Goal: Task Accomplishment & Management: Use online tool/utility

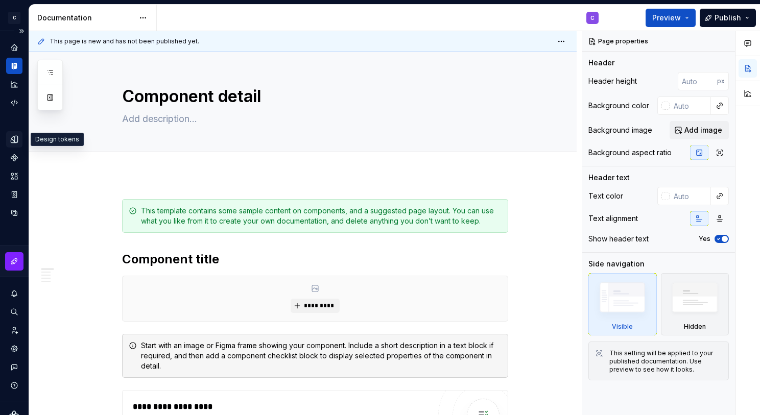
click at [9, 139] on div "Design tokens" at bounding box center [14, 139] width 16 height 16
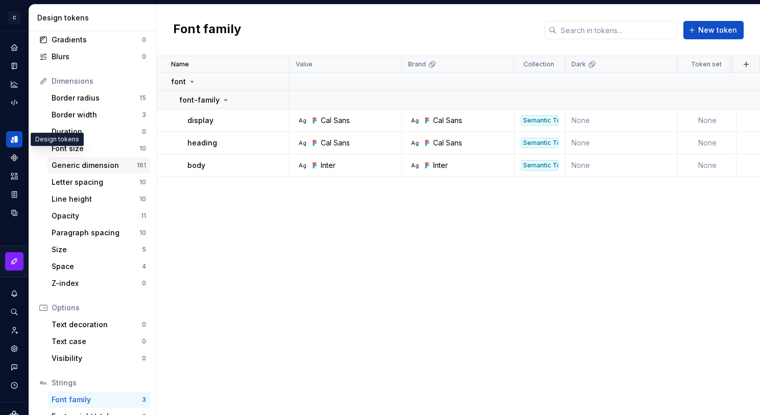
scroll to position [144, 0]
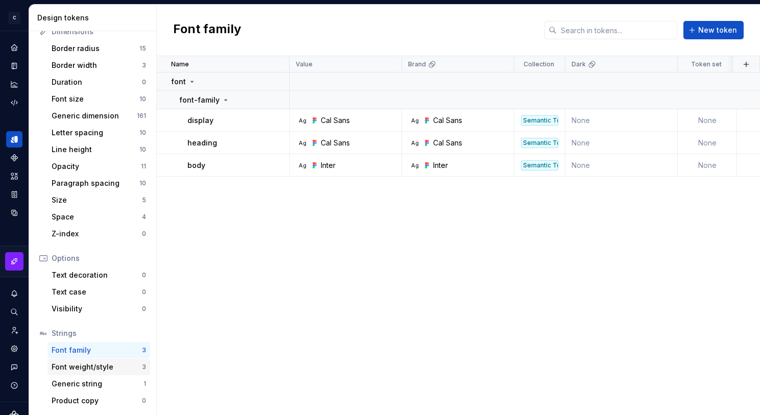
click at [89, 363] on div "Font weight/style" at bounding box center [97, 367] width 90 height 10
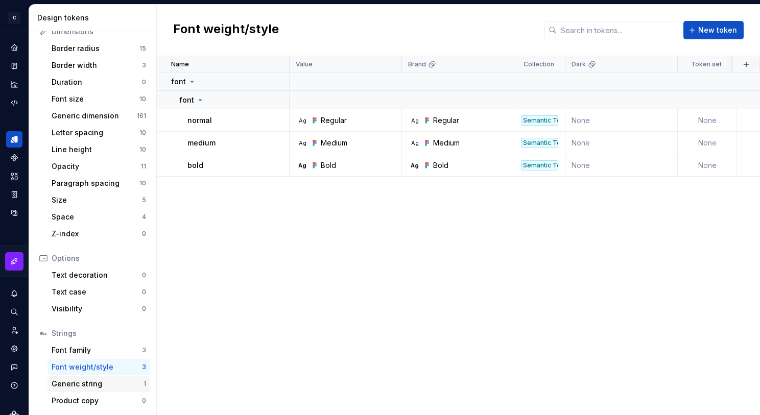
click at [90, 382] on div "Generic string" at bounding box center [98, 384] width 92 height 10
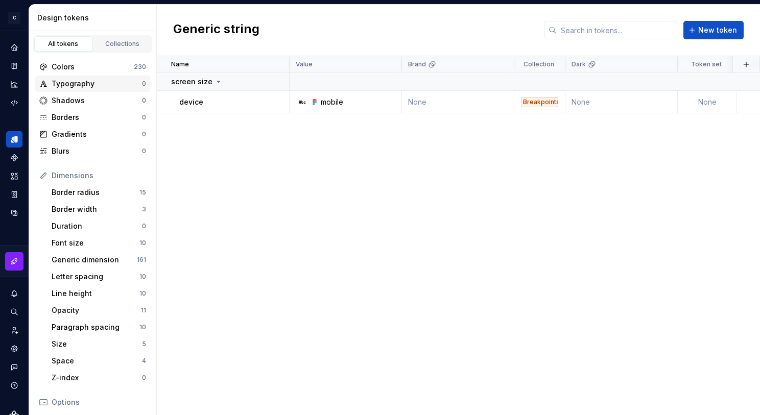
click at [85, 87] on div "Typography" at bounding box center [97, 84] width 90 height 10
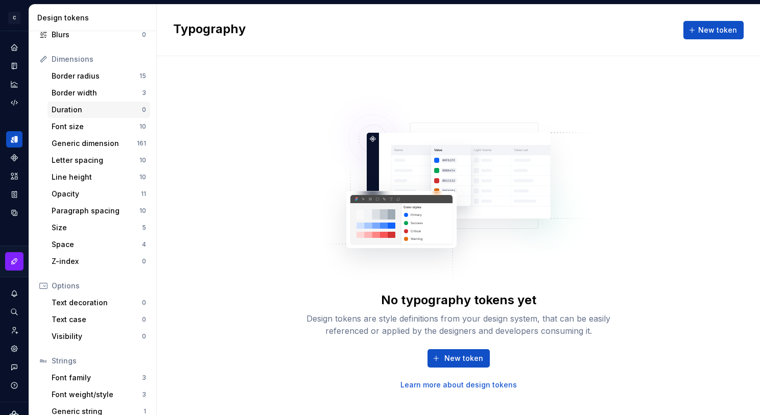
scroll to position [144, 0]
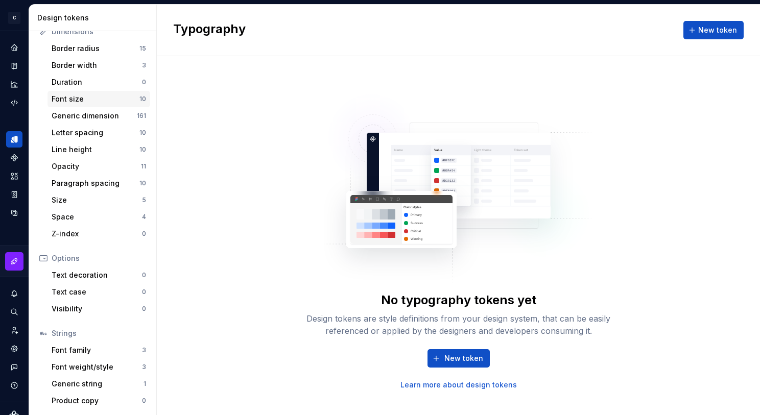
click at [99, 105] on div "Font size 10" at bounding box center [99, 99] width 103 height 16
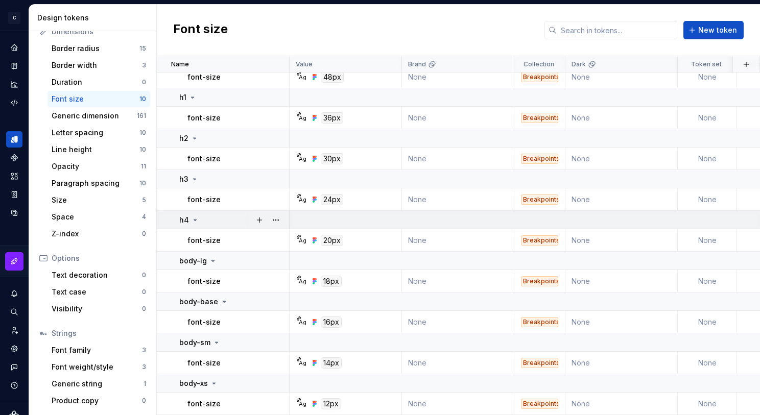
scroll to position [22, 0]
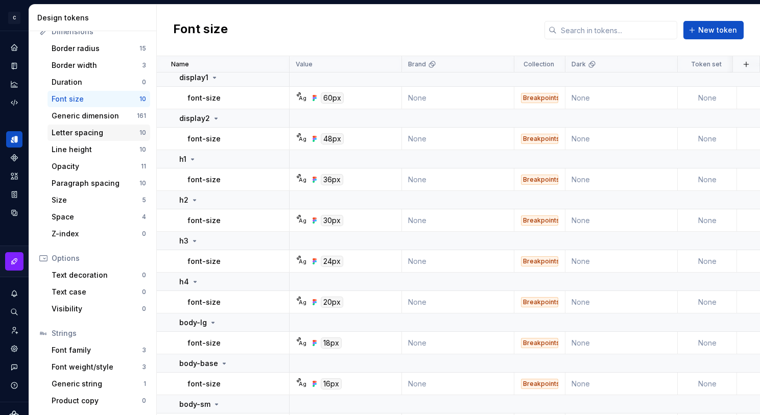
click at [103, 134] on div "Letter spacing" at bounding box center [96, 133] width 88 height 10
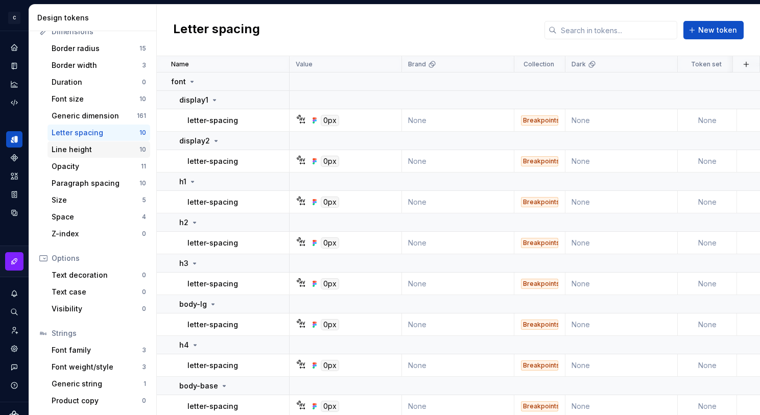
click at [104, 149] on div "Line height" at bounding box center [96, 150] width 88 height 10
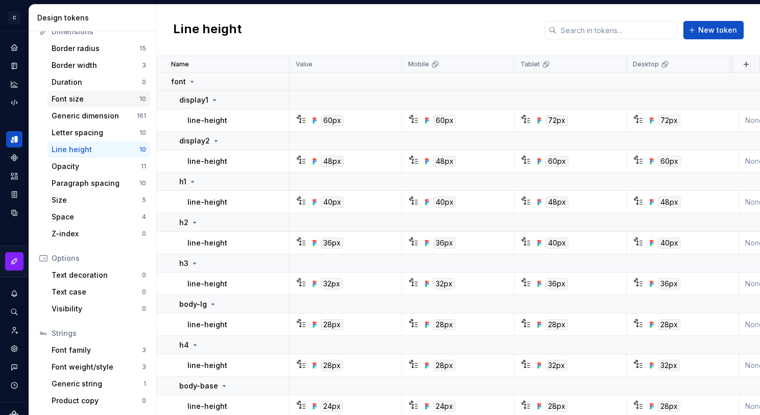
click at [98, 102] on div "Font size" at bounding box center [96, 99] width 88 height 10
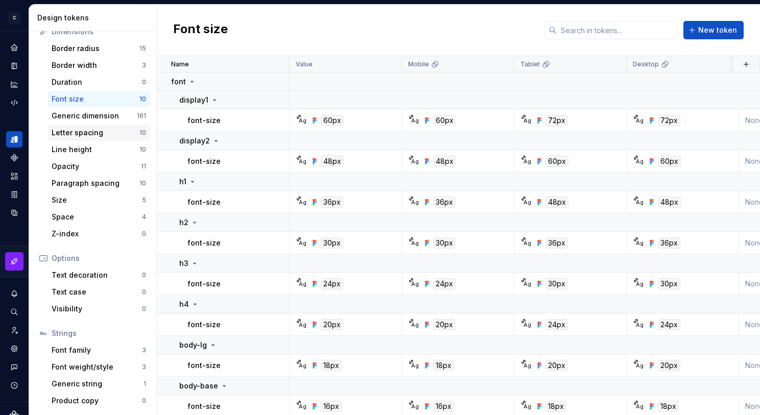
click at [101, 129] on div "Letter spacing" at bounding box center [96, 133] width 88 height 10
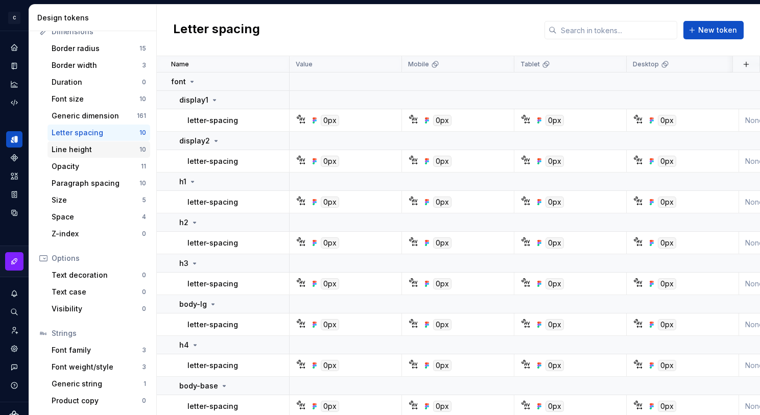
click at [101, 148] on div "Line height" at bounding box center [96, 150] width 88 height 10
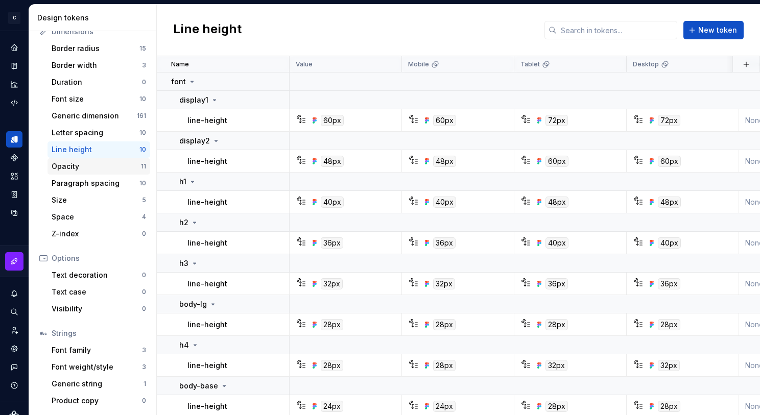
click at [99, 169] on div "Opacity" at bounding box center [96, 166] width 89 height 10
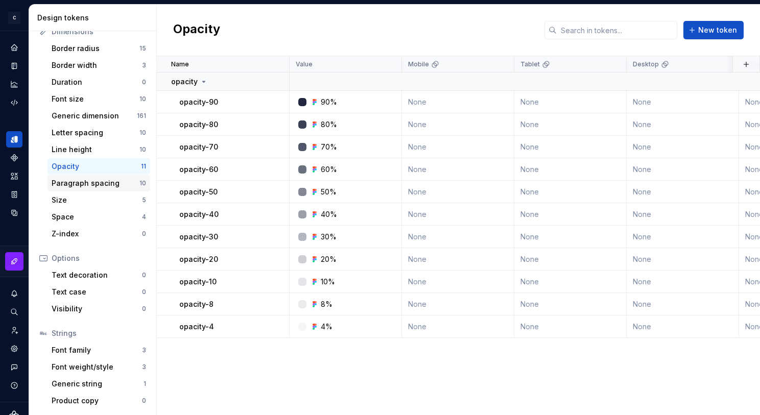
click at [96, 184] on div "Paragraph spacing" at bounding box center [96, 183] width 88 height 10
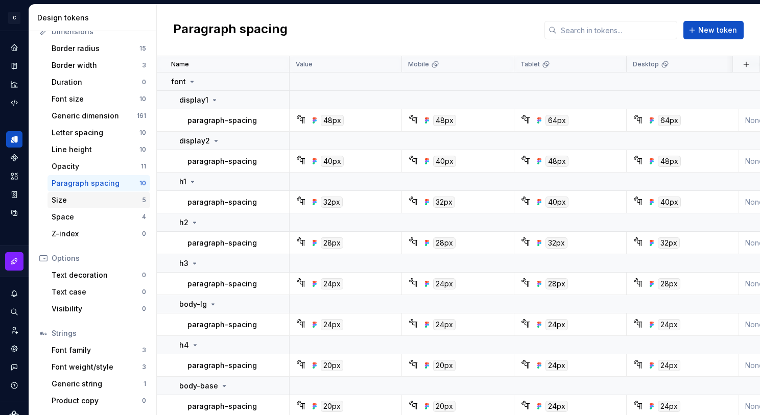
click at [99, 202] on div "Size" at bounding box center [97, 200] width 90 height 10
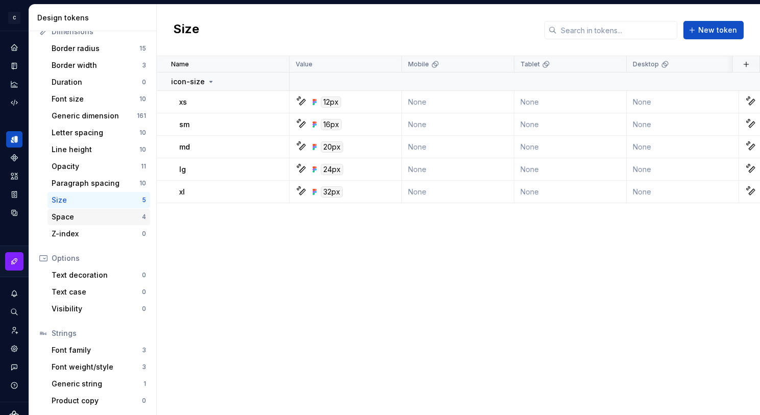
click at [104, 222] on div "Space 4" at bounding box center [99, 217] width 103 height 16
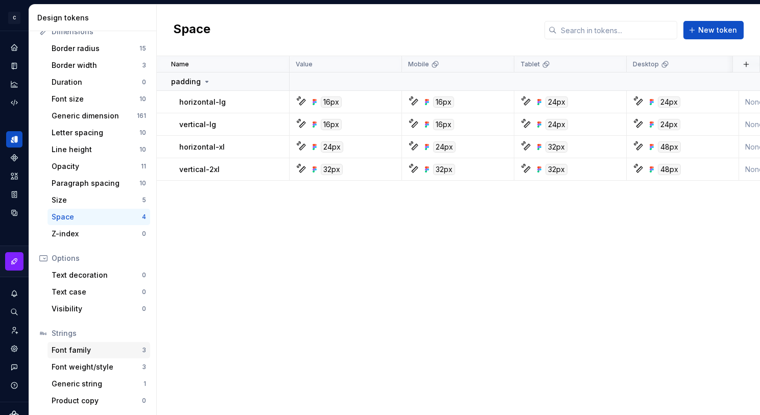
click at [109, 349] on div "Font family" at bounding box center [97, 350] width 90 height 10
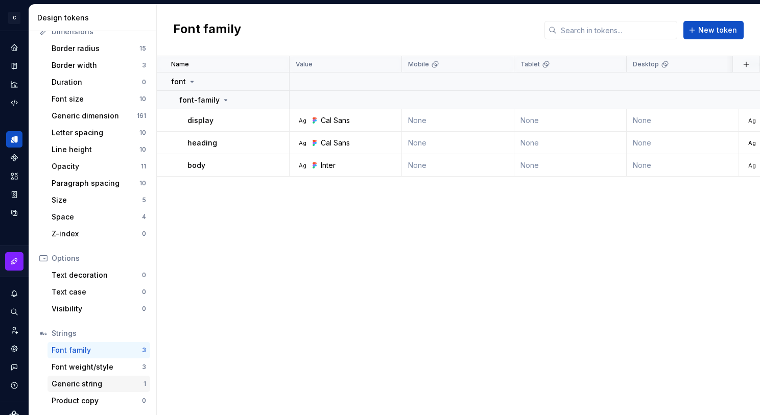
click at [110, 376] on div "Generic string 1" at bounding box center [99, 384] width 103 height 16
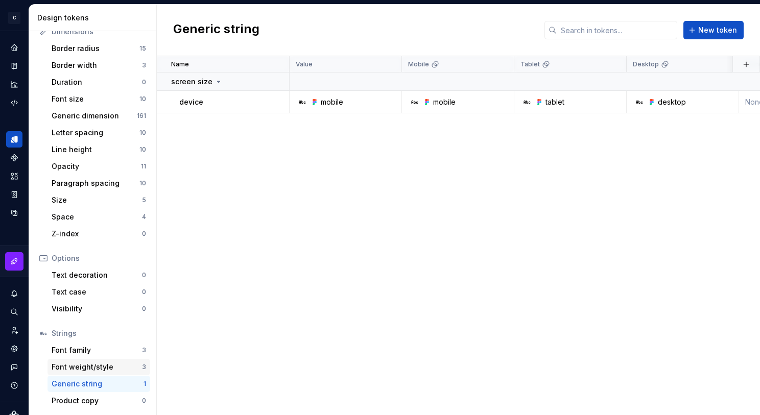
click at [109, 370] on div "Font weight/style" at bounding box center [97, 367] width 90 height 10
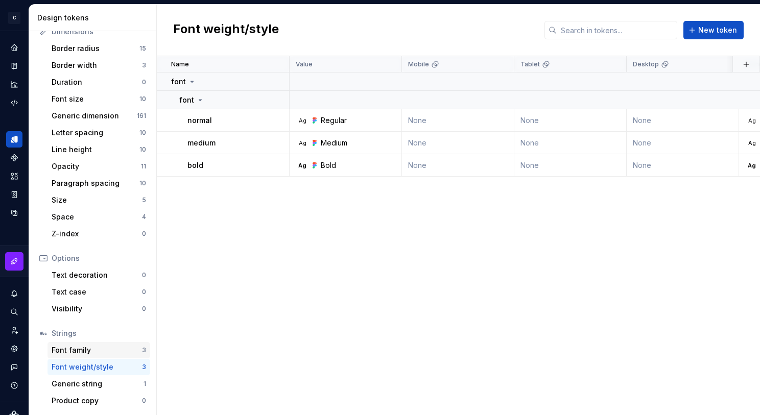
click at [108, 354] on div "Font family" at bounding box center [97, 350] width 90 height 10
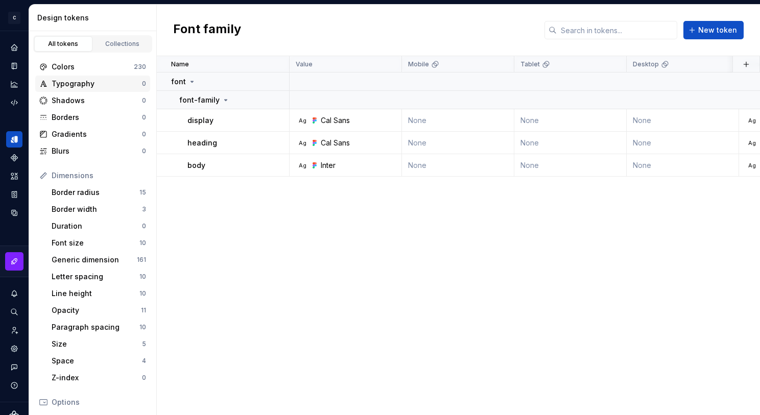
click at [113, 82] on div "Typography" at bounding box center [97, 84] width 90 height 10
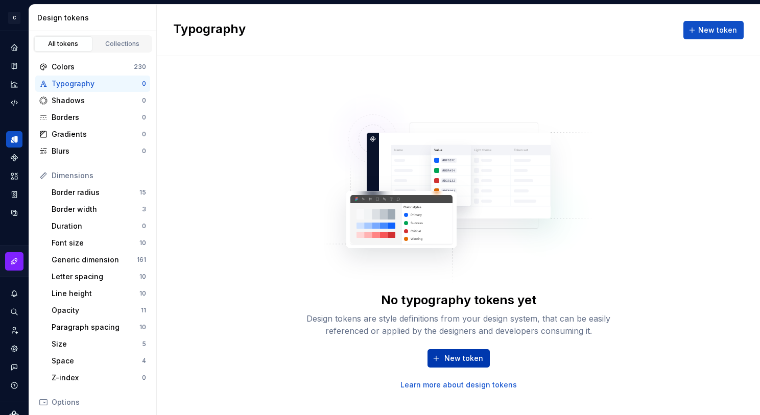
click at [444, 356] on button "New token" at bounding box center [459, 358] width 62 height 18
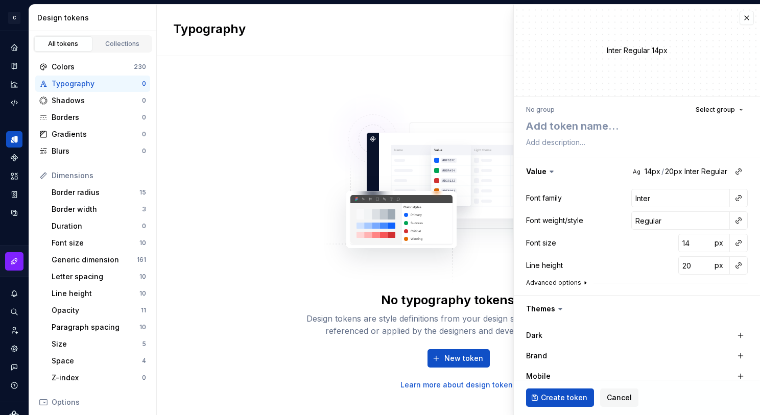
click at [566, 281] on button "Advanced options" at bounding box center [557, 283] width 63 height 8
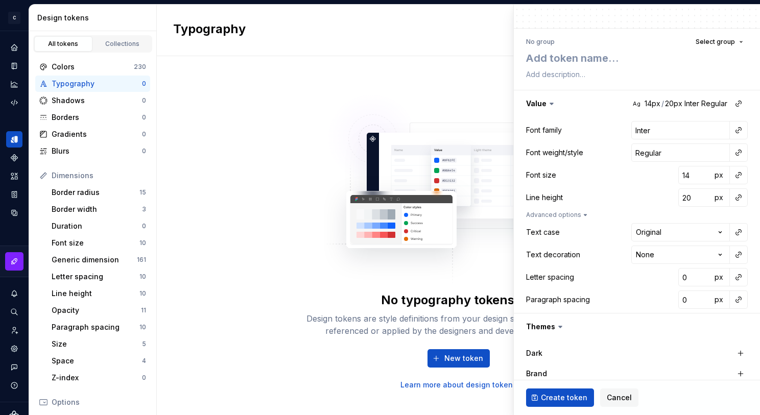
scroll to position [112, 0]
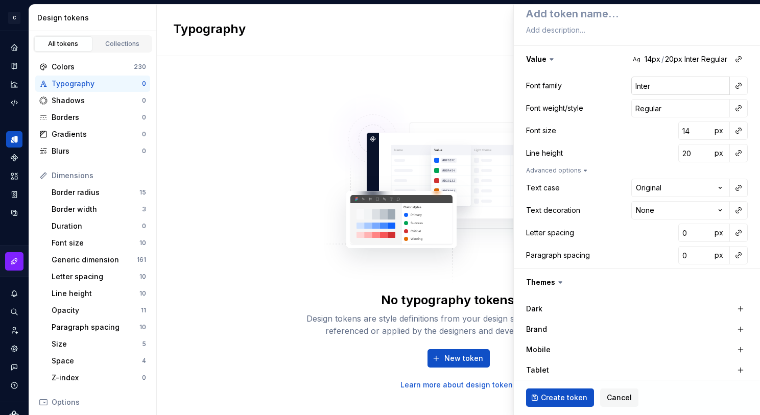
click at [674, 90] on input "Inter" at bounding box center [680, 86] width 99 height 18
click at [674, 88] on button "button" at bounding box center [738, 86] width 14 height 14
click at [583, 63] on html "**********" at bounding box center [380, 207] width 760 height 415
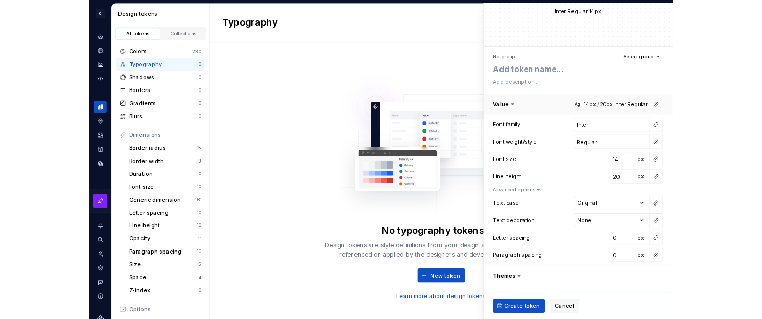
scroll to position [25, 0]
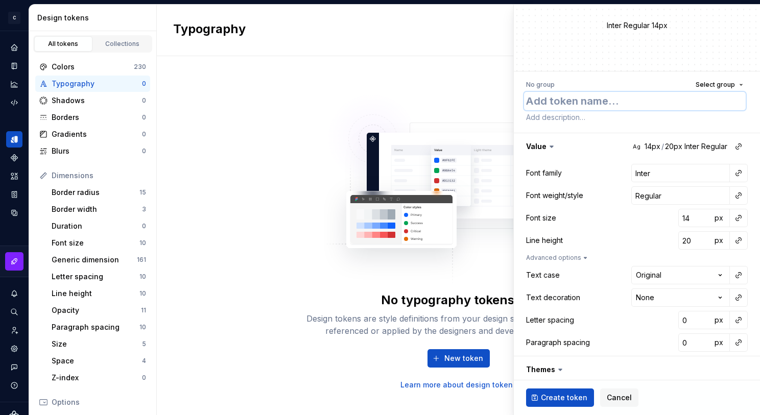
click at [551, 101] on textarea at bounding box center [635, 101] width 222 height 18
click at [674, 85] on span "Select group" at bounding box center [715, 85] width 39 height 8
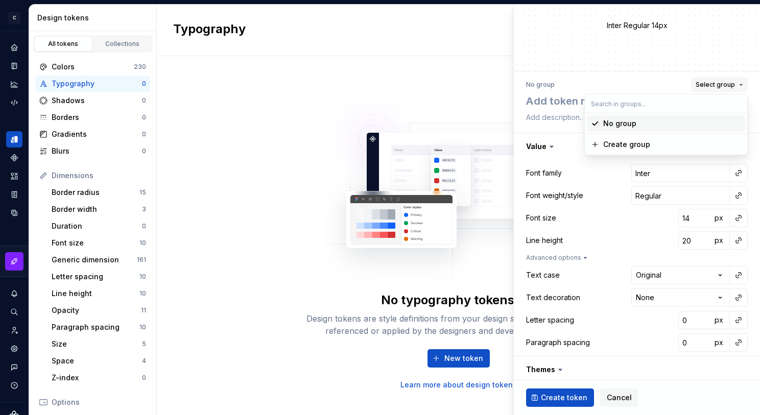
click at [674, 85] on span "Select group" at bounding box center [715, 85] width 39 height 8
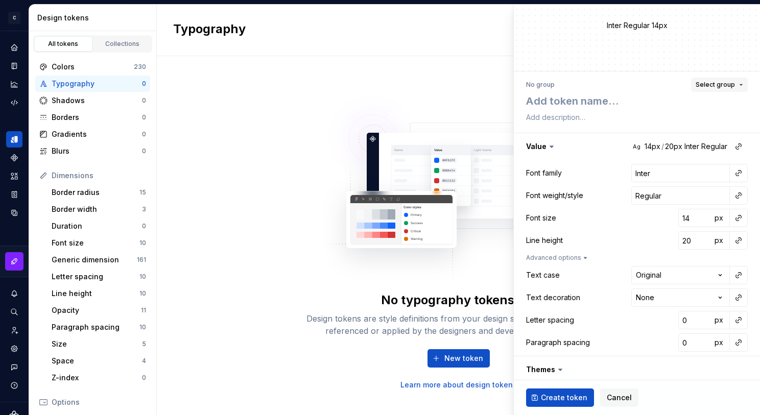
click at [674, 84] on span "Select group" at bounding box center [715, 85] width 39 height 8
click at [640, 140] on div "Create group" at bounding box center [626, 144] width 47 height 10
type textarea "*"
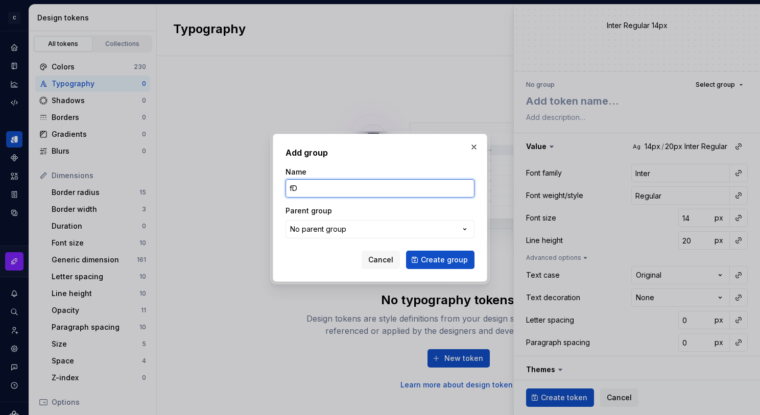
type input "f"
type input "Desktop"
click at [340, 227] on div "No parent group" at bounding box center [318, 229] width 56 height 10
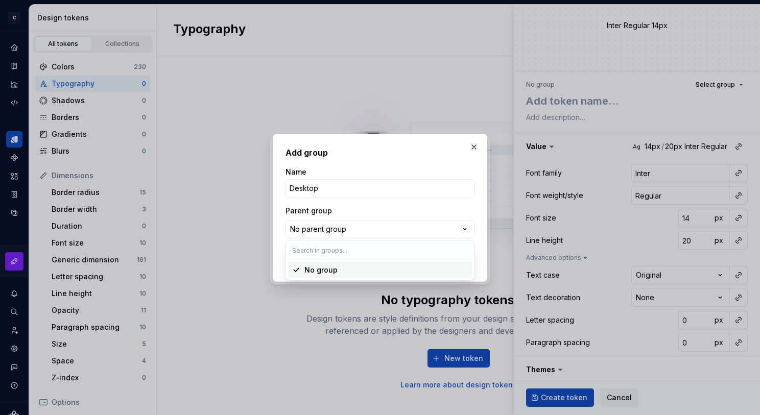
click at [355, 212] on div "Add group Name Desktop Parent group No parent group Cancel Create group" at bounding box center [380, 207] width 760 height 415
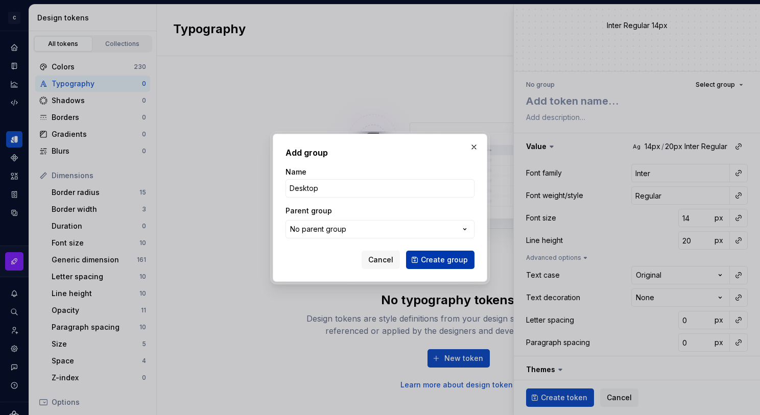
click at [443, 255] on span "Create group" at bounding box center [444, 260] width 47 height 10
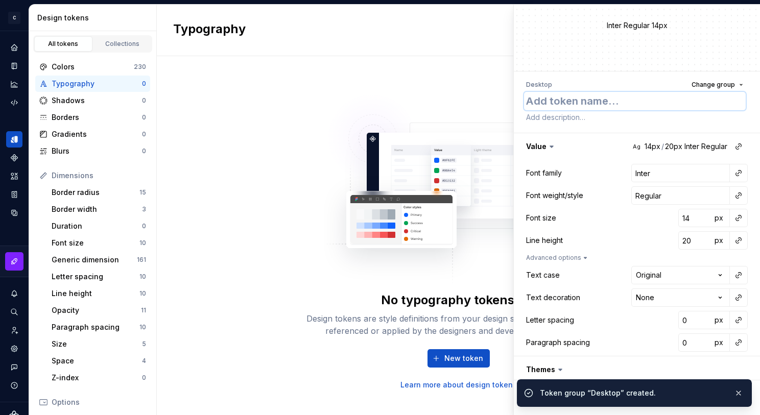
click at [608, 102] on textarea at bounding box center [635, 101] width 222 height 18
type textarea "*"
type textarea "D"
type textarea "*"
type textarea "Di"
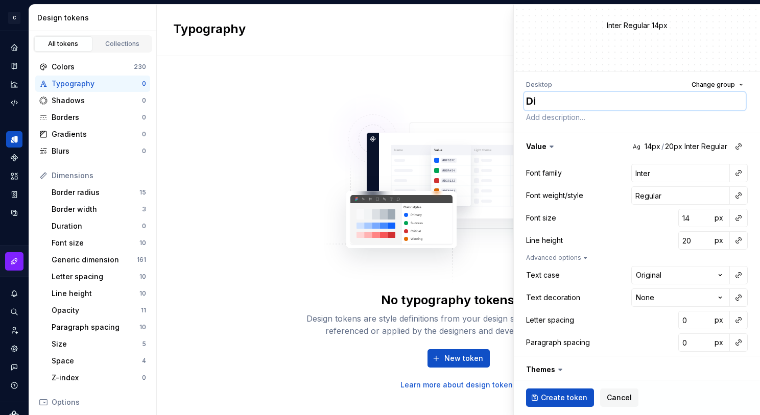
type textarea "*"
type textarea "Dis"
type textarea "*"
type textarea "Disp"
type textarea "*"
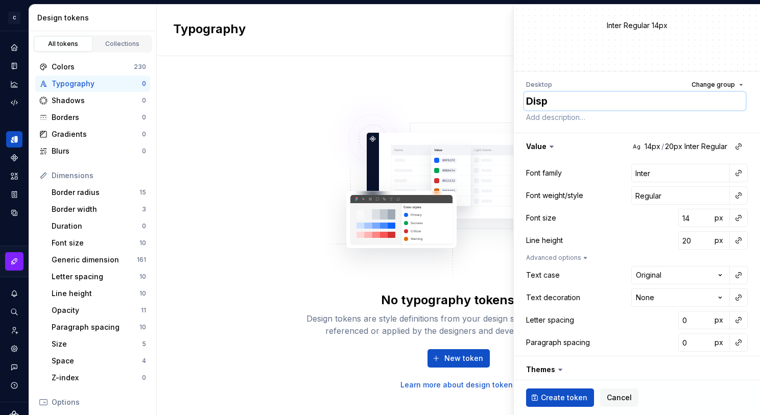
type textarea "Displ"
type textarea "*"
type textarea "Display"
type textarea "*"
type textarea "Display"
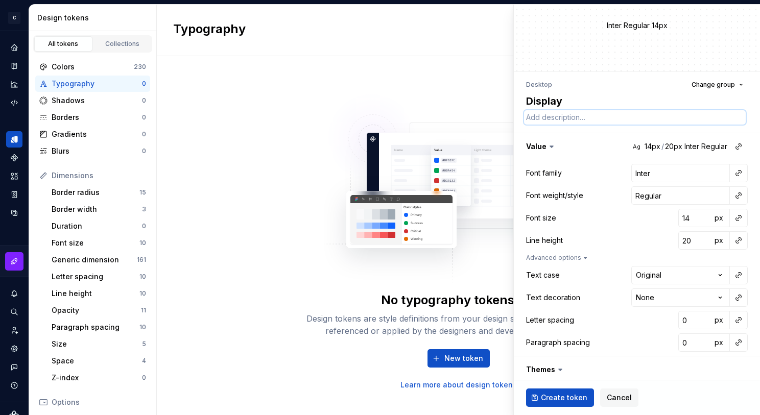
click at [611, 121] on textarea at bounding box center [635, 117] width 222 height 14
click at [601, 100] on textarea "Display" at bounding box center [635, 101] width 222 height 18
type textarea "*"
type textarea "Display1"
click at [562, 99] on textarea "Display1" at bounding box center [635, 101] width 222 height 18
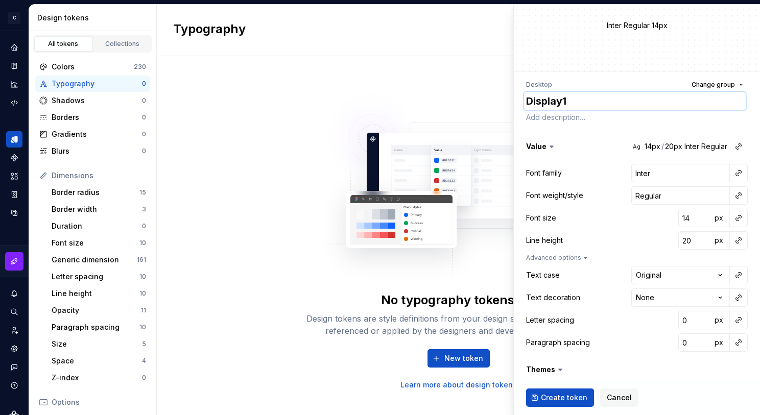
type textarea "*"
type textarea "Display 1"
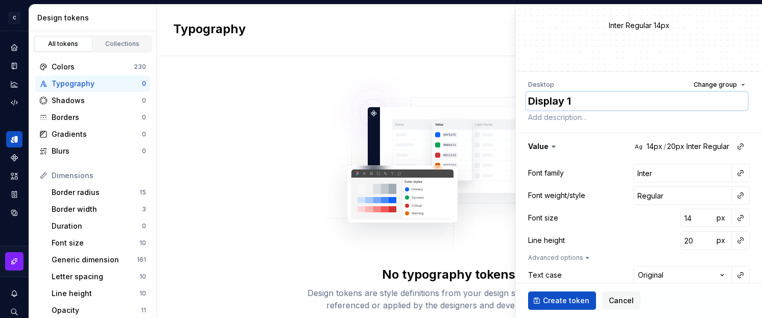
type textarea "*"
type textarea "Display 1"
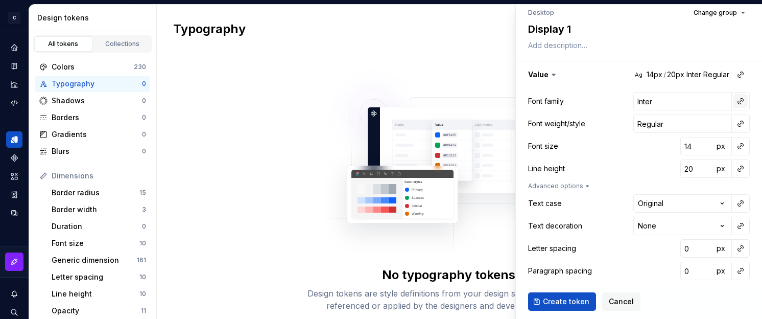
click at [674, 102] on button "button" at bounding box center [740, 101] width 14 height 14
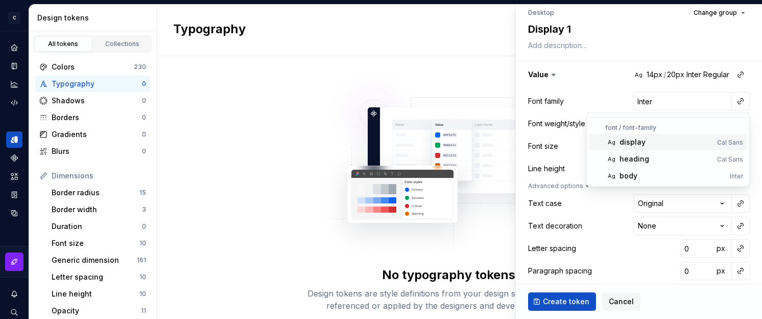
click at [674, 139] on div "display" at bounding box center [666, 142] width 93 height 10
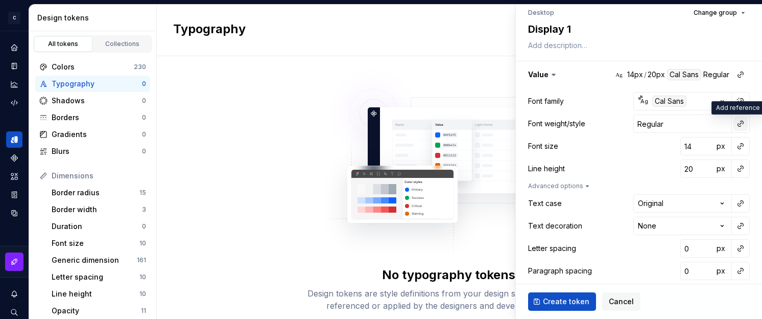
click at [674, 123] on button "button" at bounding box center [740, 123] width 14 height 14
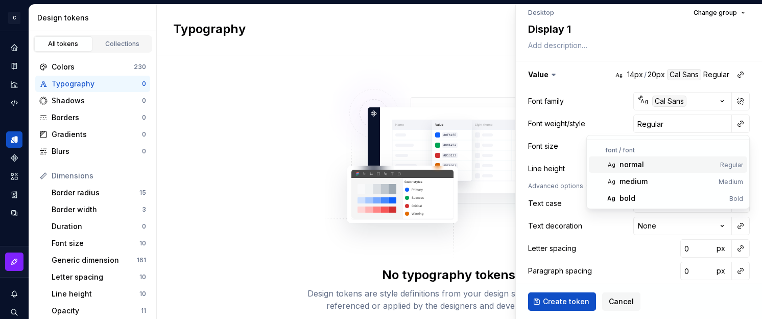
click at [674, 167] on div "normal" at bounding box center [668, 164] width 97 height 10
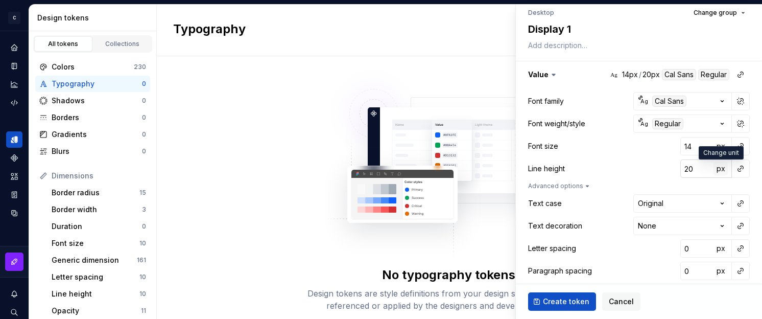
scroll to position [111, 0]
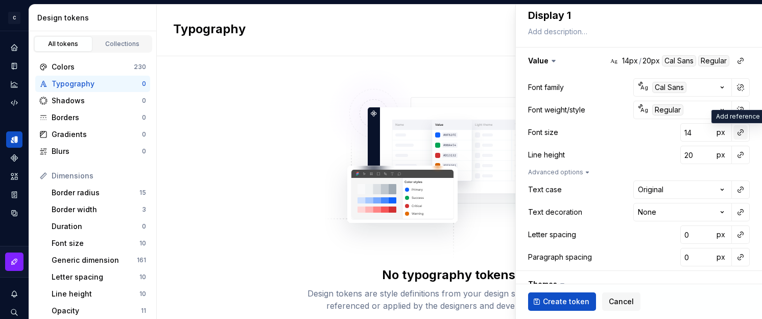
click at [674, 132] on button "button" at bounding box center [740, 132] width 14 height 14
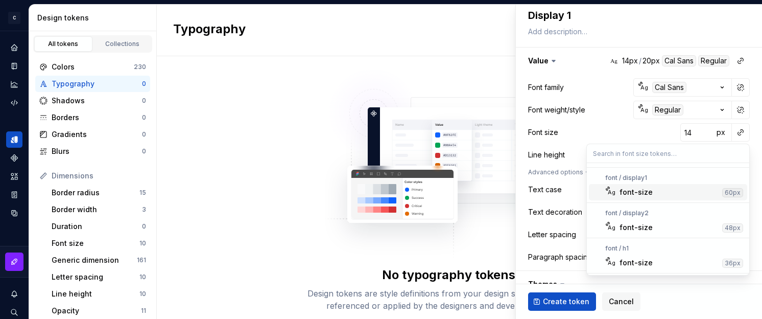
click at [646, 194] on div "font-size" at bounding box center [636, 192] width 33 height 10
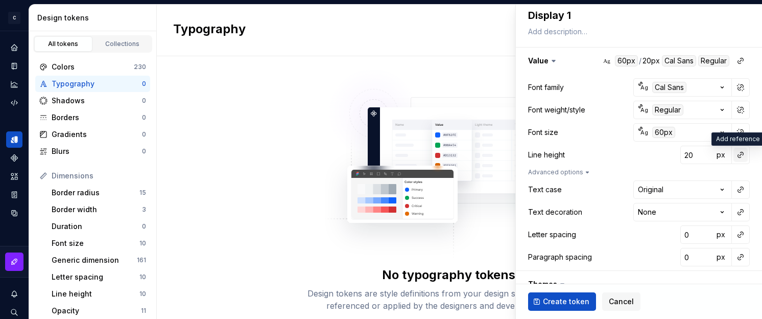
click at [674, 157] on button "button" at bounding box center [740, 155] width 14 height 14
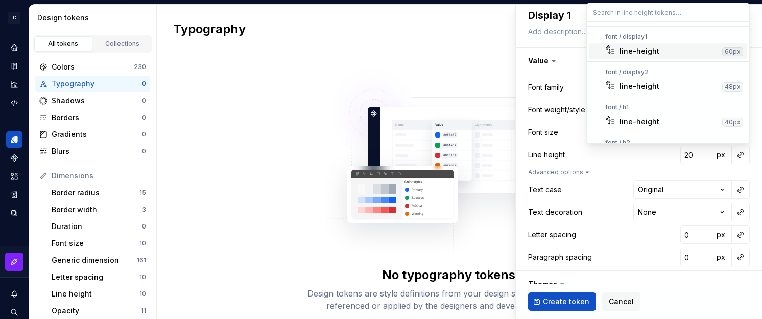
click at [674, 52] on div "line-height" at bounding box center [669, 51] width 99 height 10
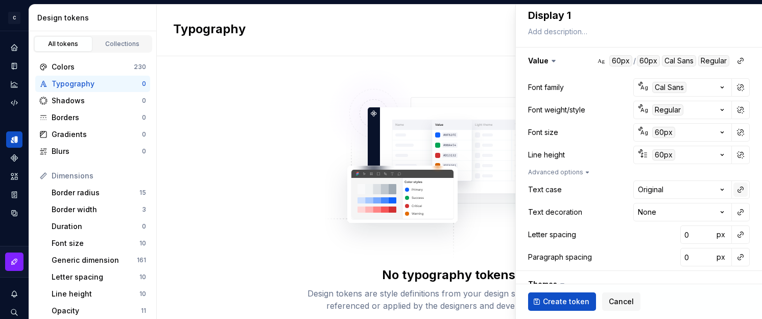
click at [674, 189] on button "button" at bounding box center [740, 189] width 14 height 14
click at [674, 189] on html "**********" at bounding box center [381, 159] width 762 height 319
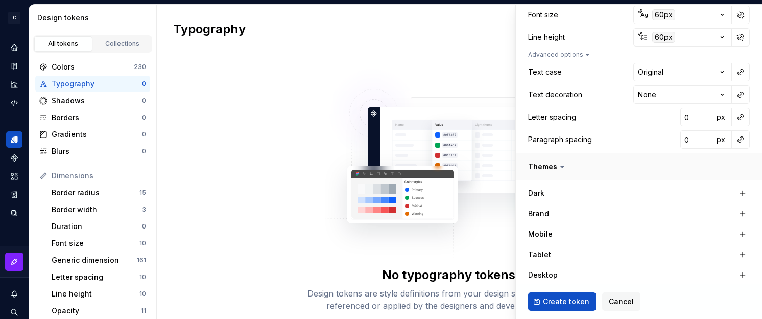
scroll to position [230, 0]
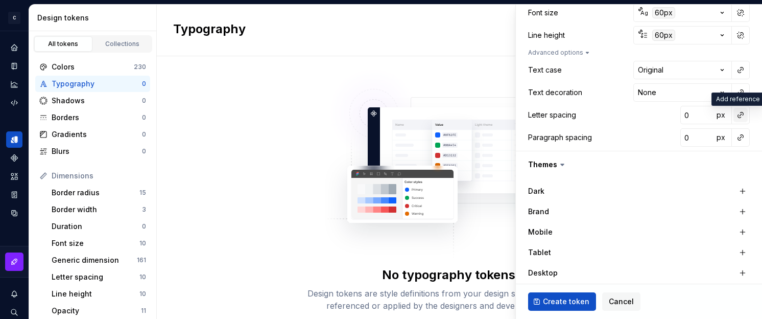
click at [674, 113] on button "button" at bounding box center [740, 115] width 14 height 14
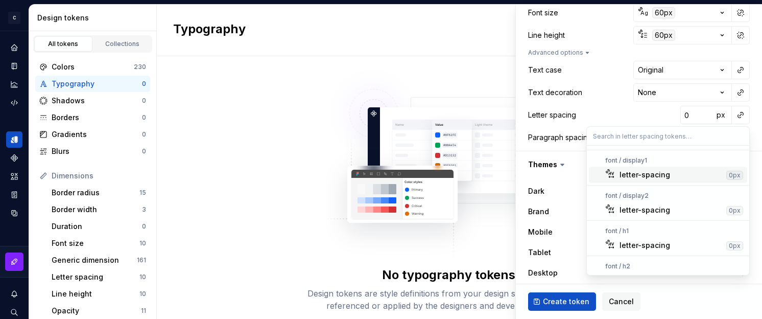
click at [674, 175] on div "letter-spacing" at bounding box center [671, 175] width 103 height 10
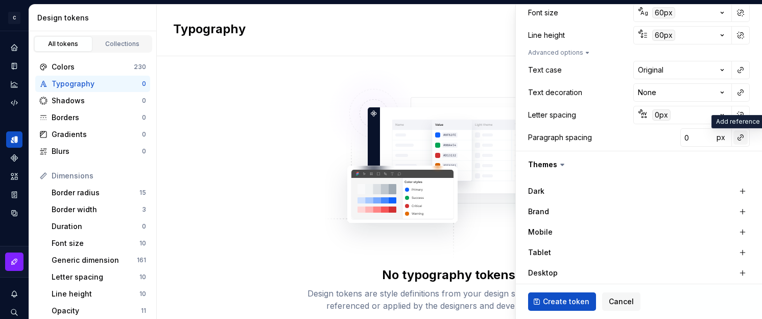
click at [674, 139] on button "button" at bounding box center [740, 137] width 14 height 14
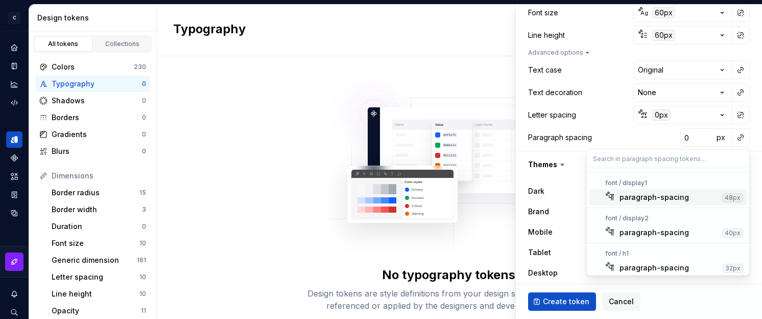
click at [674, 198] on div "paragraph-spacing" at bounding box center [669, 197] width 99 height 10
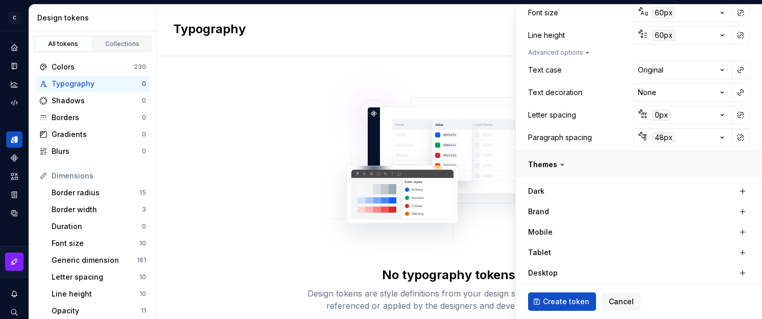
scroll to position [320, 0]
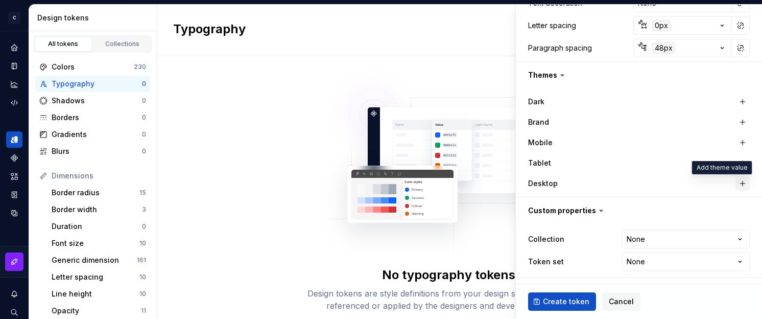
click at [674, 185] on button "button" at bounding box center [743, 183] width 14 height 14
type textarea "*"
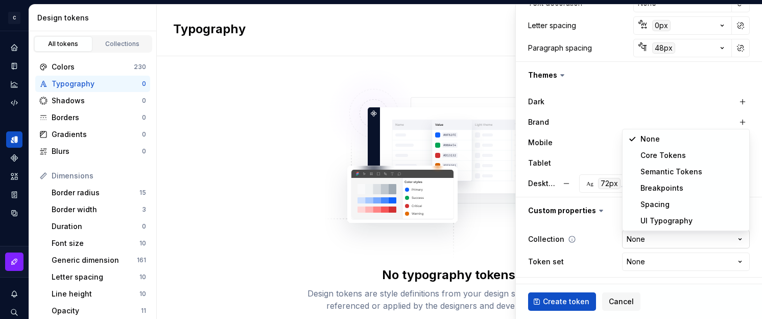
click at [674, 242] on html "**********" at bounding box center [381, 159] width 762 height 319
select select "**********"
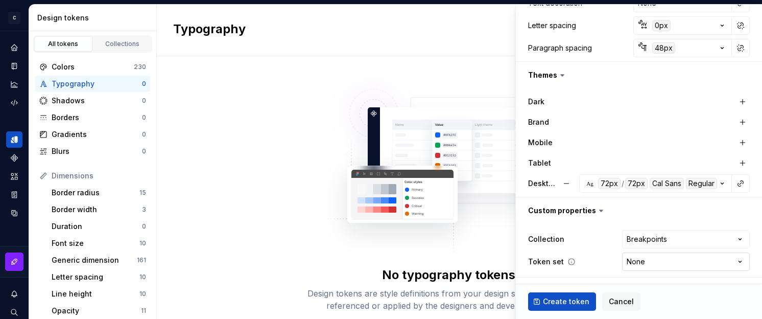
click at [660, 263] on html "**********" at bounding box center [381, 159] width 762 height 319
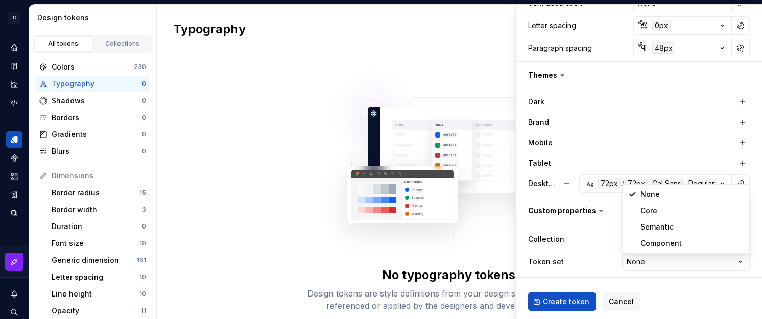
click at [661, 262] on html "**********" at bounding box center [381, 159] width 762 height 319
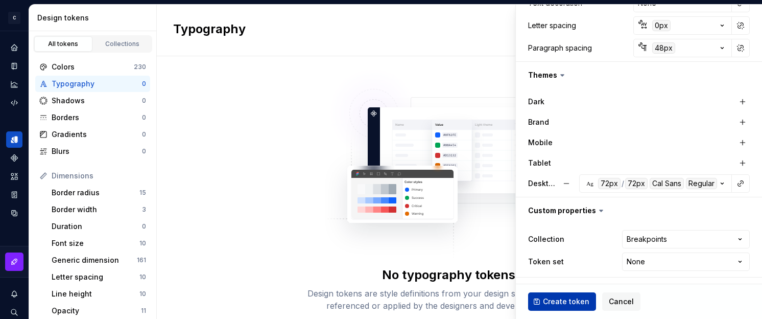
click at [579, 300] on span "Create token" at bounding box center [566, 301] width 46 height 10
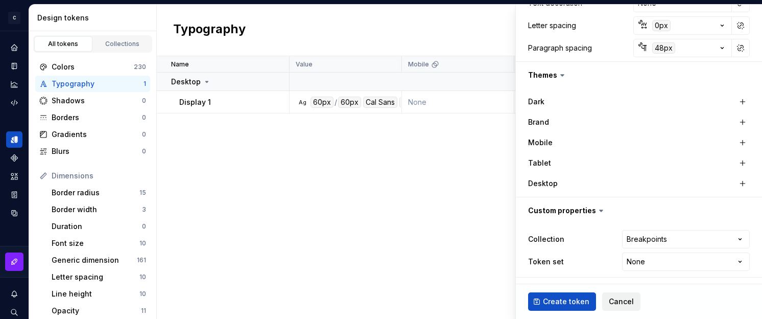
type textarea "*"
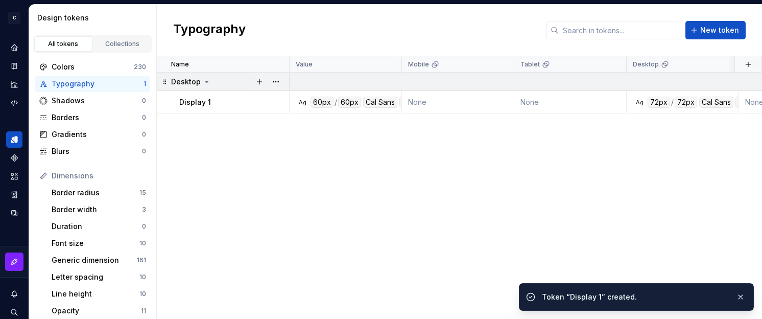
click at [203, 80] on icon at bounding box center [207, 82] width 8 height 8
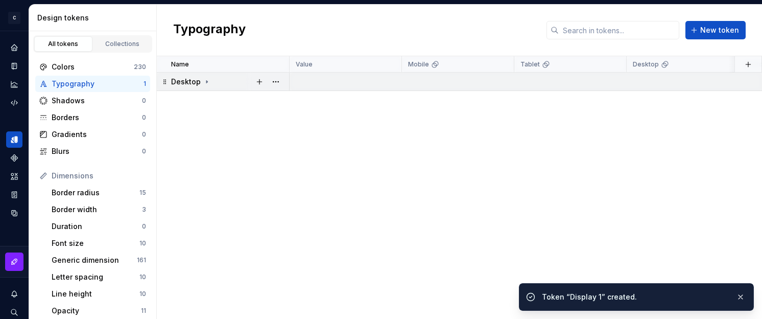
click at [203, 80] on icon at bounding box center [207, 82] width 8 height 8
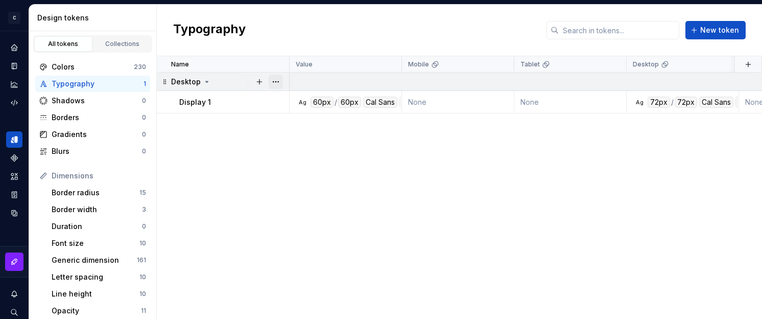
click at [278, 83] on button "button" at bounding box center [276, 82] width 14 height 14
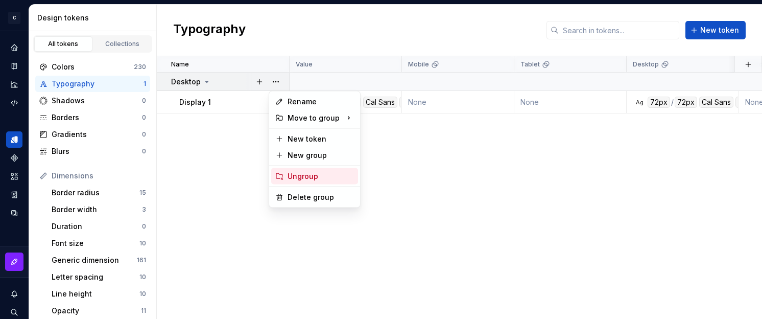
click at [324, 174] on div "Ungroup" at bounding box center [321, 176] width 66 height 10
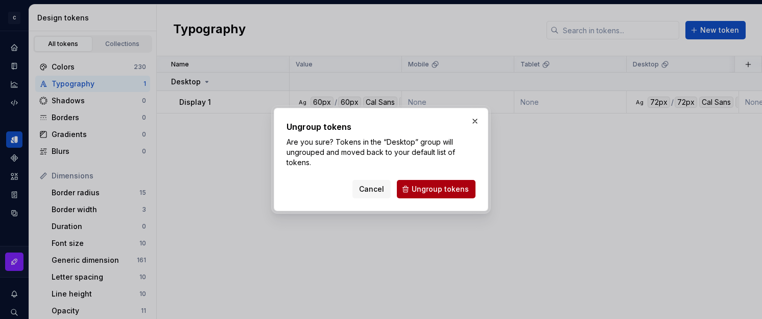
click at [427, 187] on span "Ungroup tokens" at bounding box center [440, 189] width 57 height 10
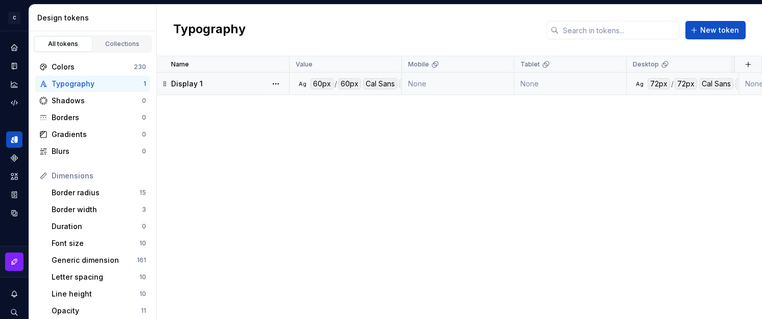
click at [553, 82] on td "None" at bounding box center [570, 84] width 112 height 22
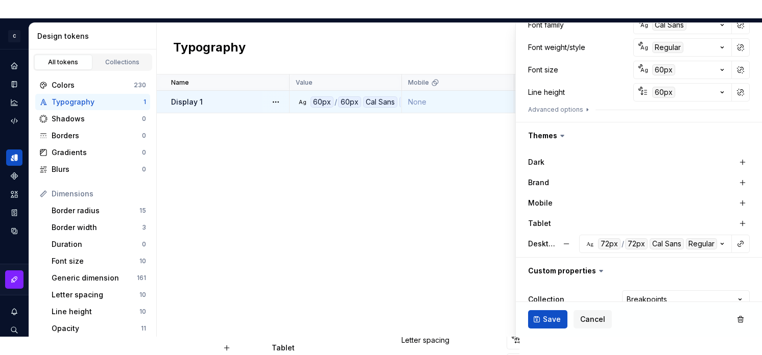
scroll to position [234, 0]
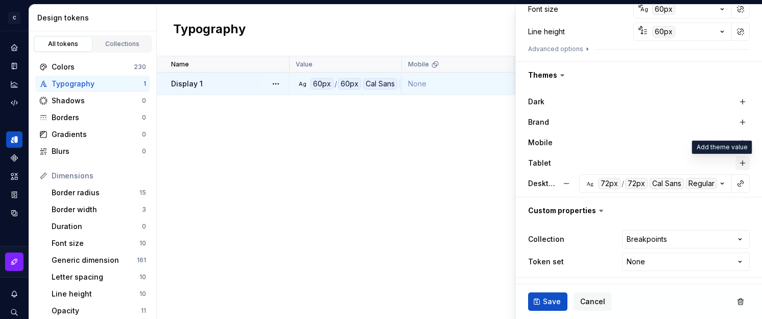
click at [674, 164] on button "button" at bounding box center [743, 163] width 14 height 14
click at [674, 163] on icon "button" at bounding box center [722, 163] width 3 height 2
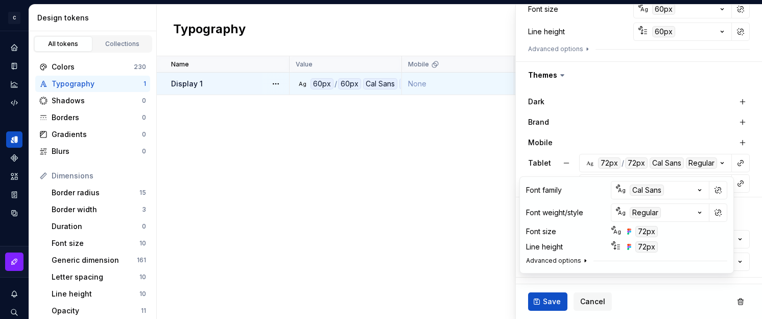
click at [547, 263] on button "Advanced options" at bounding box center [557, 260] width 63 height 8
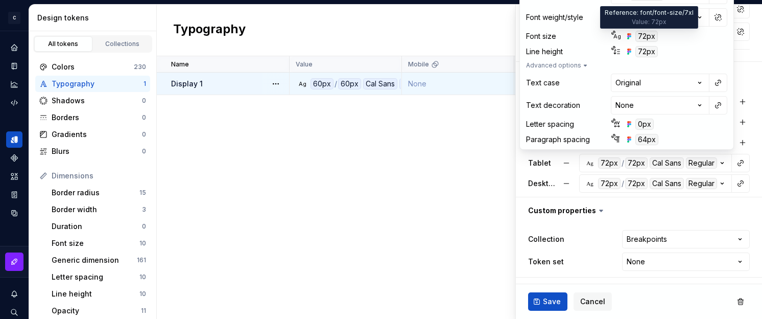
click at [646, 37] on div "72px" at bounding box center [646, 36] width 22 height 11
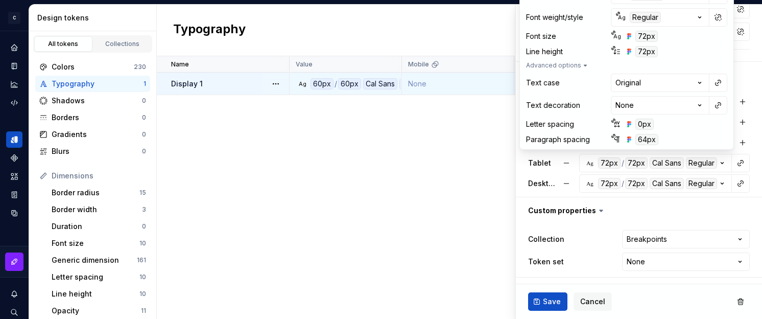
click at [652, 38] on div "72px" at bounding box center [646, 36] width 22 height 11
click at [611, 36] on div "Ag 72px" at bounding box center [634, 36] width 47 height 11
click at [617, 36] on div "Ag" at bounding box center [617, 36] width 8 height 8
click at [642, 36] on div "72px" at bounding box center [646, 36] width 22 height 11
click at [636, 123] on div "0px" at bounding box center [644, 123] width 18 height 11
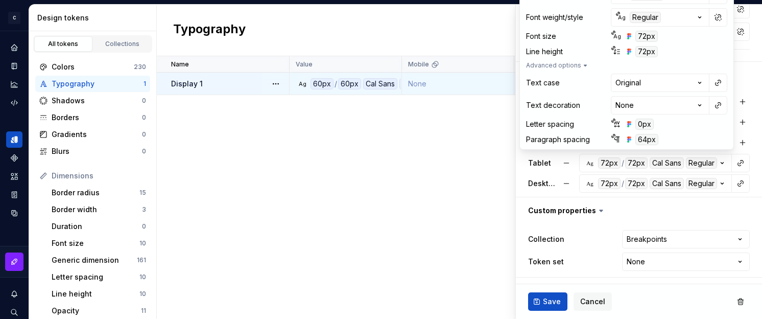
click at [614, 123] on icon at bounding box center [616, 125] width 5 height 6
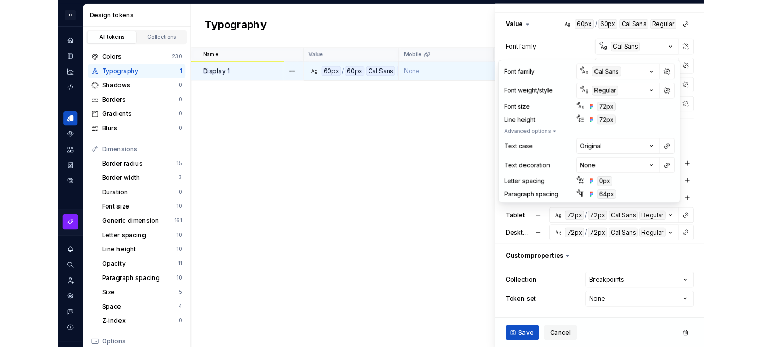
scroll to position [144, 0]
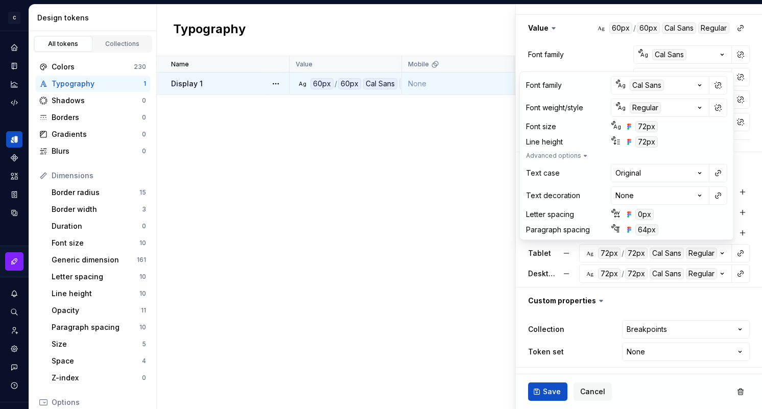
click at [650, 122] on div "72px" at bounding box center [646, 126] width 22 height 11
click at [612, 125] on icon at bounding box center [613, 123] width 5 height 5
click at [612, 121] on icon at bounding box center [613, 123] width 5 height 5
click at [646, 126] on div "72px" at bounding box center [646, 126] width 22 height 11
click at [648, 127] on div "72px" at bounding box center [646, 126] width 22 height 11
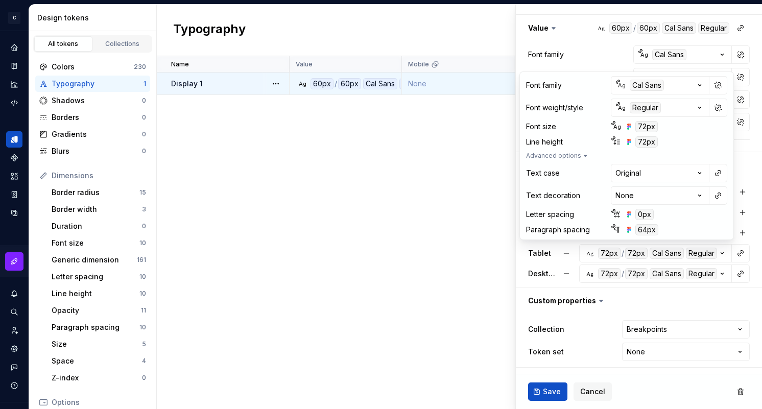
click at [647, 141] on div "72px" at bounding box center [646, 141] width 22 height 11
click at [643, 216] on div "0px" at bounding box center [644, 214] width 18 height 11
click at [645, 231] on div "64px" at bounding box center [646, 229] width 23 height 11
click at [462, 181] on div "Name Value Mobile Tablet Desktop Brand Collection Dark Token set Description La…" at bounding box center [459, 232] width 605 height 353
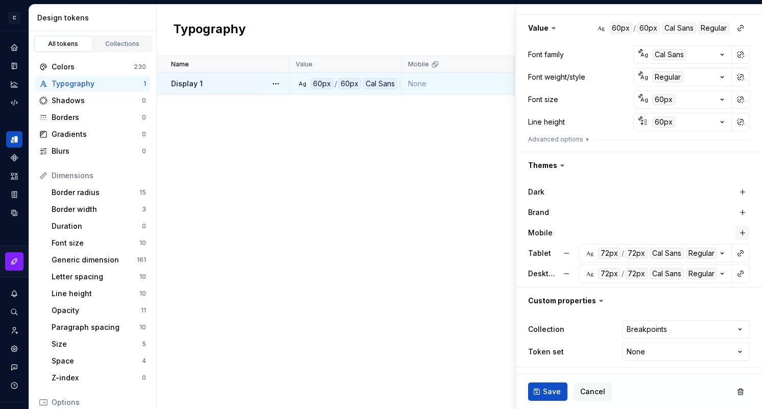
click at [674, 232] on button "button" at bounding box center [743, 233] width 14 height 14
click at [548, 392] on span "Save" at bounding box center [552, 392] width 18 height 10
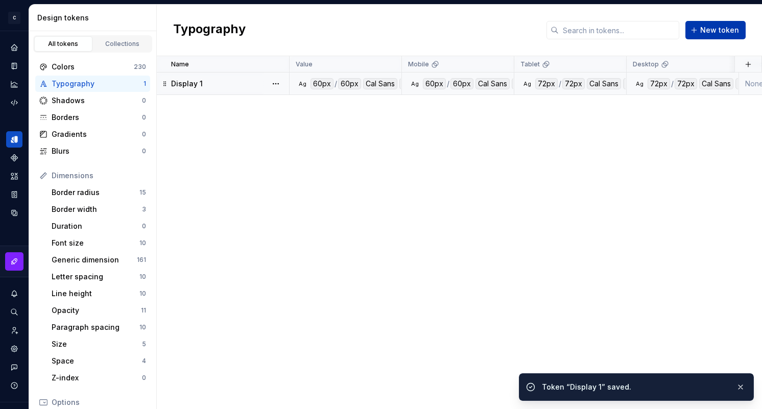
click at [674, 34] on span "New token" at bounding box center [719, 30] width 39 height 10
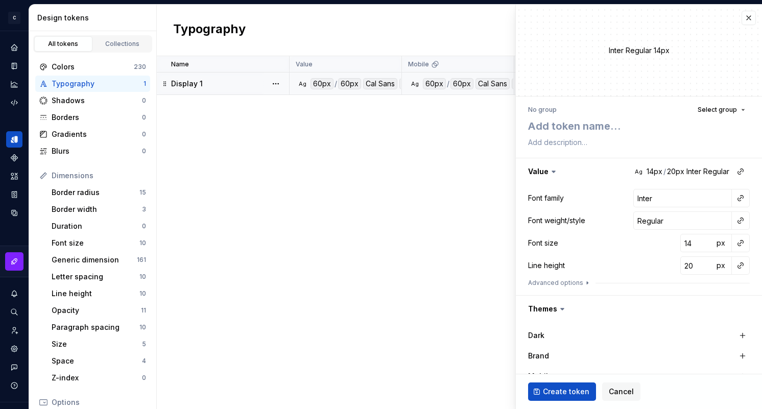
click at [539, 108] on div "No group" at bounding box center [542, 110] width 29 height 8
click at [542, 123] on textarea at bounding box center [637, 126] width 222 height 18
type textarea "*"
type textarea "D"
type textarea "*"
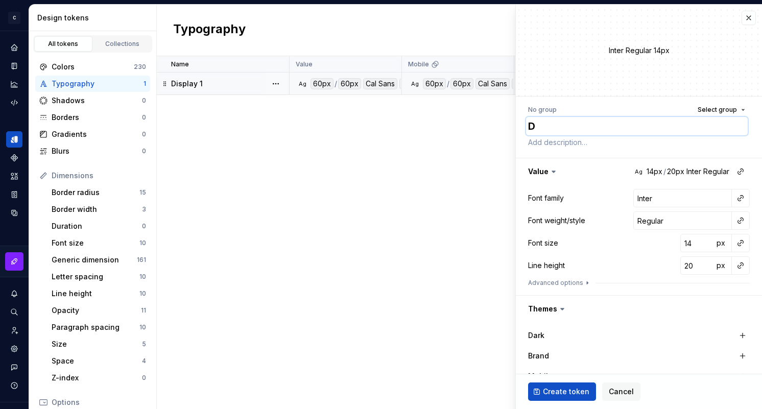
type textarea "Di"
type textarea "*"
type textarea "Dis"
type textarea "*"
type textarea "Disp"
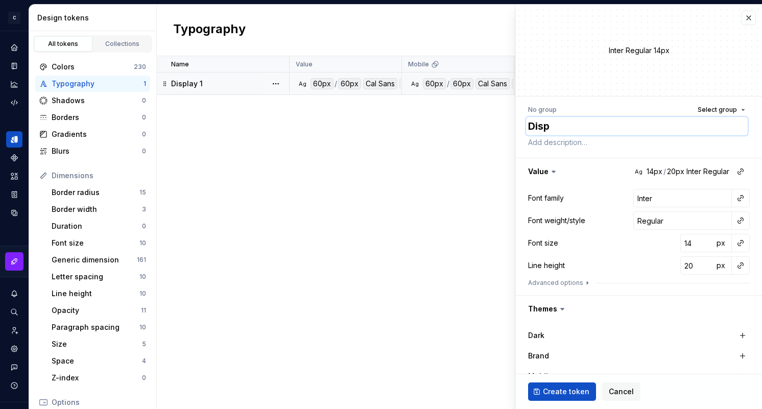
type textarea "*"
type textarea "Displ"
type textarea "*"
type textarea "Displa"
type textarea "*"
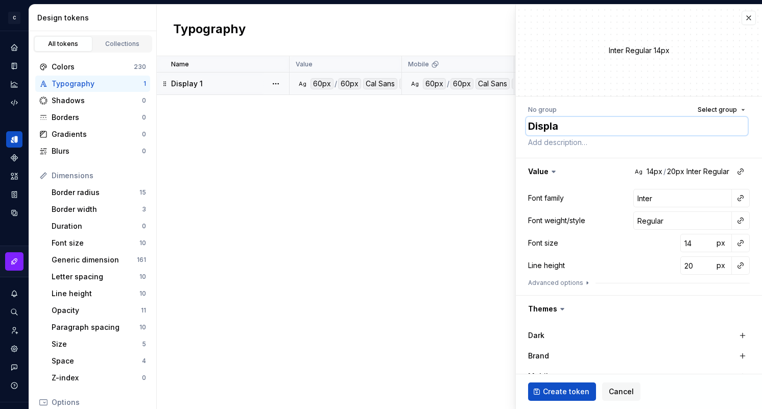
type textarea "Display"
type textarea "*"
type textarea "Display"
type textarea "*"
type textarea "Display 2"
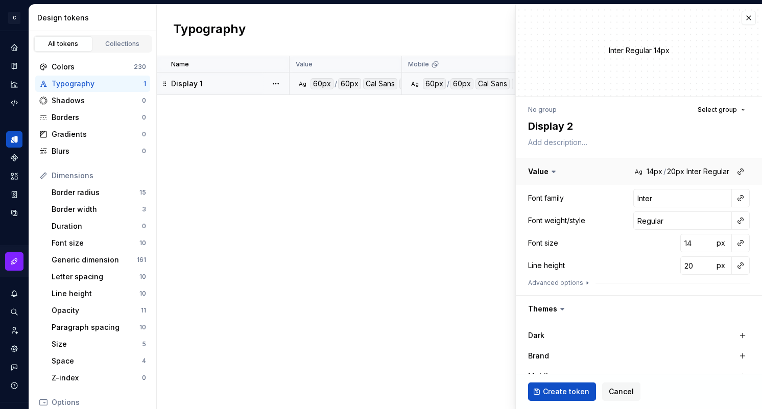
click at [674, 170] on button "button" at bounding box center [639, 171] width 246 height 27
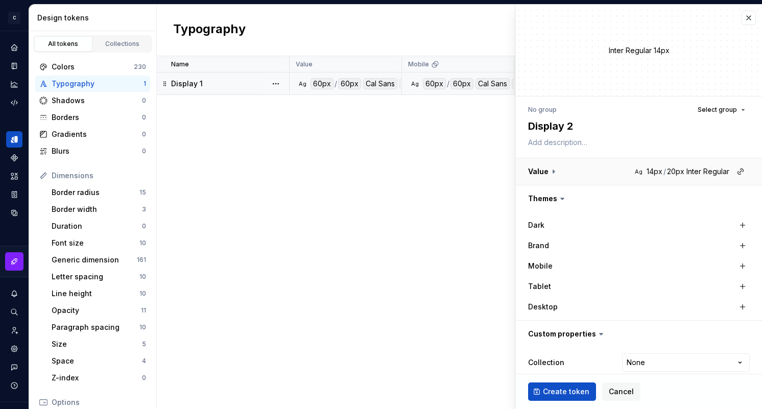
click at [674, 170] on button "button" at bounding box center [639, 171] width 246 height 27
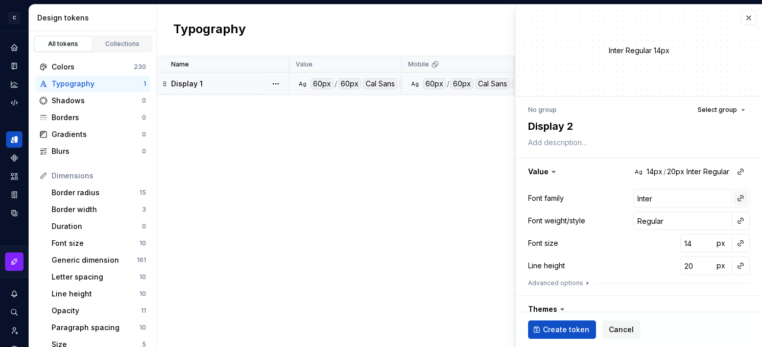
click at [674, 198] on button "button" at bounding box center [740, 198] width 14 height 14
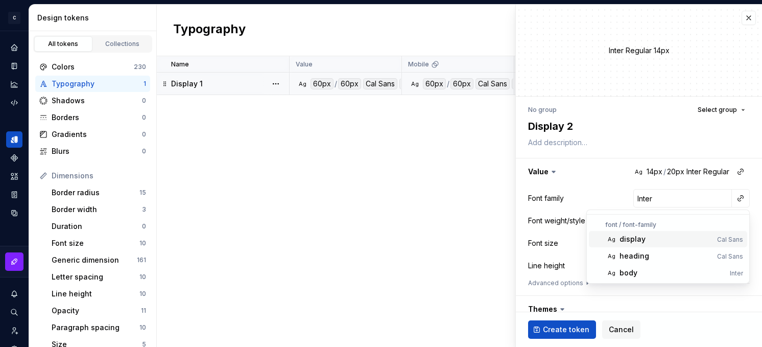
click at [669, 239] on div "display" at bounding box center [666, 239] width 93 height 10
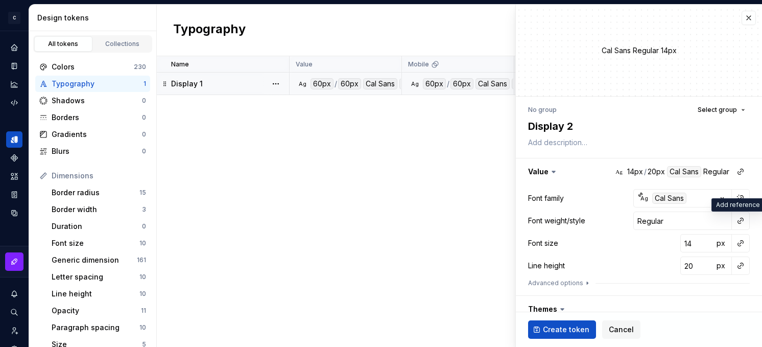
click at [674, 221] on button "button" at bounding box center [740, 220] width 14 height 14
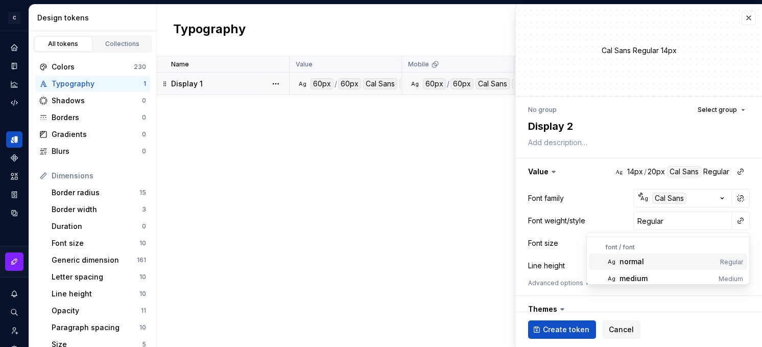
click at [673, 259] on div "normal" at bounding box center [668, 261] width 97 height 10
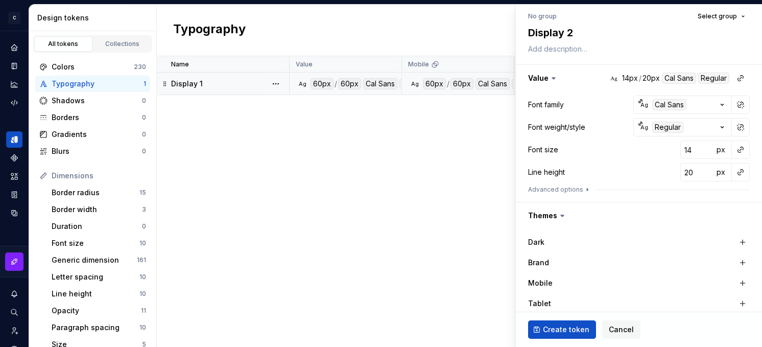
scroll to position [114, 0]
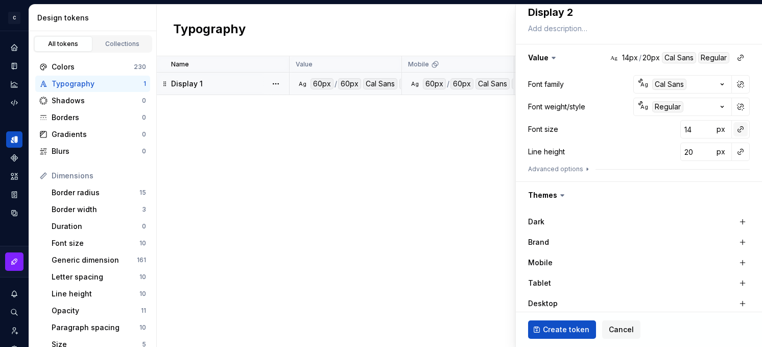
click at [674, 129] on button "button" at bounding box center [740, 129] width 14 height 14
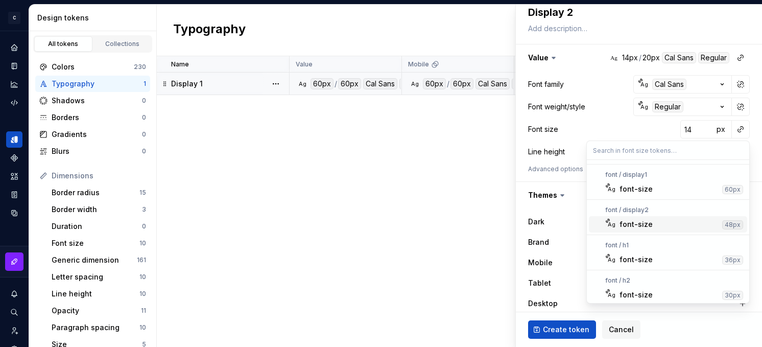
click at [674, 223] on div "font-size" at bounding box center [669, 224] width 99 height 10
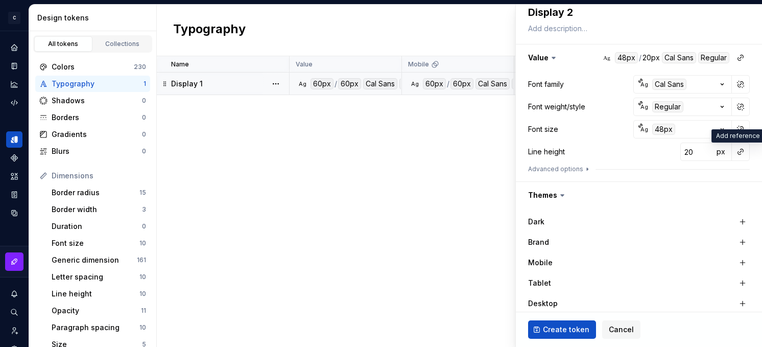
click at [674, 154] on button "button" at bounding box center [740, 152] width 14 height 14
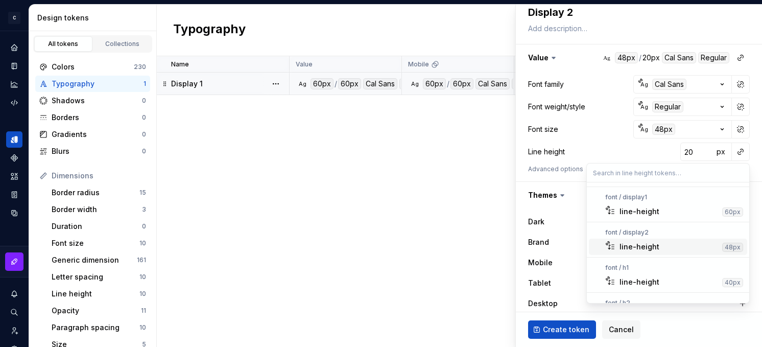
click at [671, 243] on div "line-height" at bounding box center [669, 247] width 99 height 10
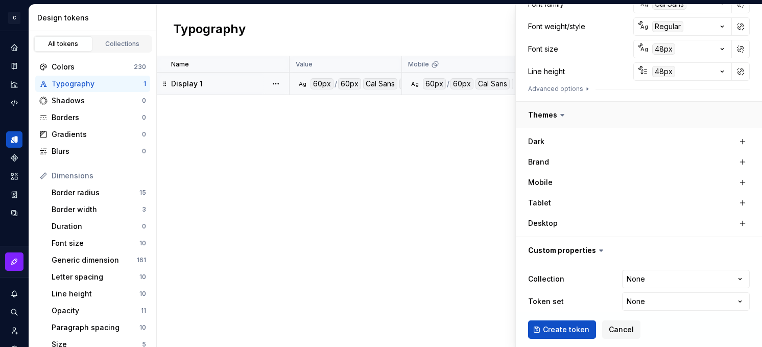
scroll to position [196, 0]
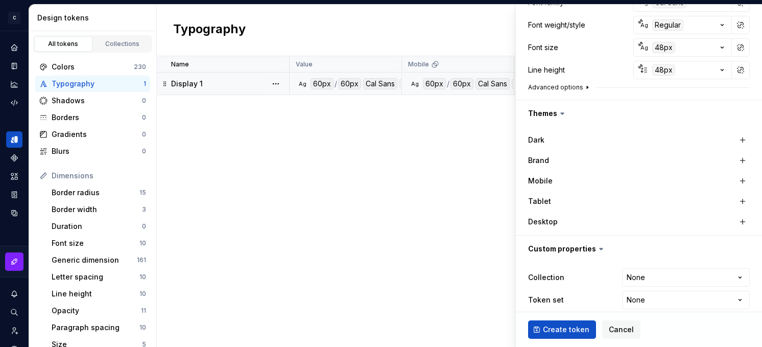
click at [561, 86] on button "Advanced options" at bounding box center [559, 87] width 63 height 8
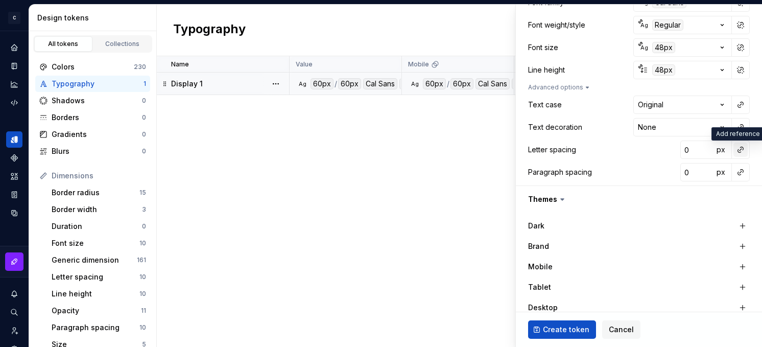
click at [674, 146] on button "button" at bounding box center [740, 150] width 14 height 14
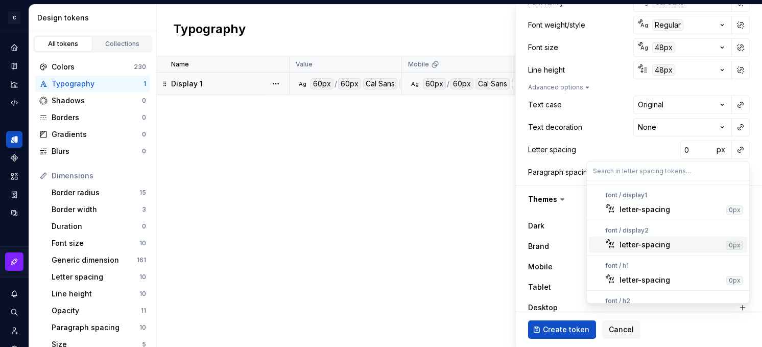
click at [674, 245] on div "letter-spacing" at bounding box center [671, 245] width 103 height 10
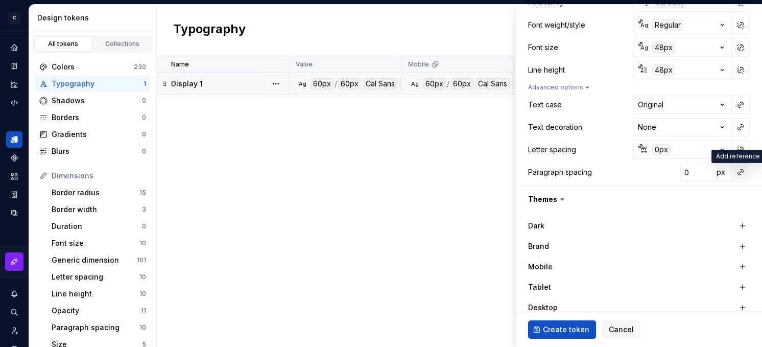
click at [674, 172] on button "button" at bounding box center [740, 172] width 14 height 14
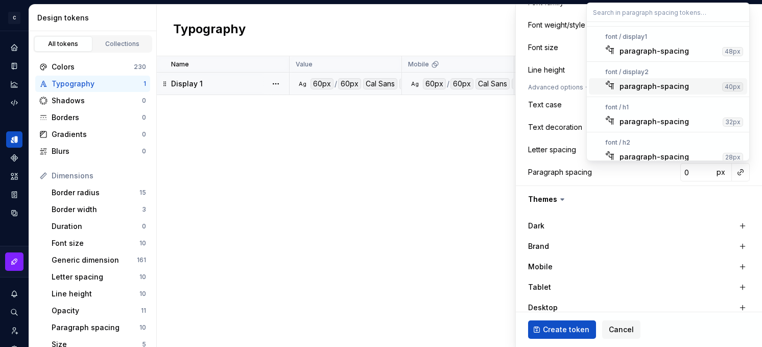
click at [652, 89] on div "paragraph-spacing" at bounding box center [654, 86] width 69 height 10
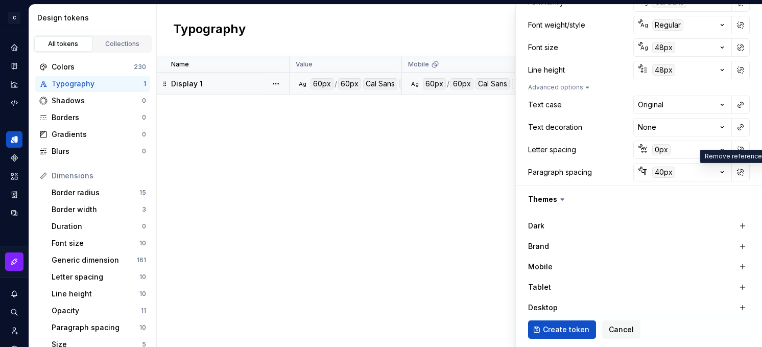
scroll to position [292, 0]
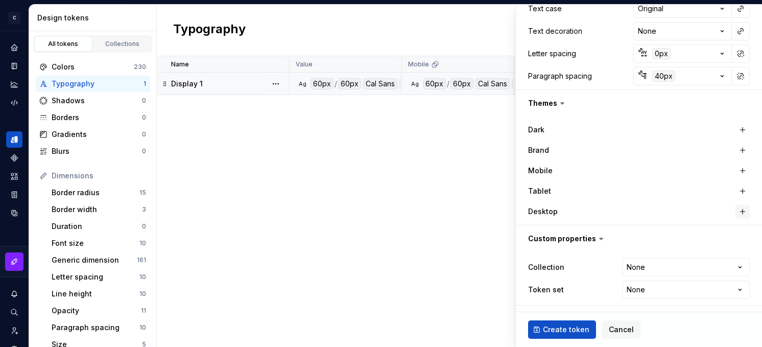
click at [674, 211] on button "button" at bounding box center [743, 211] width 14 height 14
click at [674, 189] on button "button" at bounding box center [743, 191] width 14 height 14
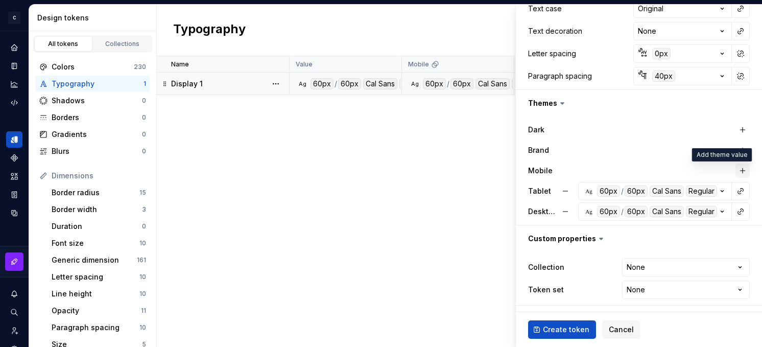
click at [674, 167] on button "button" at bounding box center [743, 170] width 14 height 14
type textarea "*"
click at [655, 263] on html "**********" at bounding box center [381, 173] width 762 height 347
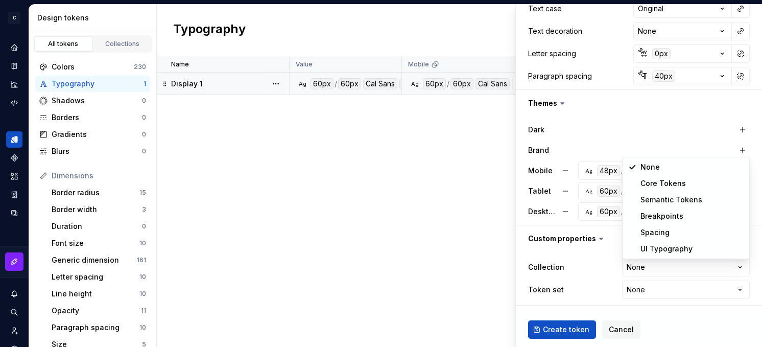
select select "**********"
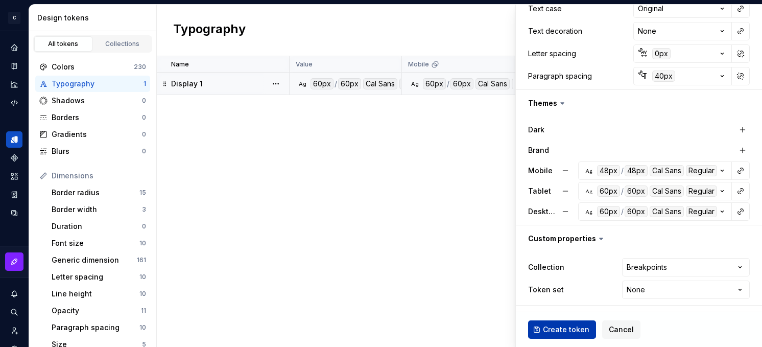
click at [544, 331] on span "Create token" at bounding box center [566, 329] width 46 height 10
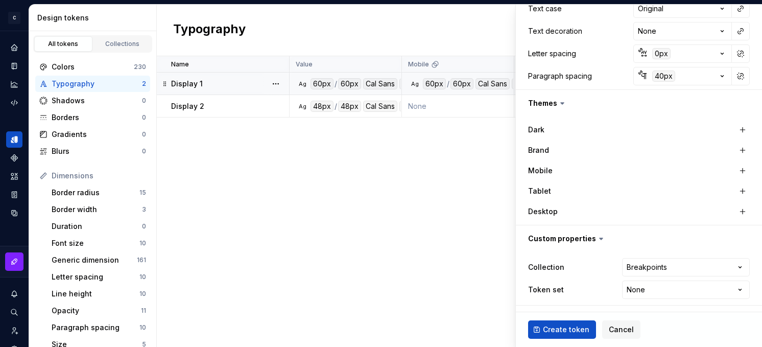
type textarea "*"
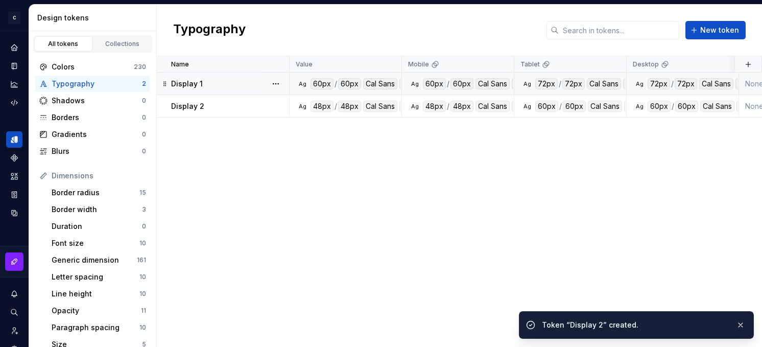
click at [376, 173] on div "Name Value Mobile Tablet Desktop Brand Collection Dark Token set Description La…" at bounding box center [459, 201] width 605 height 291
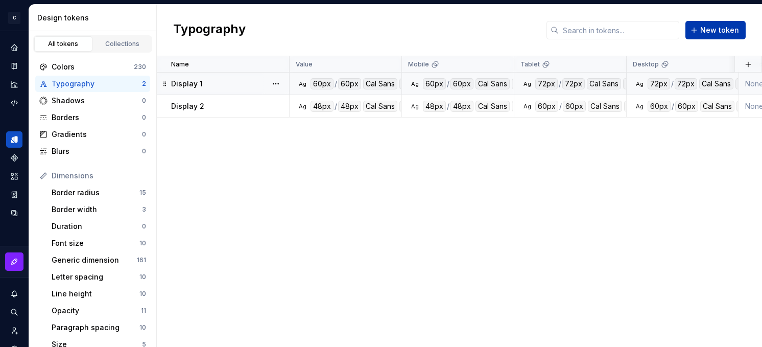
click at [674, 33] on span "New token" at bounding box center [719, 30] width 39 height 10
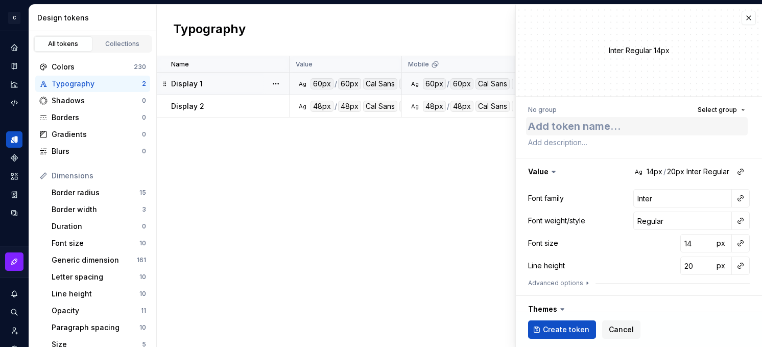
type textarea "*"
type textarea "H"
type textarea "*"
type textarea "He"
type textarea "*"
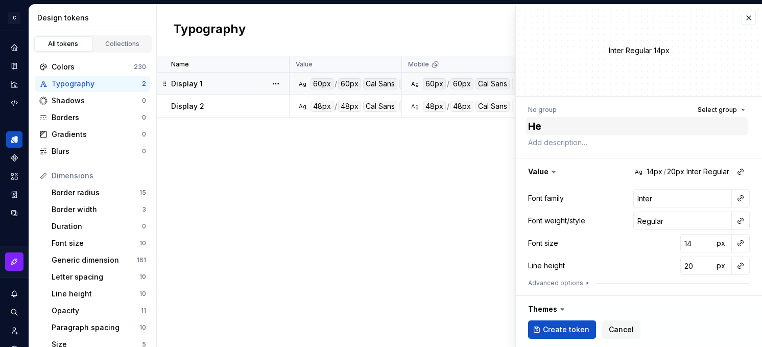
type textarea "Hea"
type textarea "*"
type textarea "Head"
type textarea "*"
type textarea "Headi"
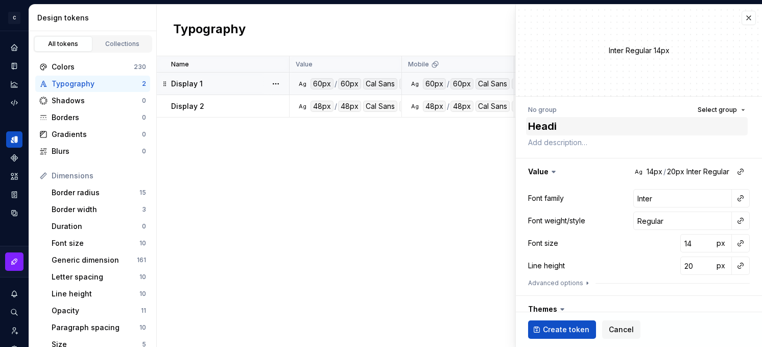
type textarea "*"
type textarea "Headin"
type textarea "*"
type textarea "Heading"
type textarea "*"
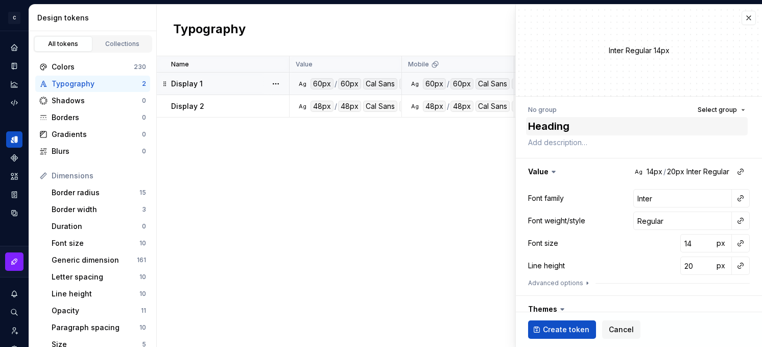
type textarea "Heading"
type textarea "*"
type textarea "Heading 1"
click at [674, 200] on button "button" at bounding box center [740, 198] width 14 height 14
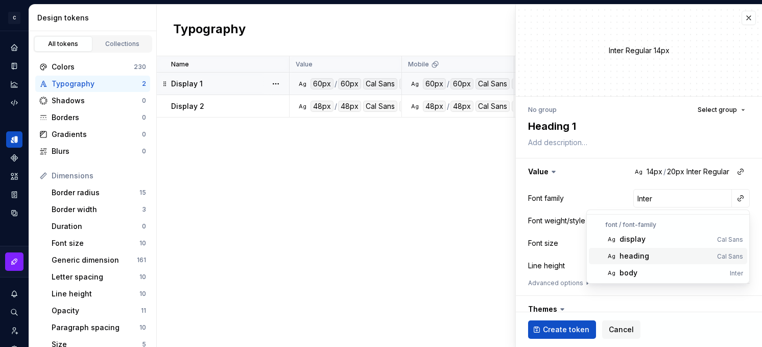
click at [674, 252] on div "heading" at bounding box center [666, 256] width 93 height 10
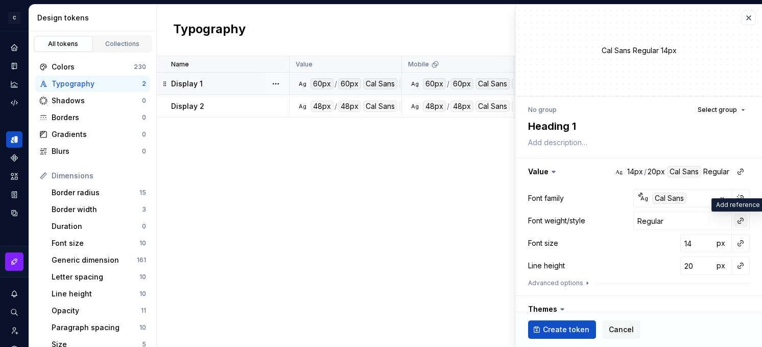
click at [674, 220] on button "button" at bounding box center [740, 220] width 14 height 14
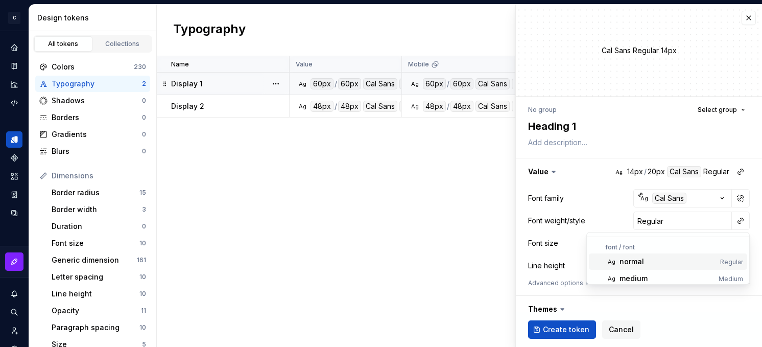
click at [668, 263] on div "normal" at bounding box center [668, 261] width 97 height 10
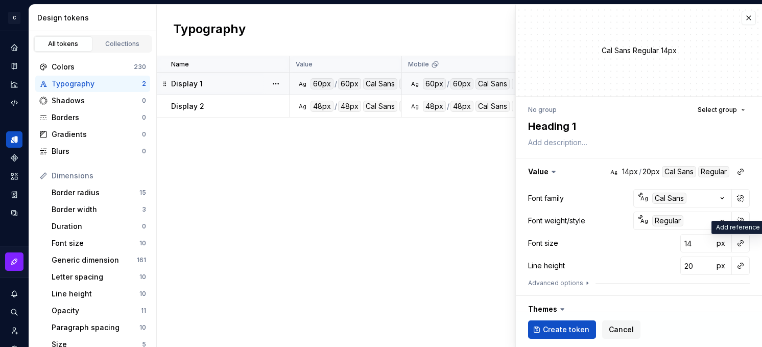
click at [674, 242] on button "button" at bounding box center [740, 243] width 14 height 14
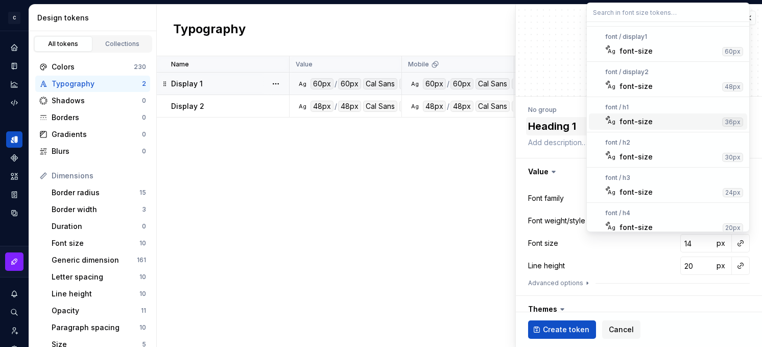
click at [647, 122] on div "font-size" at bounding box center [636, 121] width 33 height 10
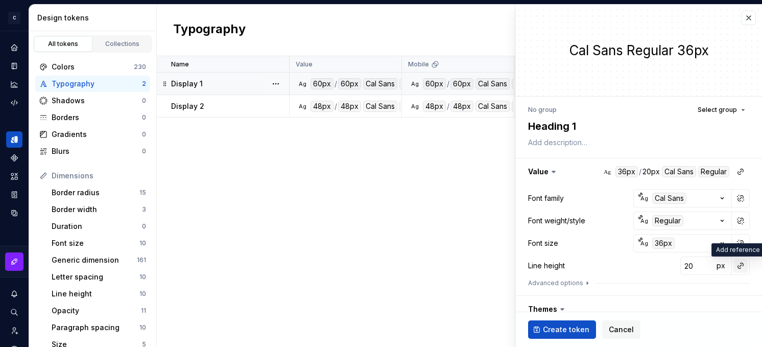
click at [674, 267] on button "button" at bounding box center [740, 265] width 14 height 14
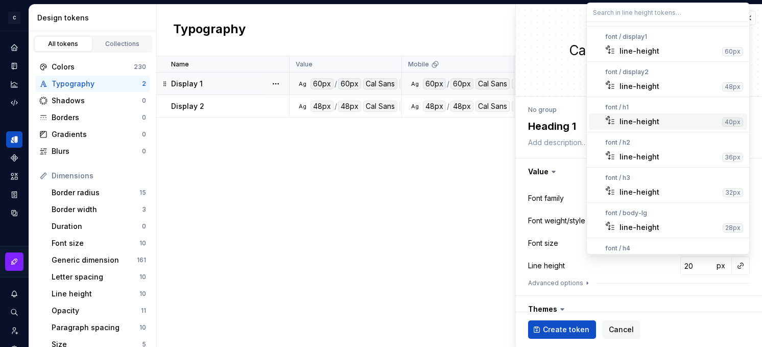
click at [674, 125] on div "line-height" at bounding box center [669, 121] width 99 height 10
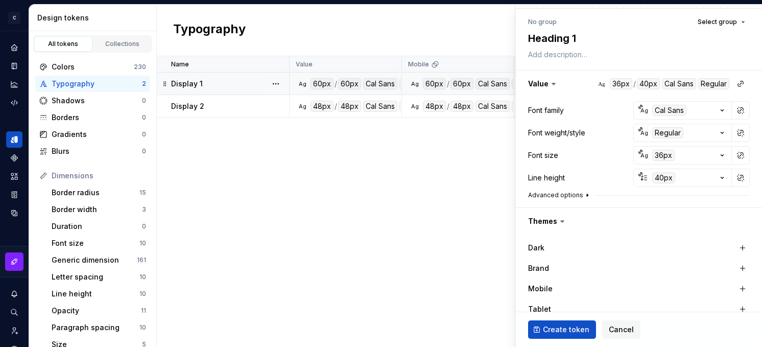
click at [564, 193] on button "Advanced options" at bounding box center [559, 195] width 63 height 8
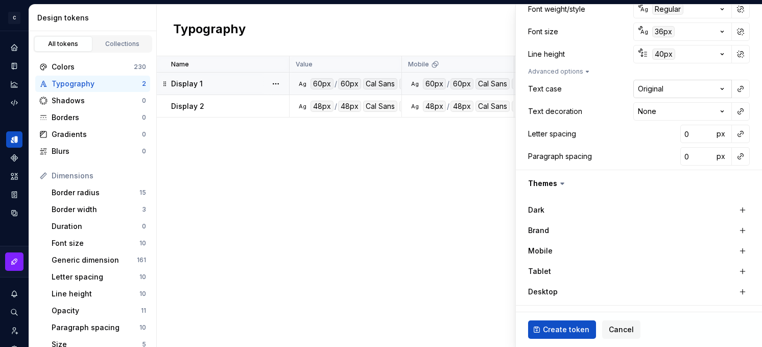
scroll to position [226, 0]
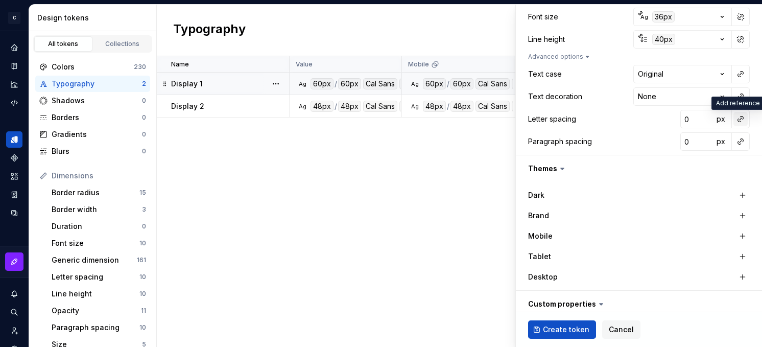
click at [674, 117] on button "button" at bounding box center [740, 119] width 14 height 14
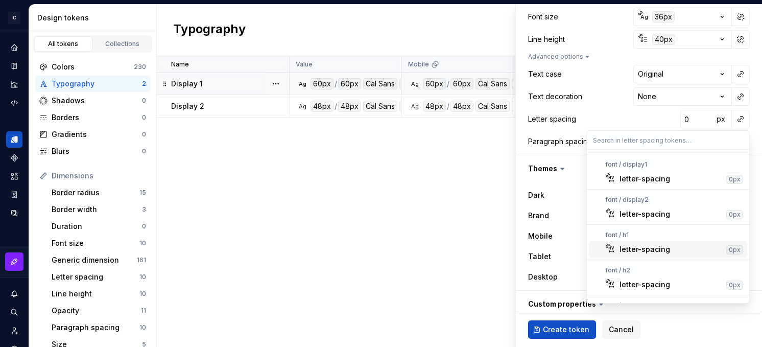
click at [674, 249] on div "letter-spacing" at bounding box center [671, 249] width 103 height 10
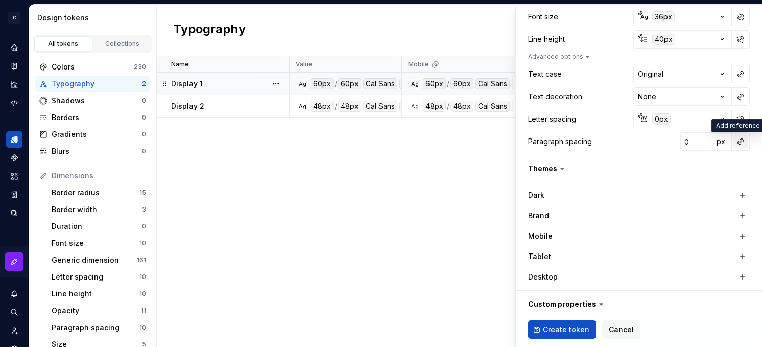
click at [674, 139] on button "button" at bounding box center [740, 141] width 14 height 14
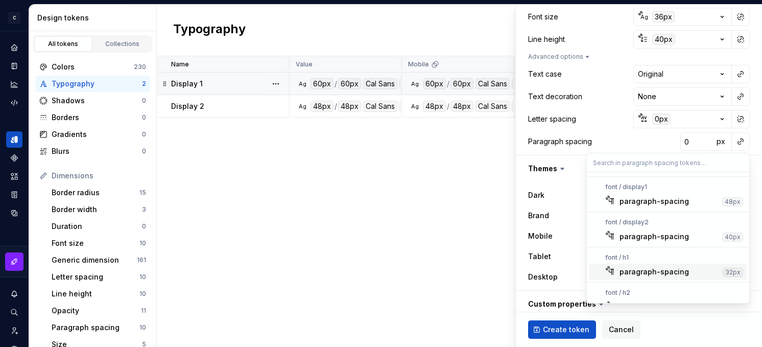
click at [674, 271] on div "paragraph-spacing" at bounding box center [669, 272] width 99 height 10
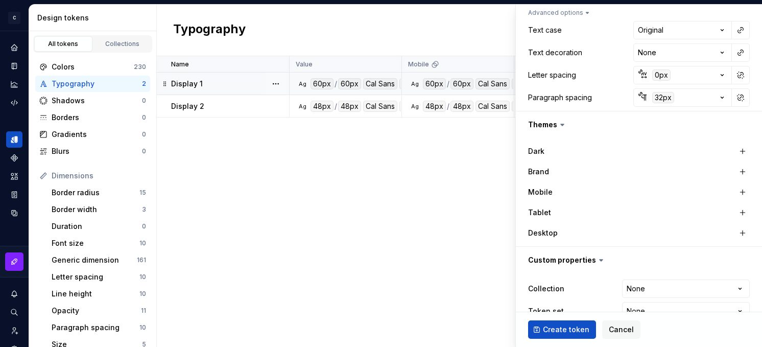
scroll to position [271, 0]
click at [674, 229] on button "button" at bounding box center [743, 232] width 14 height 14
click at [674, 211] on button "button" at bounding box center [743, 211] width 14 height 14
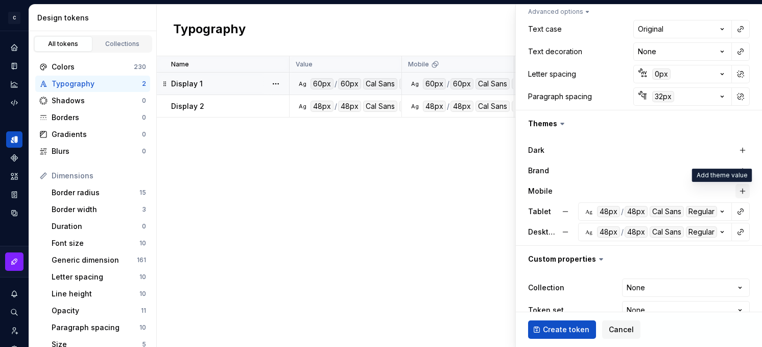
click at [674, 195] on button "button" at bounding box center [743, 191] width 14 height 14
type textarea "*"
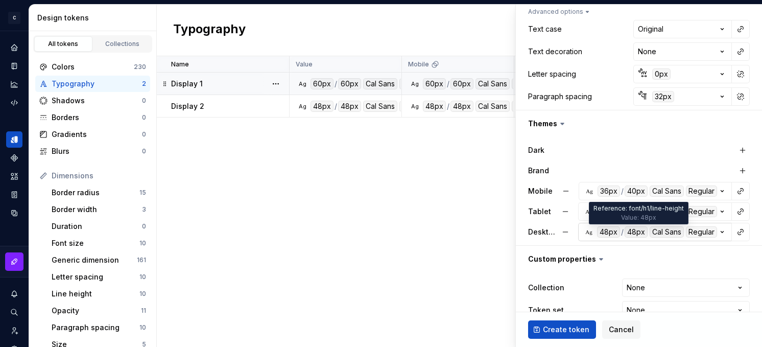
scroll to position [292, 0]
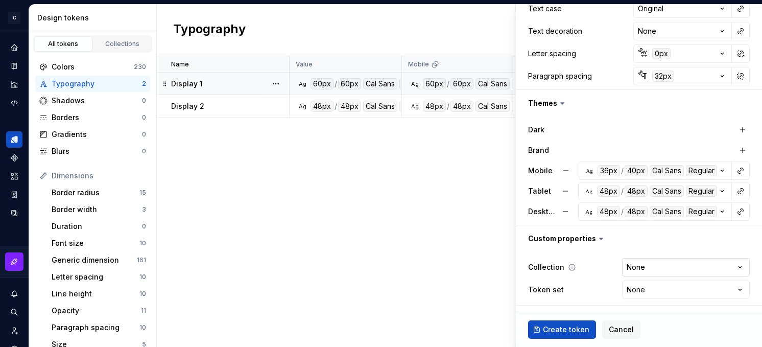
click at [674, 262] on html "C Campfire C Design system data Design tokens All tokens Collections Colors 230…" at bounding box center [381, 173] width 762 height 347
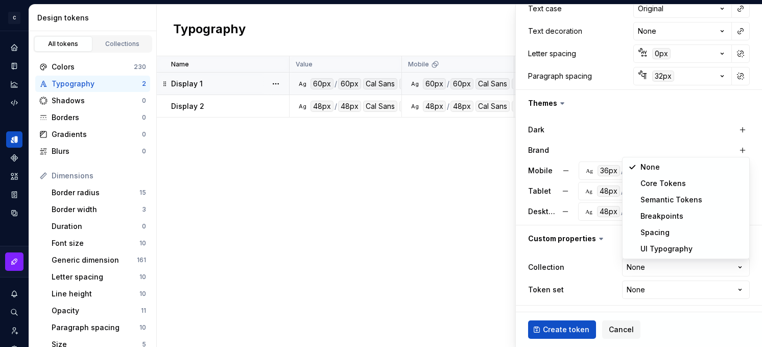
select select "**********"
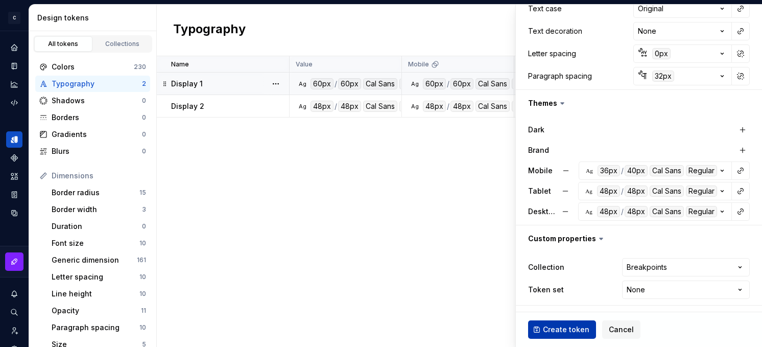
click at [549, 330] on span "Create token" at bounding box center [566, 329] width 46 height 10
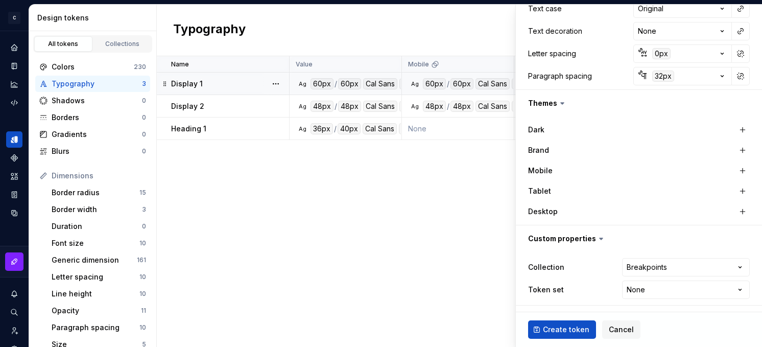
type textarea "*"
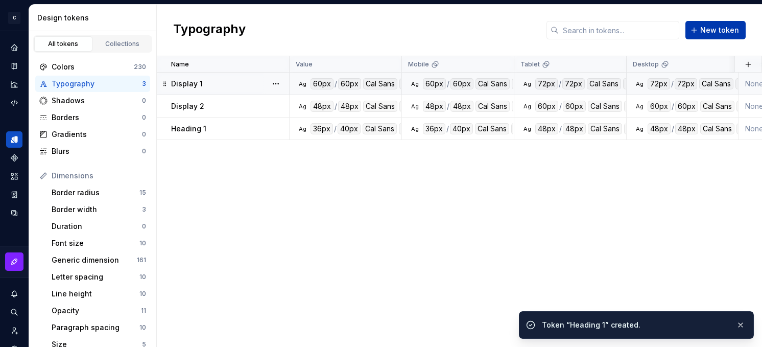
click at [674, 32] on span "New token" at bounding box center [719, 30] width 39 height 10
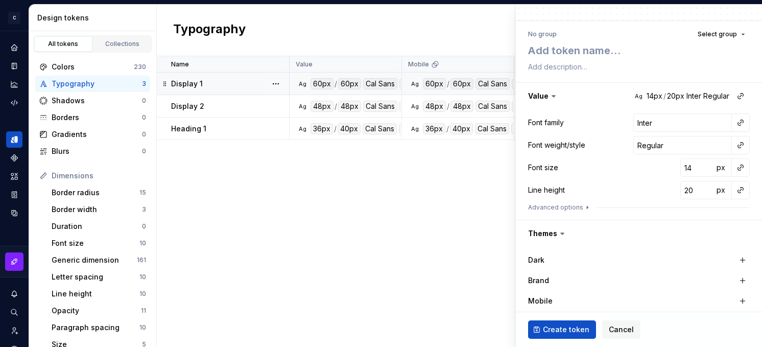
scroll to position [64, 0]
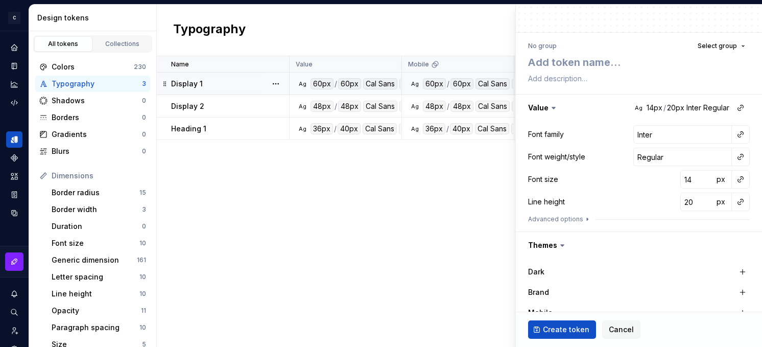
type textarea "*"
type textarea "H"
type textarea "*"
type textarea "He"
type textarea "*"
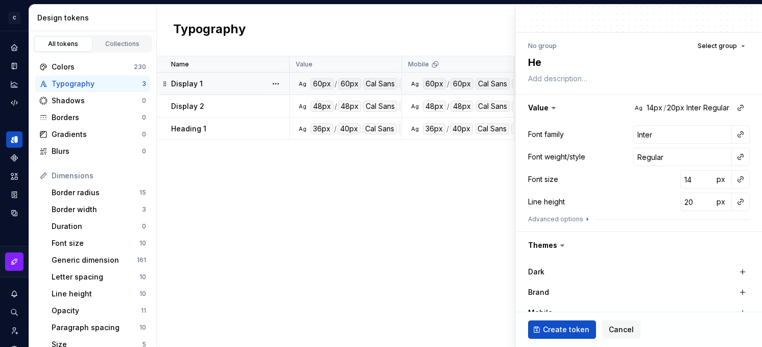
type textarea "Hea"
type textarea "*"
type textarea "Head"
type textarea "*"
type textarea "Headi"
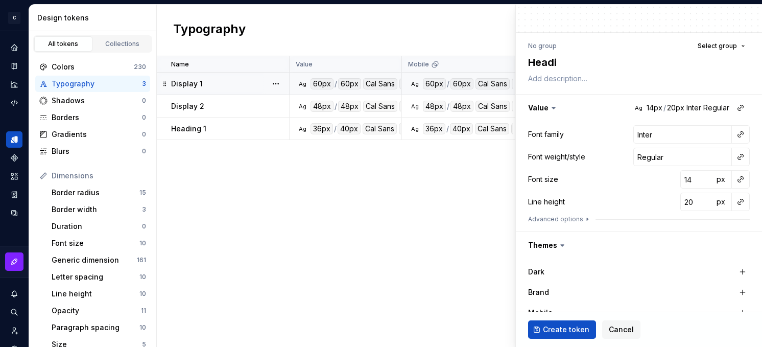
type textarea "*"
type textarea "Heading"
type textarea "*"
type textarea "Heading"
type textarea "*"
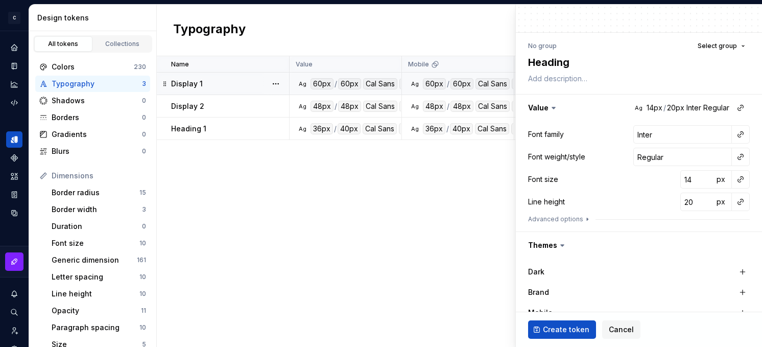
type textarea "Heading 2"
type textarea "*"
type textarea "Heading"
type textarea "*"
type textarea "Heading"
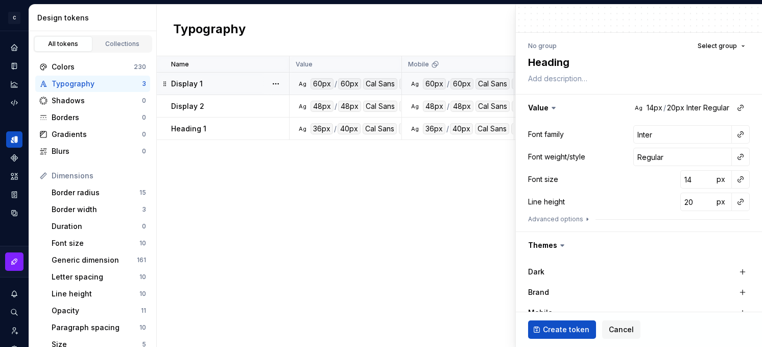
type textarea "*"
type textarea "Headin"
type textarea "*"
type textarea "Headi"
type textarea "*"
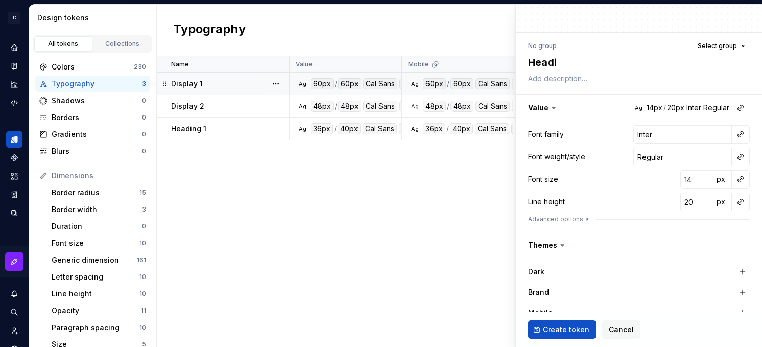
type textarea "Head"
type textarea "*"
type textarea "Hea"
type textarea "*"
type textarea "He"
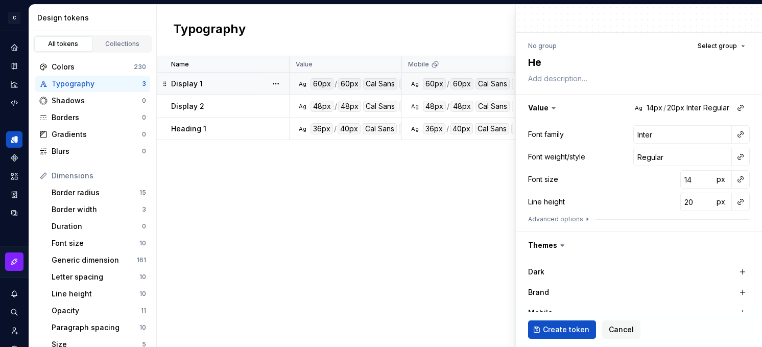
type textarea "*"
type textarea "H"
type textarea "*"
type textarea "H"
type textarea "*"
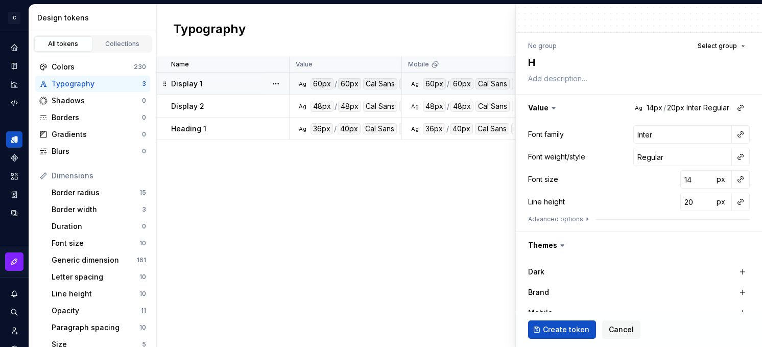
type textarea "H 2"
type textarea "*"
type textarea "H"
type textarea "*"
type textarea "H"
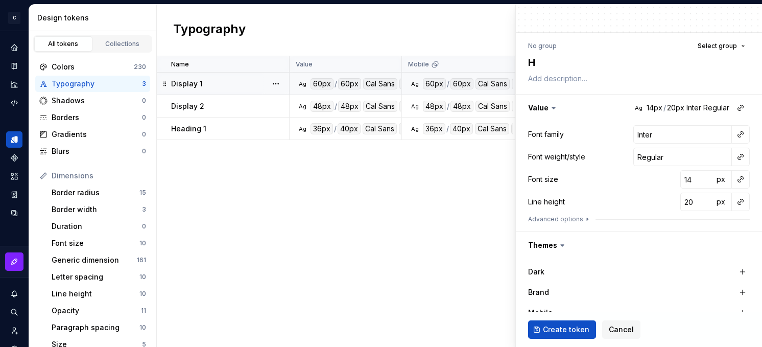
type textarea "*"
type textarea "H2"
click at [674, 132] on button "button" at bounding box center [740, 134] width 14 height 14
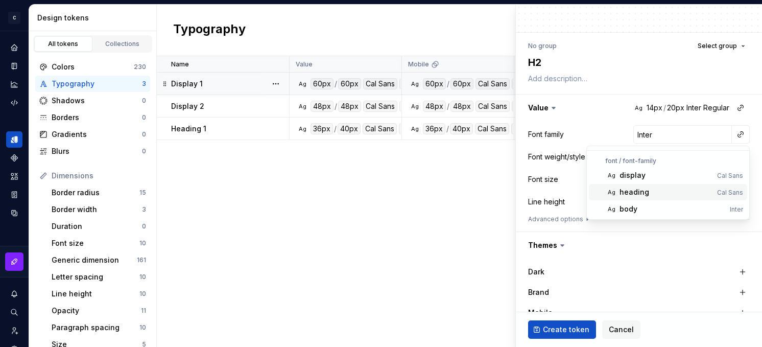
click at [663, 195] on div "heading" at bounding box center [666, 192] width 93 height 10
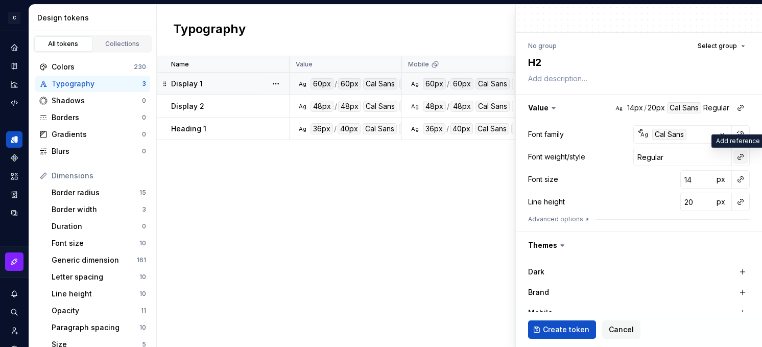
click at [674, 159] on button "button" at bounding box center [740, 157] width 14 height 14
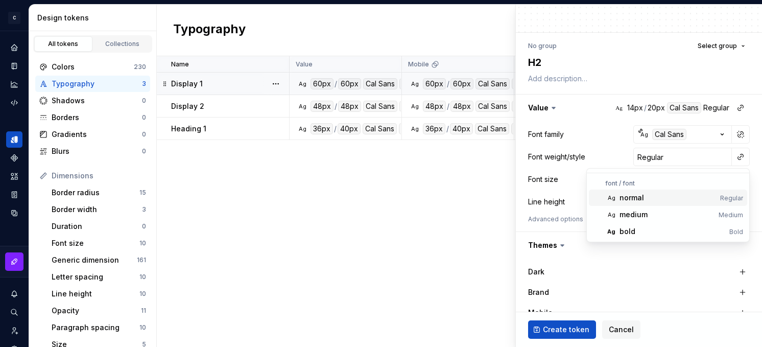
click at [665, 200] on div "normal" at bounding box center [668, 198] width 97 height 10
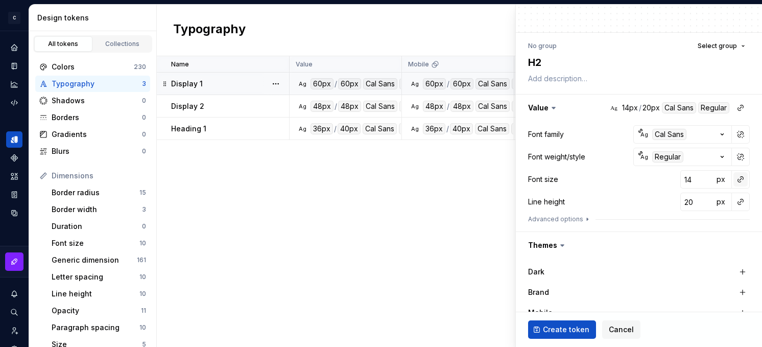
click at [674, 178] on button "button" at bounding box center [740, 179] width 14 height 14
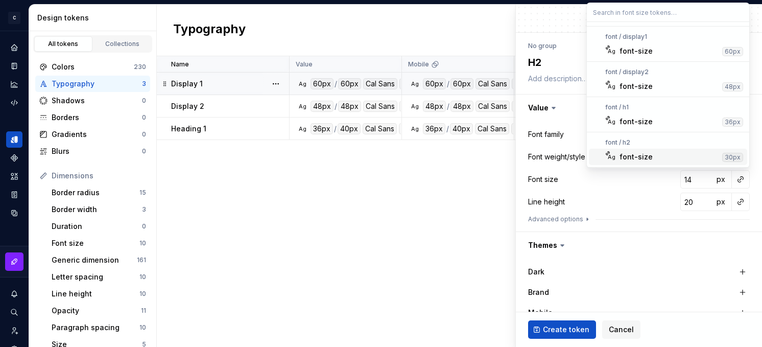
click at [674, 154] on div "font-size" at bounding box center [669, 157] width 99 height 10
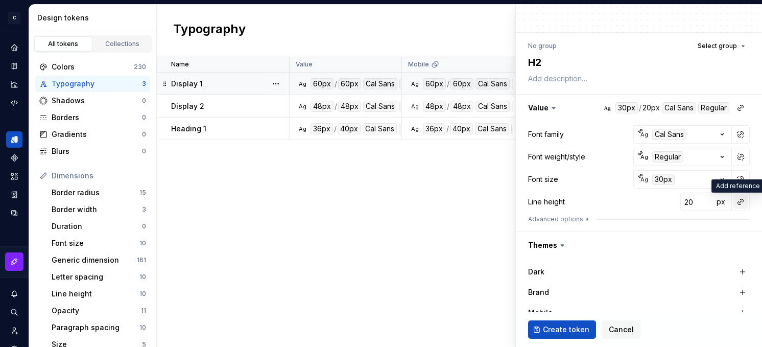
click at [674, 203] on button "button" at bounding box center [740, 202] width 14 height 14
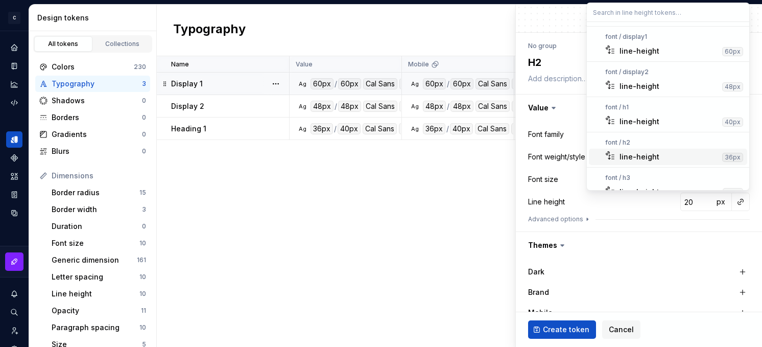
click at [671, 152] on div "line-height" at bounding box center [669, 157] width 99 height 10
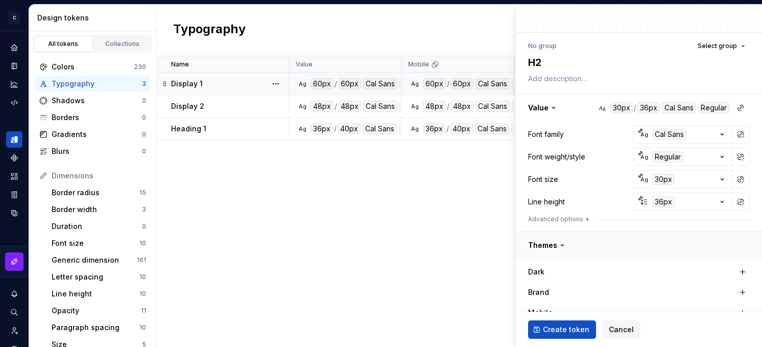
scroll to position [88, 0]
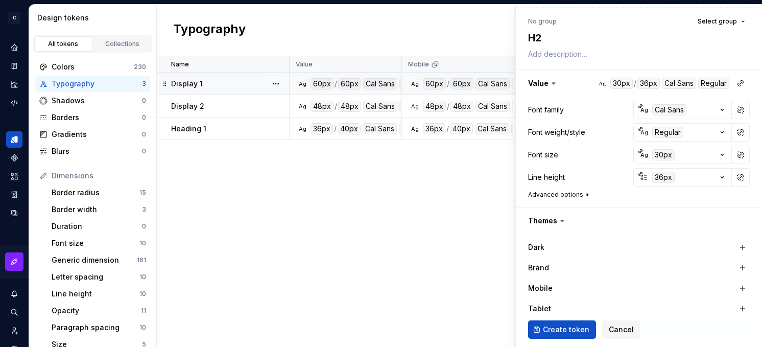
click at [564, 194] on button "Advanced options" at bounding box center [559, 195] width 63 height 8
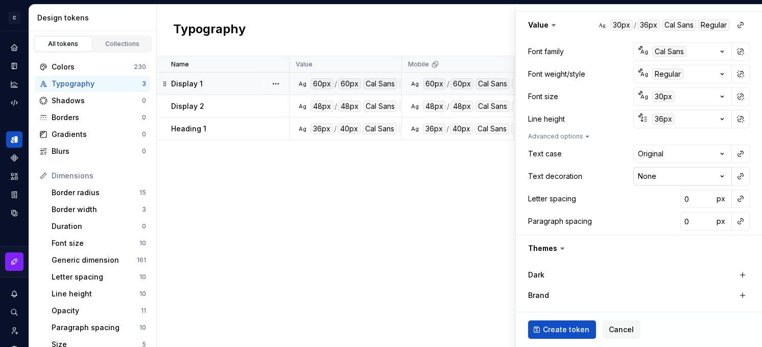
scroll to position [196, 0]
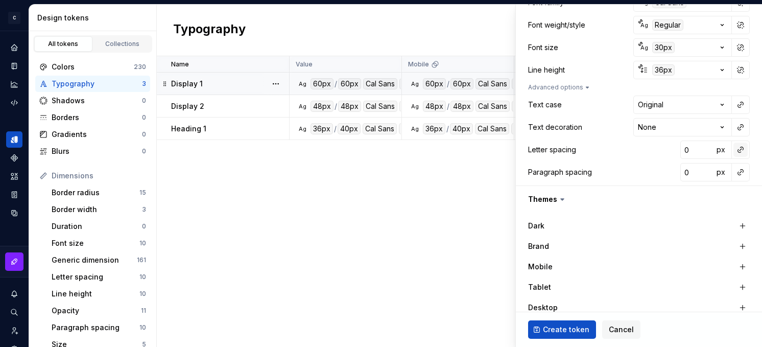
click at [674, 151] on button "button" at bounding box center [740, 150] width 14 height 14
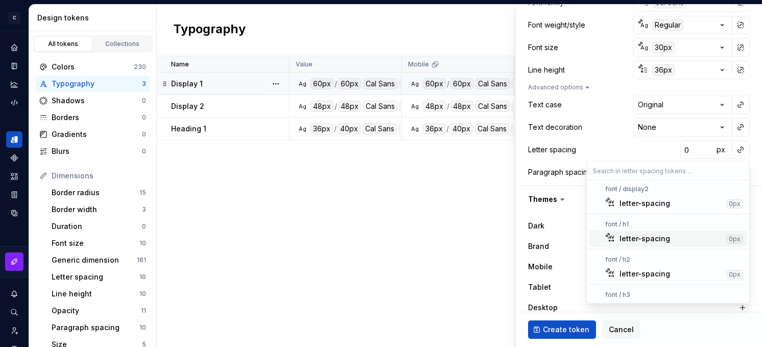
scroll to position [53, 0]
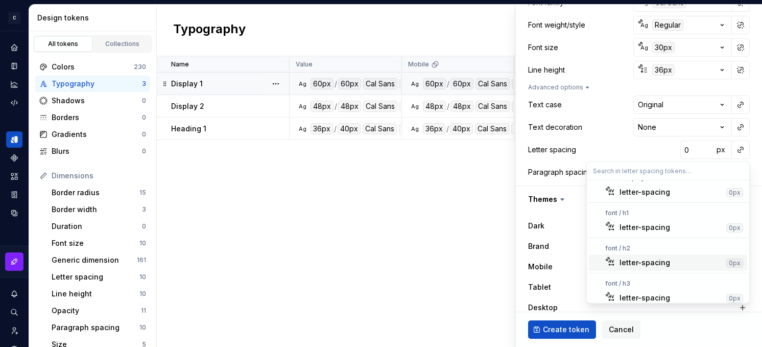
click at [672, 258] on div "letter-spacing" at bounding box center [671, 262] width 103 height 10
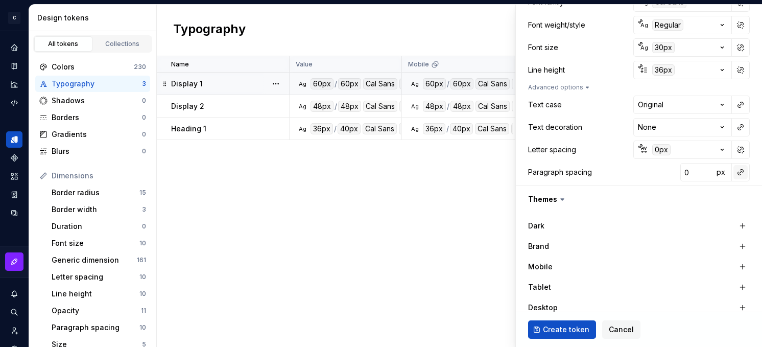
click at [674, 172] on button "button" at bounding box center [740, 172] width 14 height 14
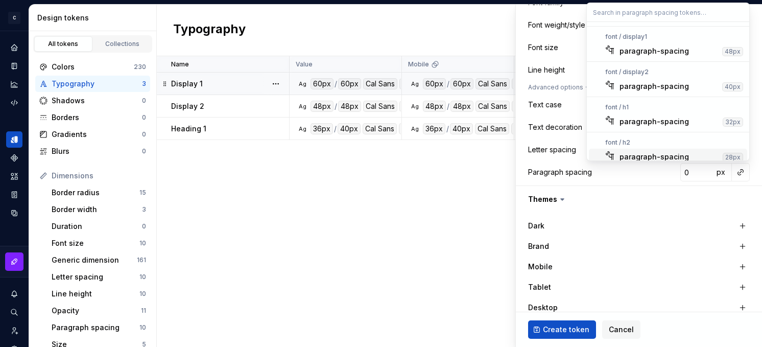
click at [646, 153] on div "paragraph-spacing" at bounding box center [654, 157] width 69 height 10
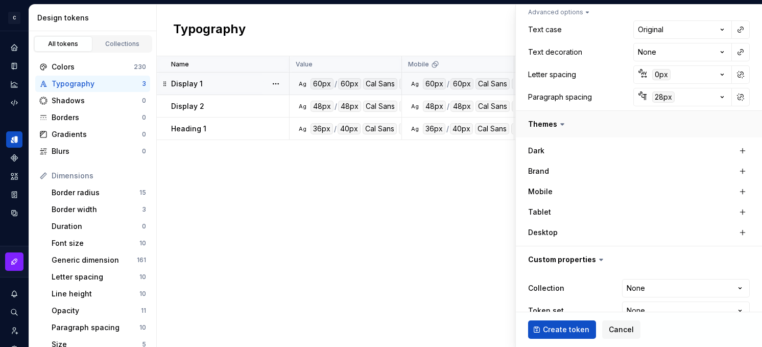
scroll to position [292, 0]
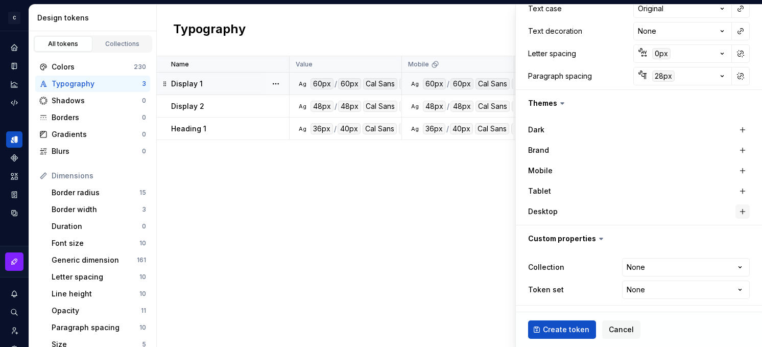
click at [674, 208] on button "button" at bounding box center [743, 211] width 14 height 14
click at [674, 191] on button "button" at bounding box center [743, 191] width 14 height 14
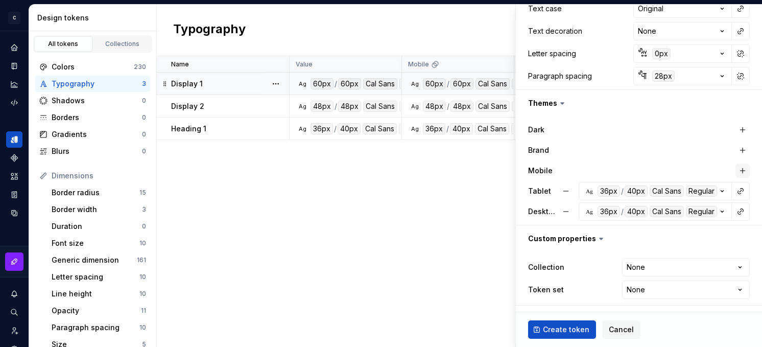
click at [674, 169] on button "button" at bounding box center [743, 170] width 14 height 14
type textarea "*"
click at [670, 267] on html "C Campfire C Design system data Design tokens All tokens Collections Colors 230…" at bounding box center [381, 173] width 762 height 347
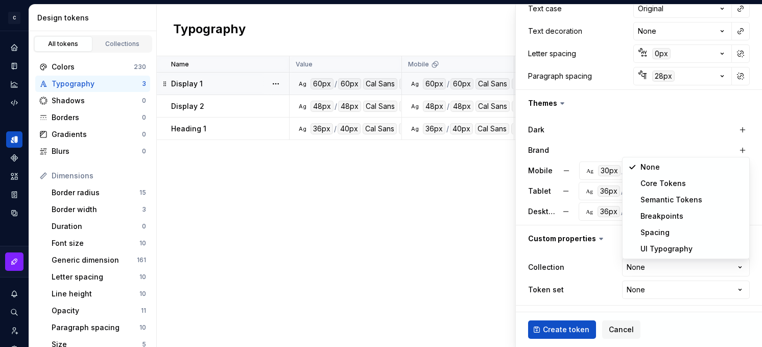
select select "**********"
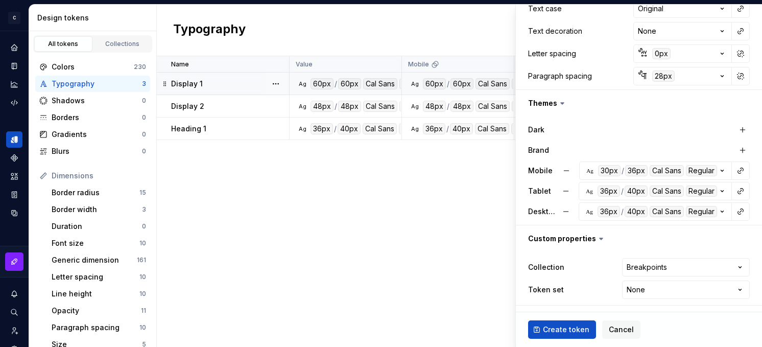
click at [560, 328] on span "Create token" at bounding box center [566, 329] width 46 height 10
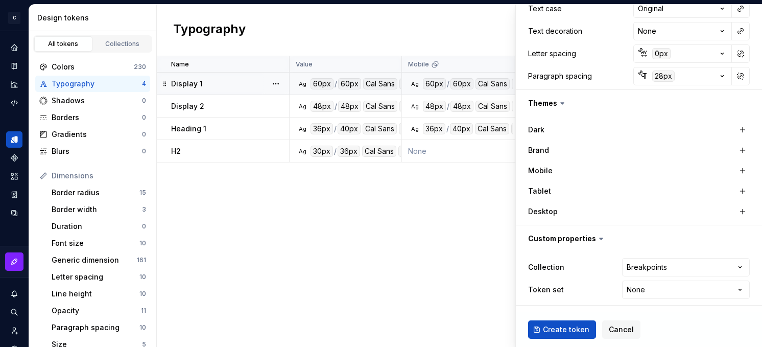
type textarea "*"
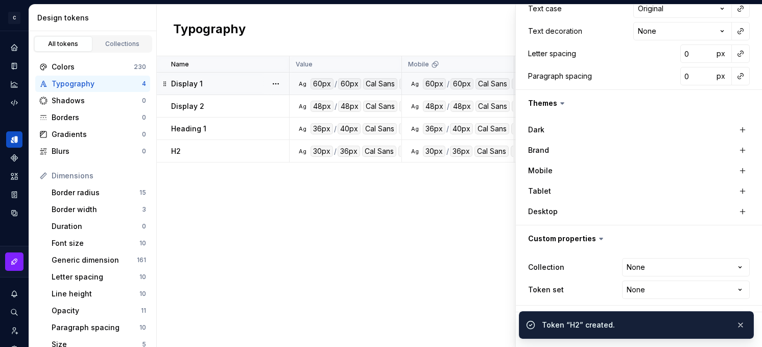
click at [183, 127] on p "Heading 1" at bounding box center [188, 129] width 35 height 10
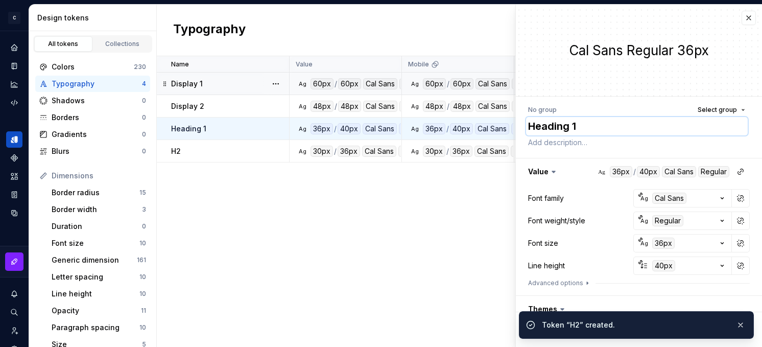
click at [541, 128] on textarea "Heading 1" at bounding box center [637, 126] width 222 height 18
click at [558, 127] on textarea "Heading 1" at bounding box center [637, 126] width 222 height 18
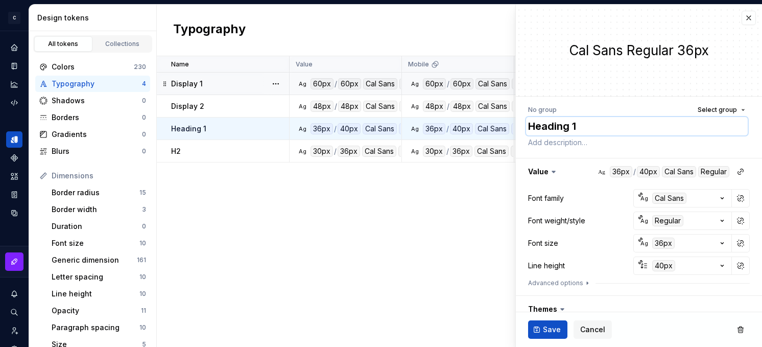
type textarea "*"
type textarea "H 1"
click at [555, 325] on span "Save" at bounding box center [552, 329] width 18 height 10
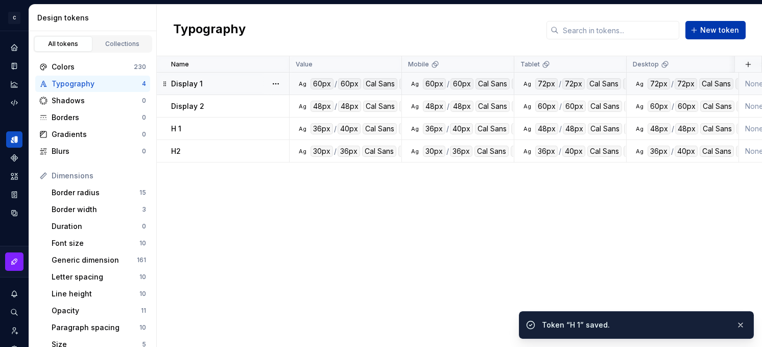
click at [674, 25] on span "New token" at bounding box center [719, 30] width 39 height 10
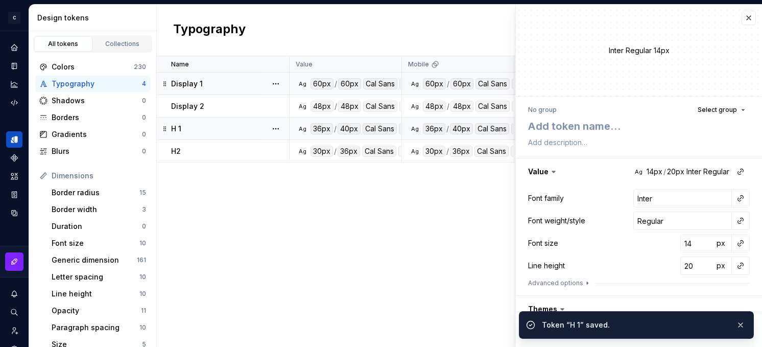
click at [179, 132] on p "H 1" at bounding box center [176, 129] width 10 height 10
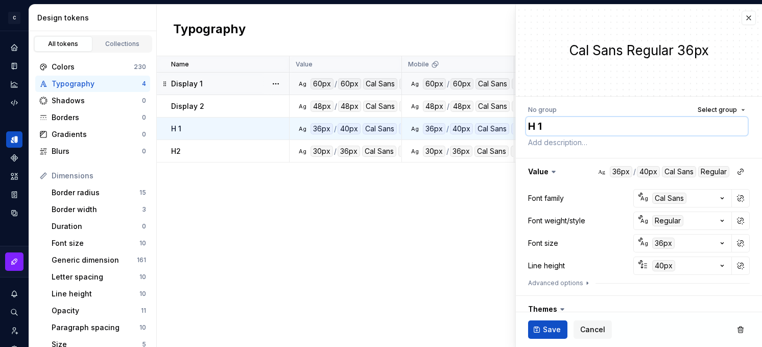
click at [539, 126] on textarea "H 1" at bounding box center [637, 126] width 222 height 18
type textarea "*"
type textarea "H1"
click at [547, 328] on span "Save" at bounding box center [552, 329] width 18 height 10
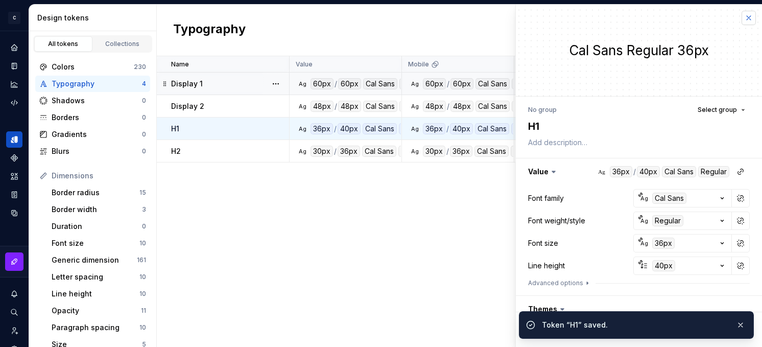
click at [674, 16] on button "button" at bounding box center [749, 18] width 14 height 14
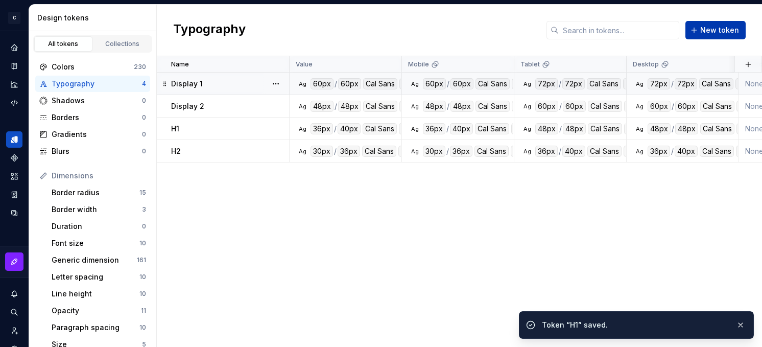
click at [674, 31] on span "New token" at bounding box center [719, 30] width 39 height 10
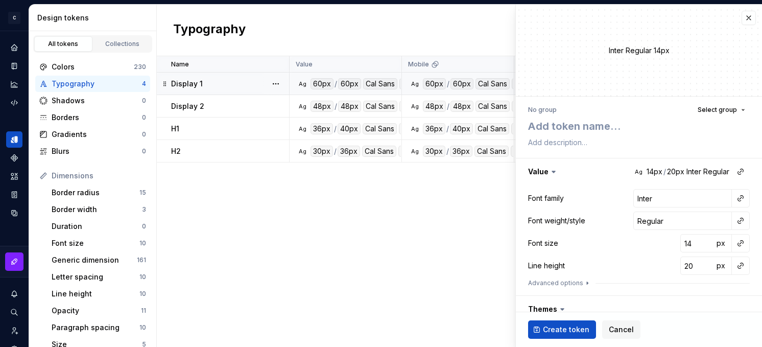
type textarea "*"
type textarea "H"
type textarea "*"
type textarea "H3"
click at [674, 200] on button "button" at bounding box center [740, 198] width 14 height 14
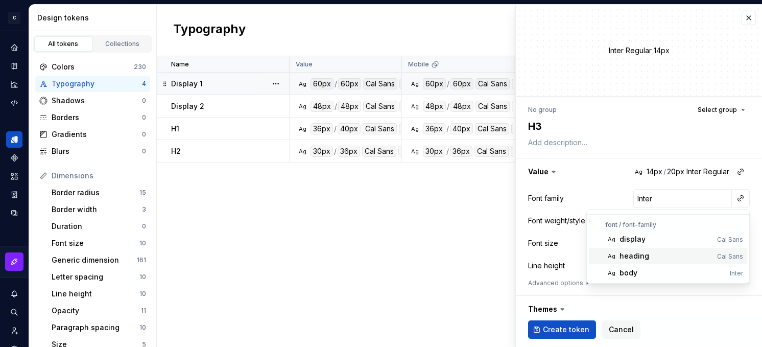
click at [659, 251] on div "heading" at bounding box center [666, 256] width 93 height 10
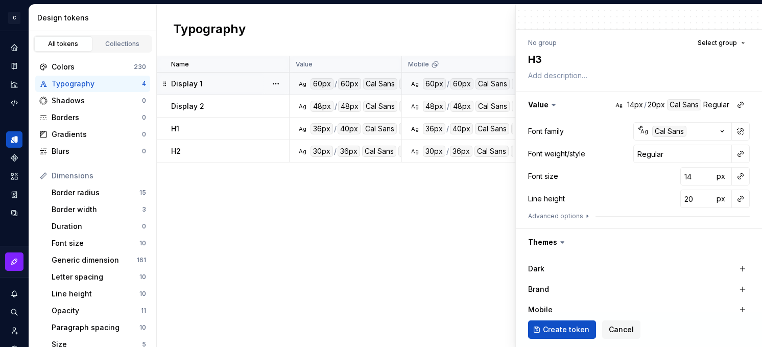
scroll to position [96, 0]
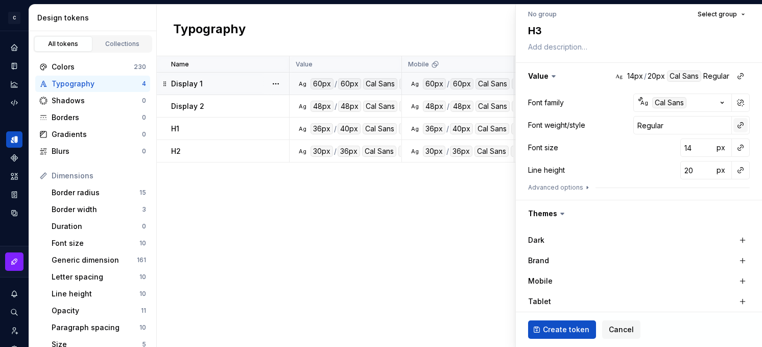
click at [674, 128] on button "button" at bounding box center [740, 125] width 14 height 14
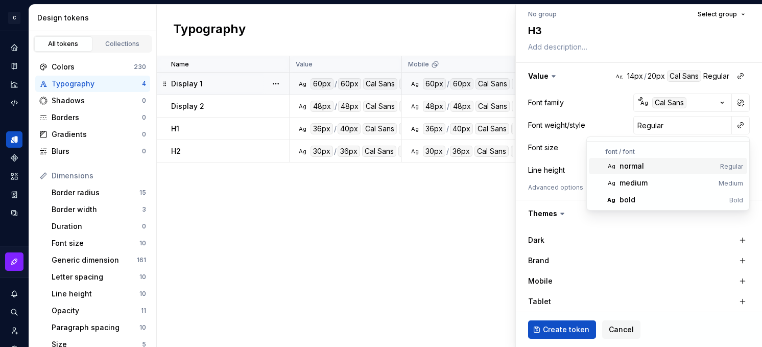
click at [652, 162] on div "normal" at bounding box center [668, 166] width 97 height 10
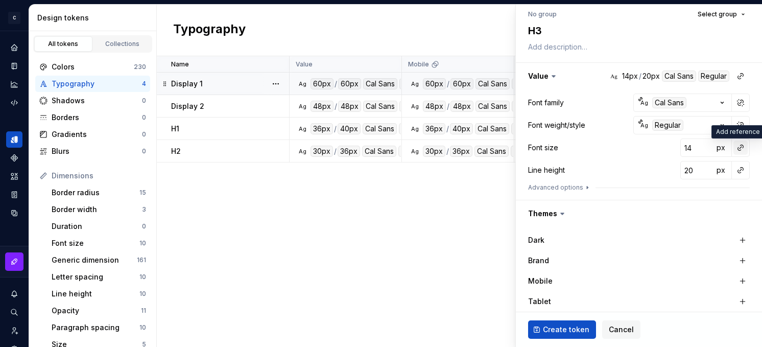
click at [674, 149] on button "button" at bounding box center [740, 147] width 14 height 14
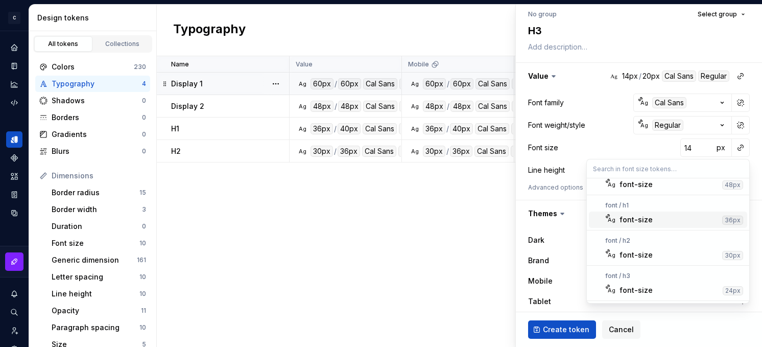
scroll to position [60, 0]
click at [668, 283] on div "font-size" at bounding box center [669, 288] width 99 height 10
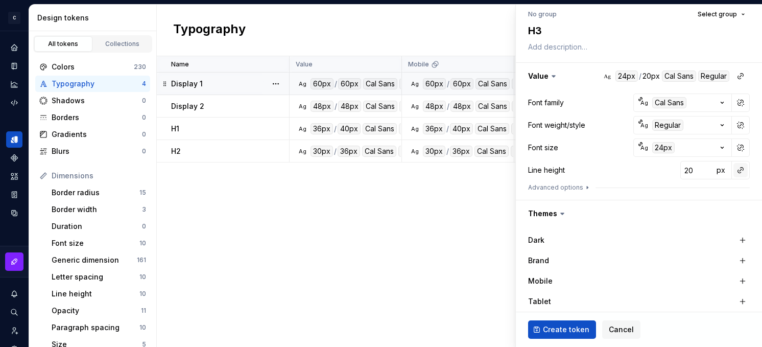
click at [674, 172] on button "button" at bounding box center [740, 170] width 14 height 14
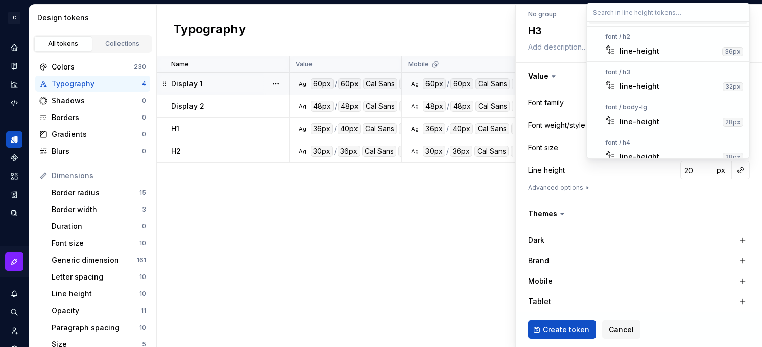
scroll to position [111, 0]
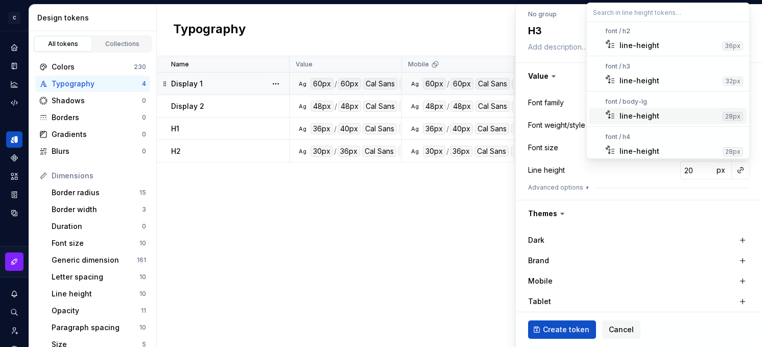
click at [662, 111] on div "line-height" at bounding box center [669, 116] width 99 height 10
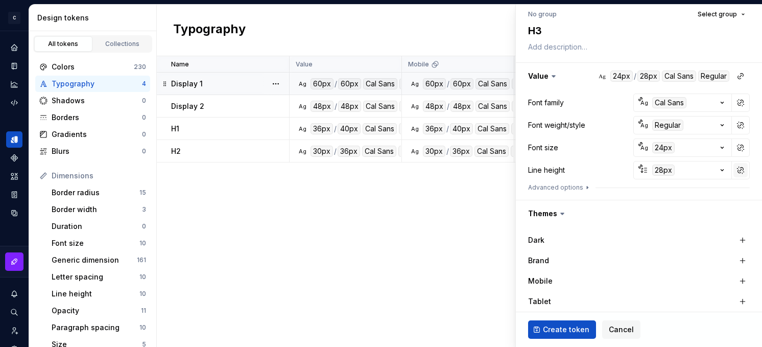
click at [674, 170] on button "button" at bounding box center [740, 170] width 14 height 14
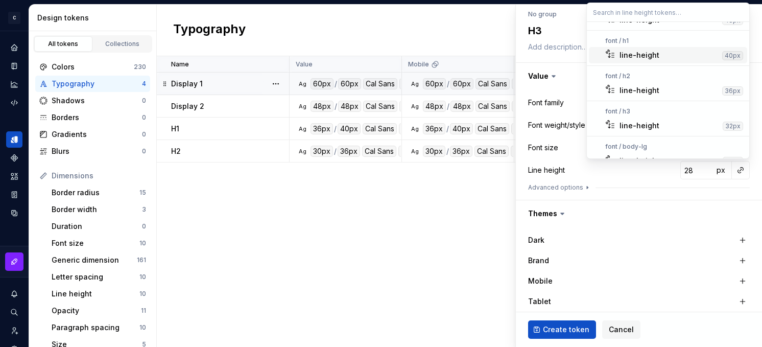
scroll to position [115, 0]
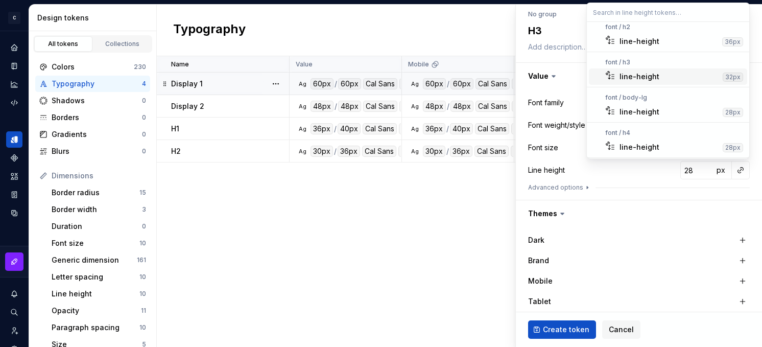
click at [656, 74] on div "line-height" at bounding box center [640, 77] width 40 height 10
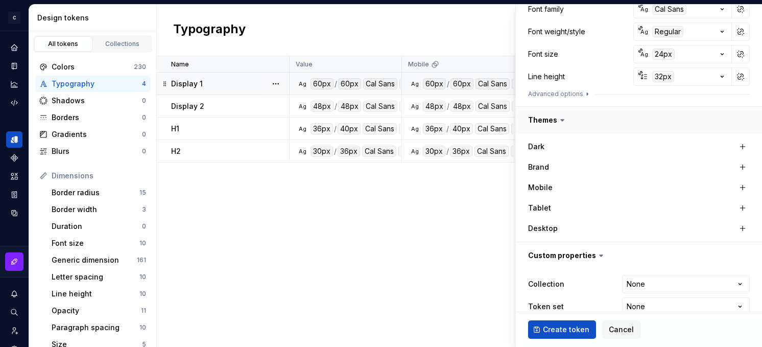
scroll to position [198, 0]
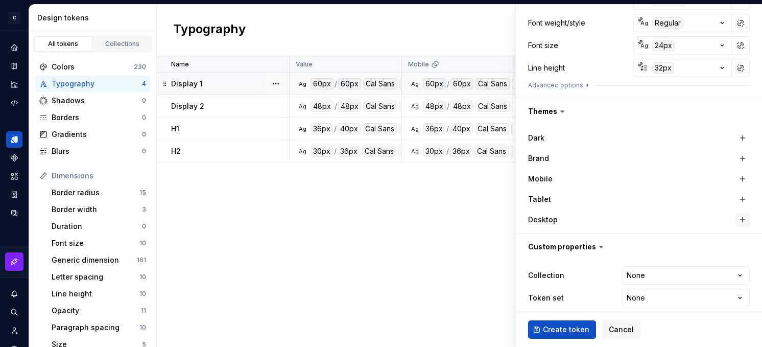
click at [674, 217] on button "button" at bounding box center [743, 219] width 14 height 14
click at [674, 198] on button "button" at bounding box center [743, 199] width 14 height 14
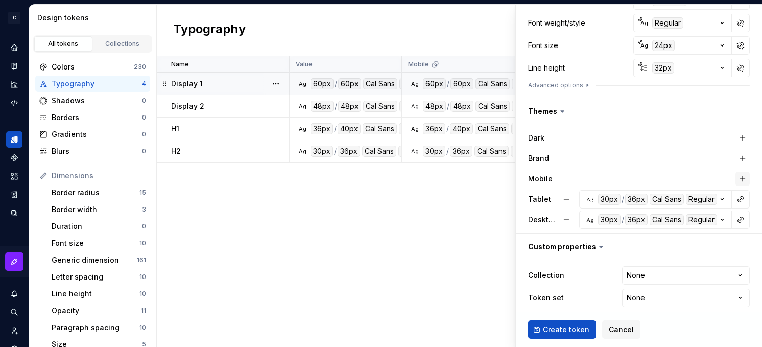
click at [674, 175] on button "button" at bounding box center [743, 179] width 14 height 14
type textarea "*"
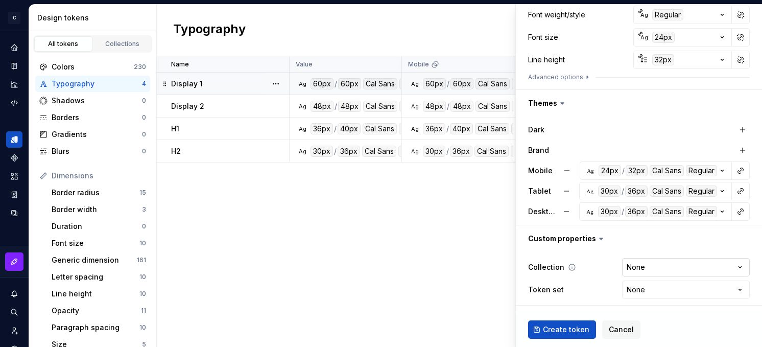
click at [674, 273] on html "C Campfire C Design system data Design tokens All tokens Collections Colors 230…" at bounding box center [381, 173] width 762 height 347
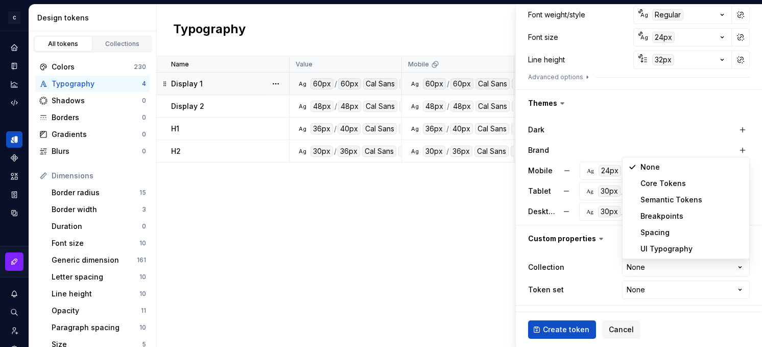
select select "**********"
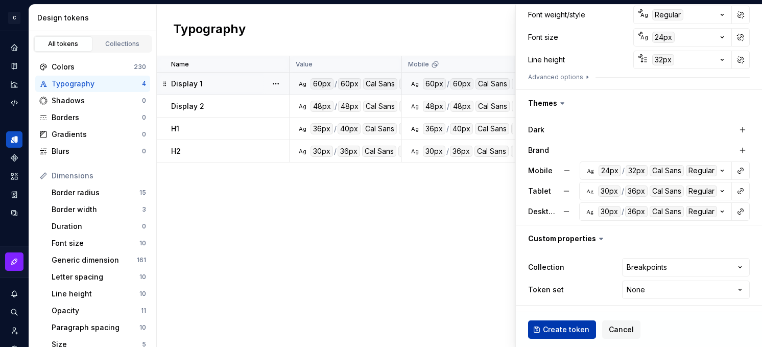
click at [548, 329] on span "Create token" at bounding box center [566, 329] width 46 height 10
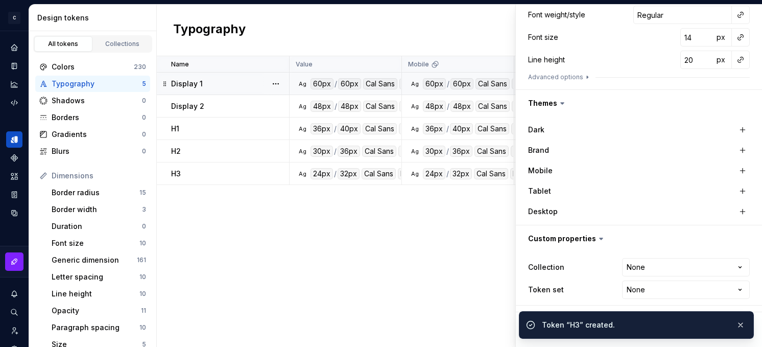
type textarea "*"
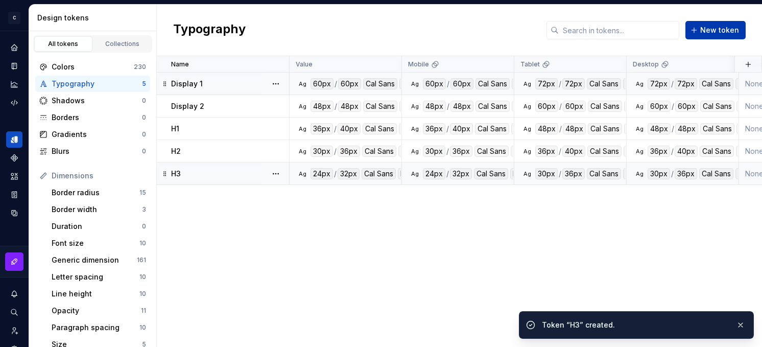
click at [674, 27] on span "New token" at bounding box center [719, 30] width 39 height 10
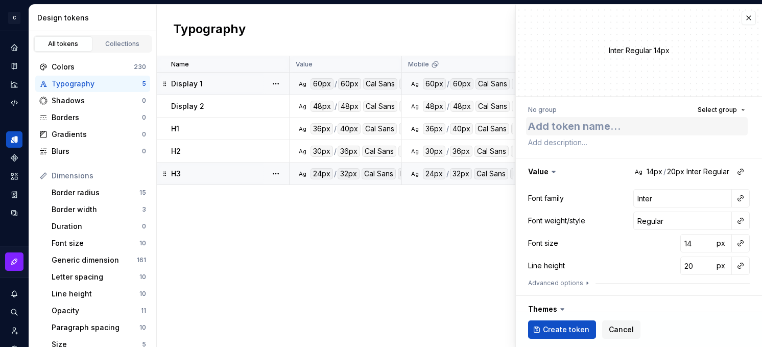
type textarea "*"
type textarea "H"
type textarea "*"
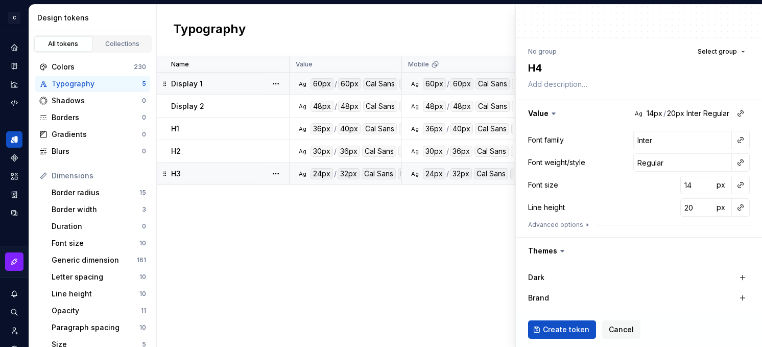
scroll to position [88, 0]
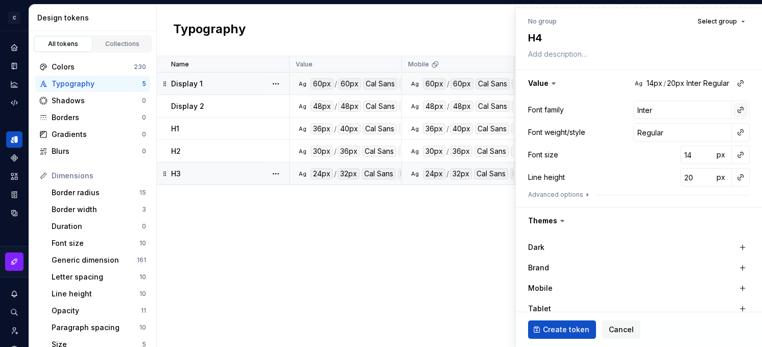
type textarea "H4"
click at [674, 108] on button "button" at bounding box center [740, 110] width 14 height 14
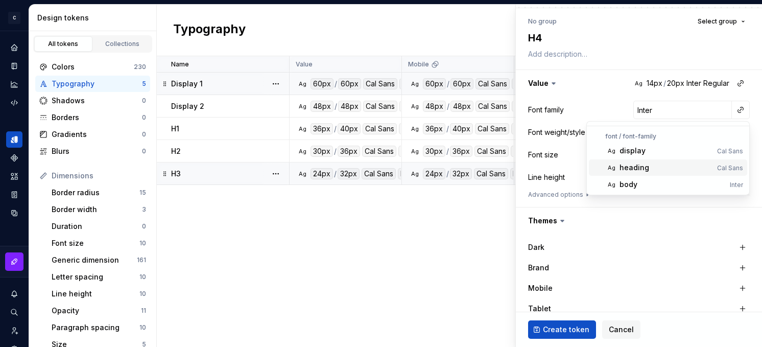
click at [637, 169] on div "heading" at bounding box center [635, 167] width 30 height 10
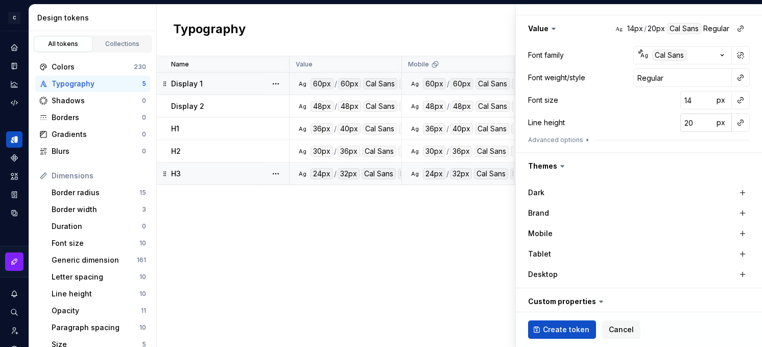
scroll to position [149, 0]
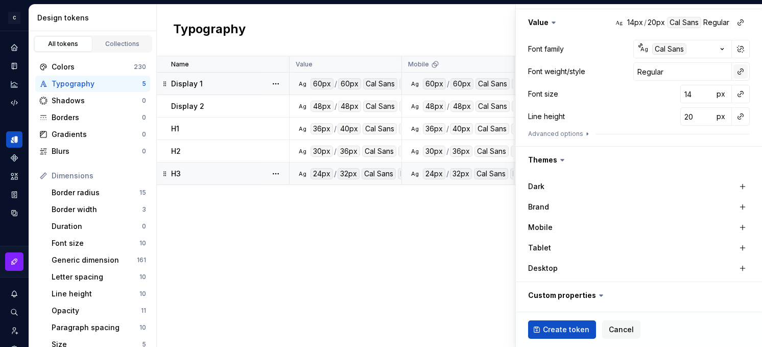
click at [674, 75] on button "button" at bounding box center [740, 71] width 14 height 14
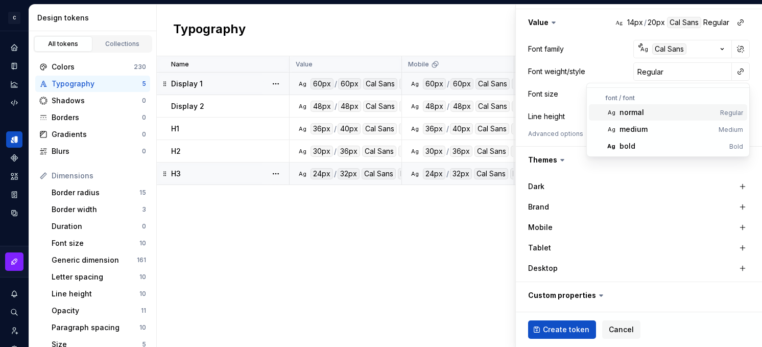
click at [664, 114] on div "normal" at bounding box center [668, 112] width 97 height 10
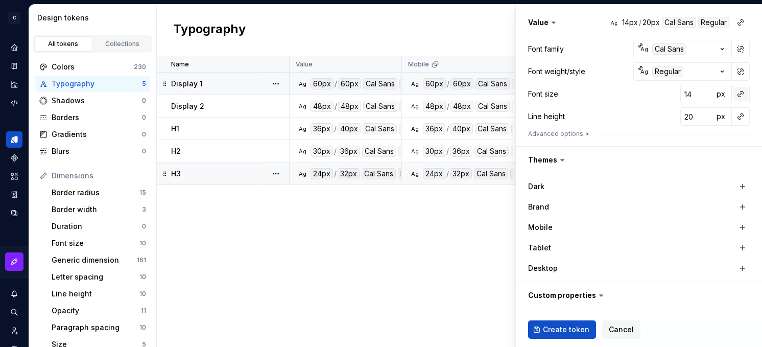
click at [674, 94] on button "button" at bounding box center [740, 94] width 14 height 14
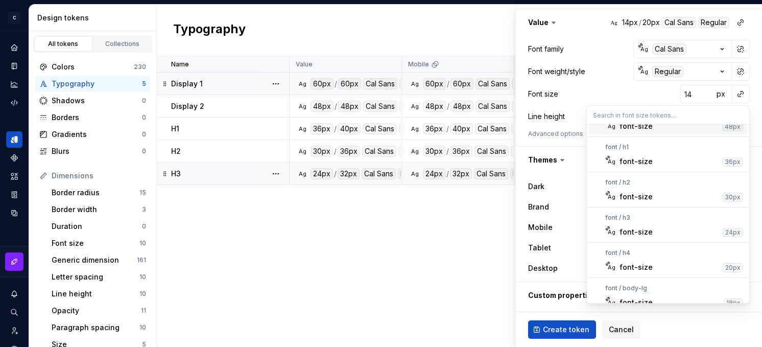
scroll to position [82, 0]
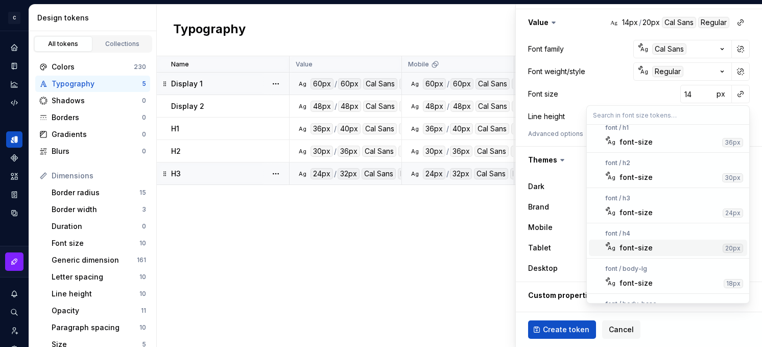
click at [672, 248] on div "font-size" at bounding box center [669, 248] width 99 height 10
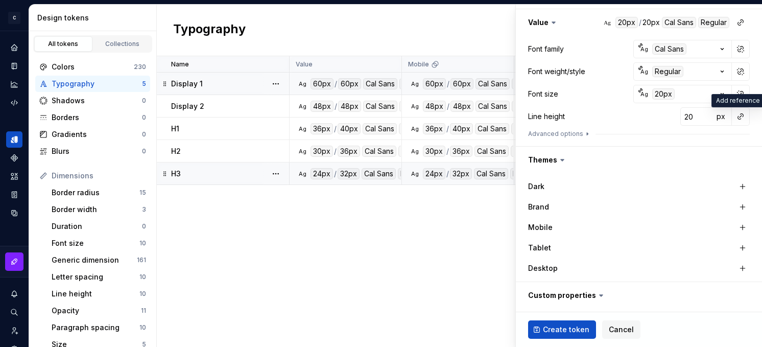
click at [674, 119] on button "button" at bounding box center [740, 116] width 14 height 14
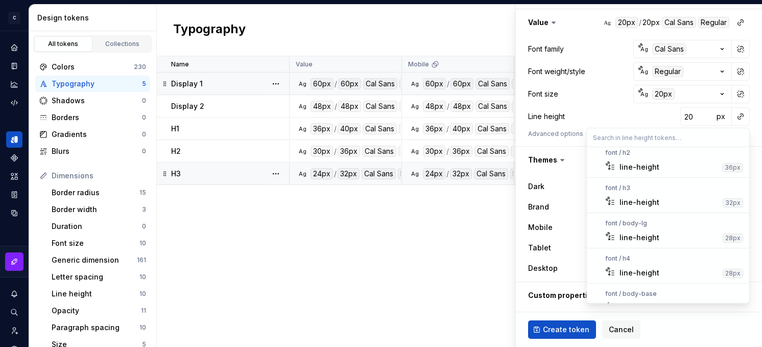
scroll to position [116, 0]
click at [666, 270] on div "line-height" at bounding box center [669, 271] width 99 height 10
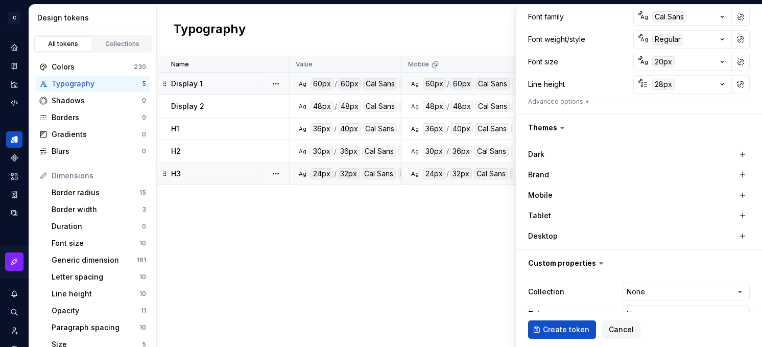
scroll to position [206, 0]
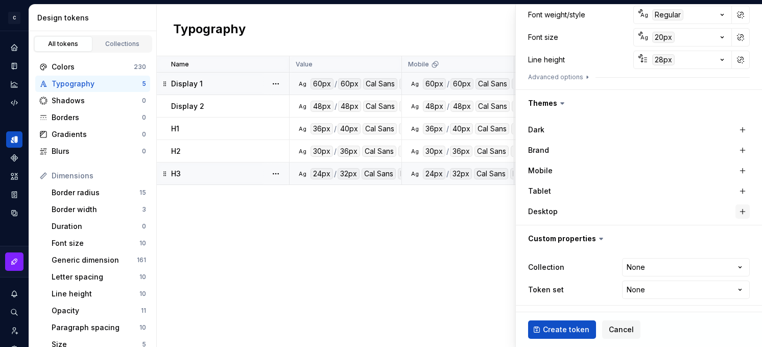
click at [674, 209] on button "button" at bounding box center [743, 211] width 14 height 14
click at [674, 191] on button "button" at bounding box center [743, 191] width 14 height 14
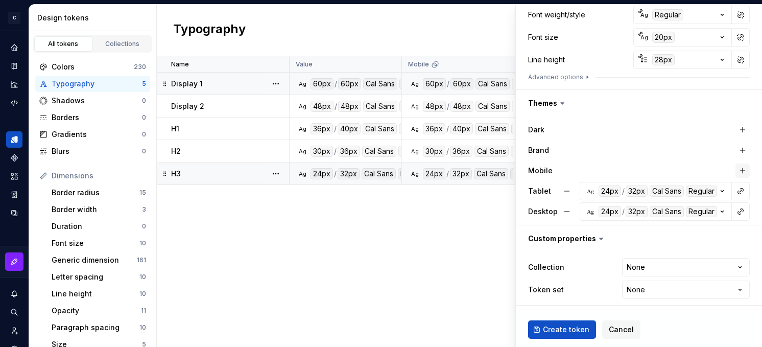
click at [674, 165] on button "button" at bounding box center [743, 170] width 14 height 14
type textarea "*"
click at [663, 264] on html "C Campfire C Design system data Design tokens All tokens Collections Colors 230…" at bounding box center [381, 173] width 762 height 347
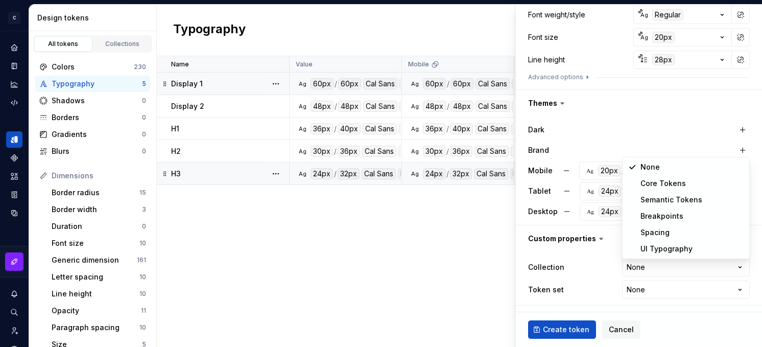
select select "**********"
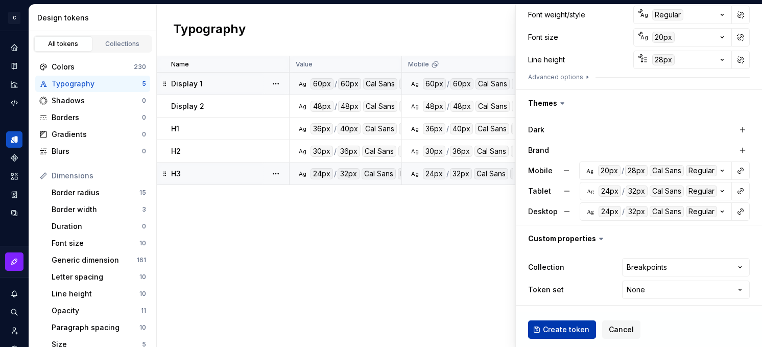
click at [554, 328] on span "Create token" at bounding box center [566, 329] width 46 height 10
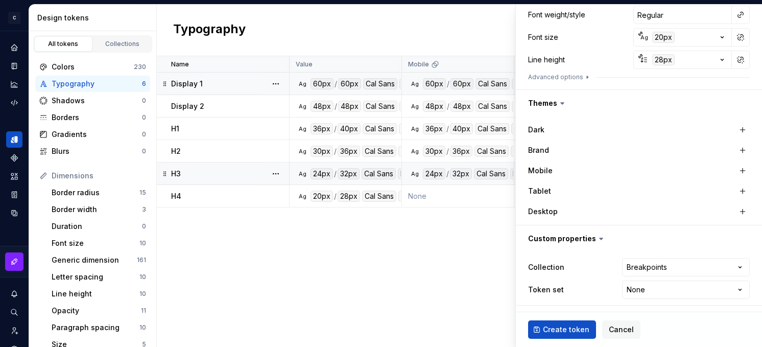
type textarea "*"
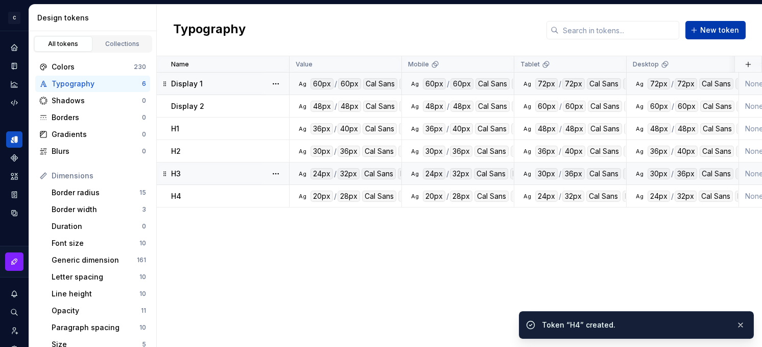
click at [674, 31] on span "New token" at bounding box center [719, 30] width 39 height 10
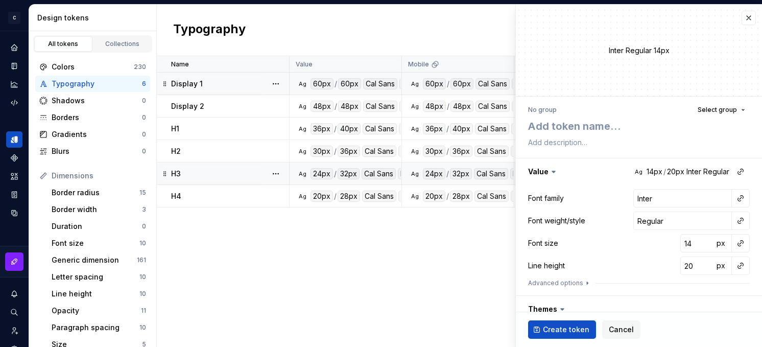
type textarea "*"
click at [537, 110] on div "No group" at bounding box center [542, 110] width 29 height 8
click at [550, 131] on textarea at bounding box center [637, 126] width 222 height 18
type textarea "B"
type textarea "*"
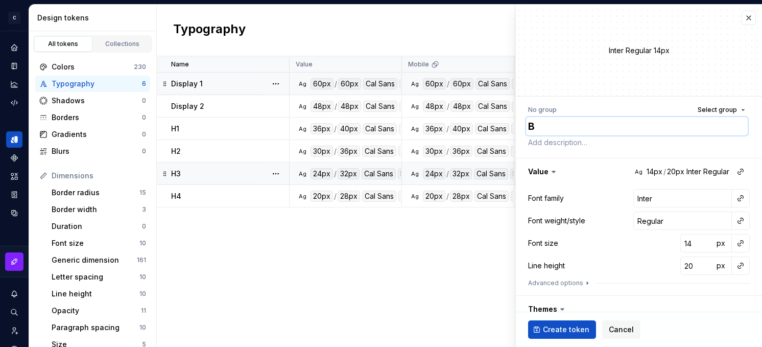
type textarea "Bo"
type textarea "*"
type textarea "B"
type textarea "*"
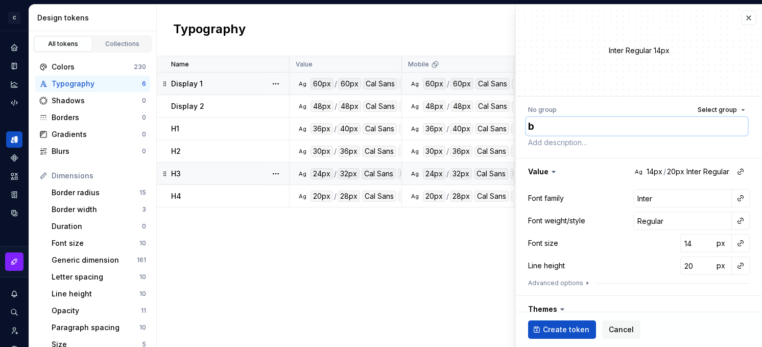
type textarea "bo"
type textarea "*"
type textarea "bod"
type textarea "*"
type textarea "body"
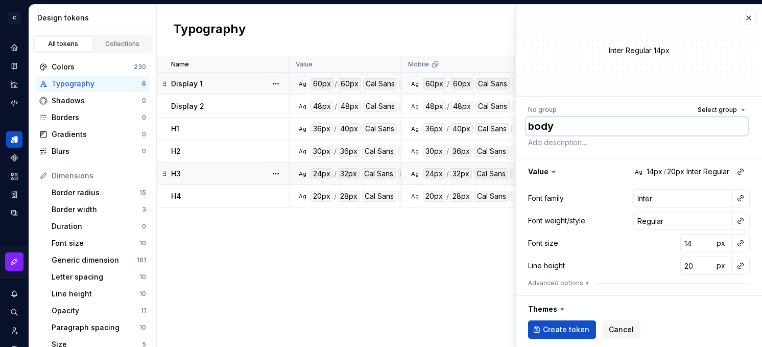
type textarea "*"
type textarea "body-"
type textarea "*"
type textarea "body-l"
type textarea "*"
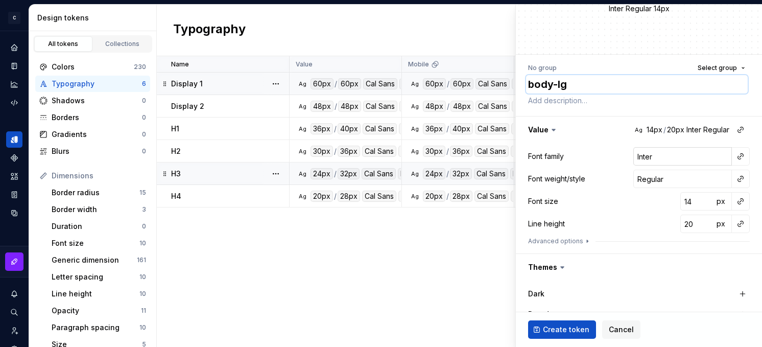
scroll to position [55, 0]
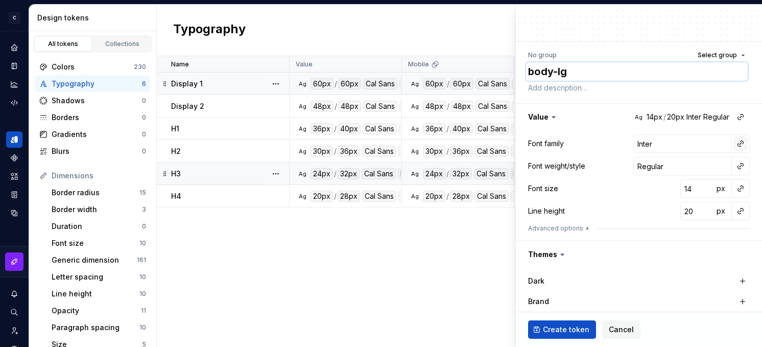
type textarea "body-lg"
click at [674, 144] on button "button" at bounding box center [740, 143] width 14 height 14
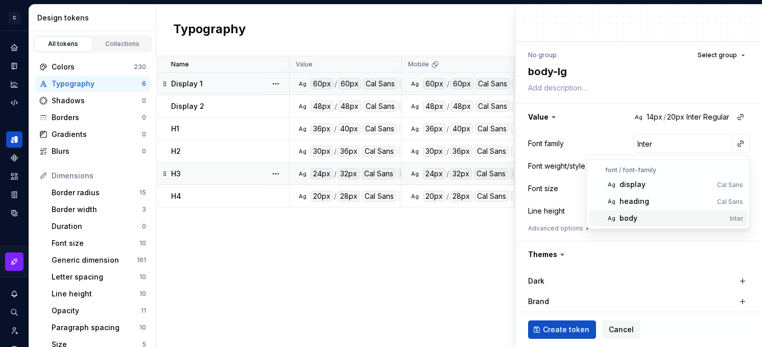
click at [635, 219] on div "body" at bounding box center [629, 218] width 18 height 10
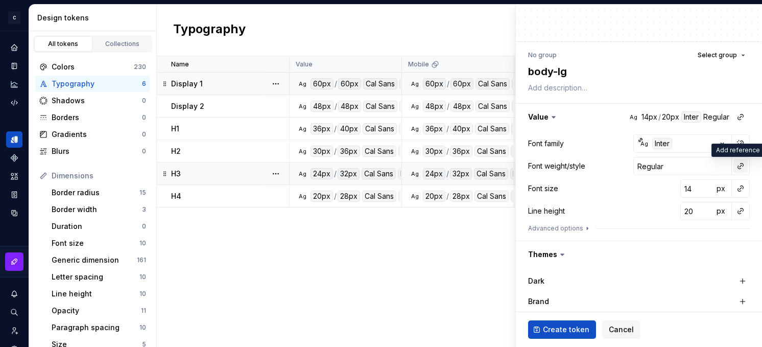
click at [674, 168] on button "button" at bounding box center [740, 166] width 14 height 14
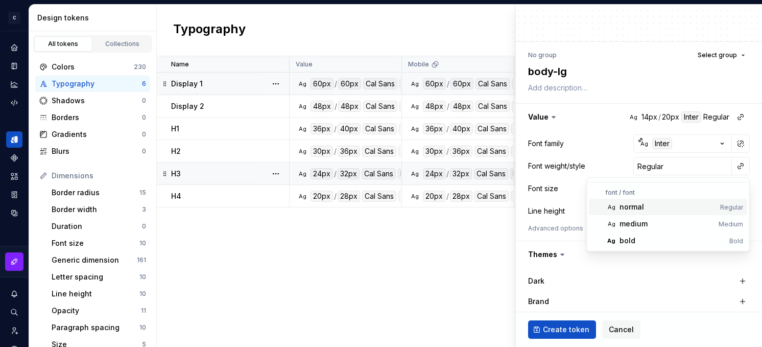
click at [666, 205] on div "normal" at bounding box center [668, 207] width 97 height 10
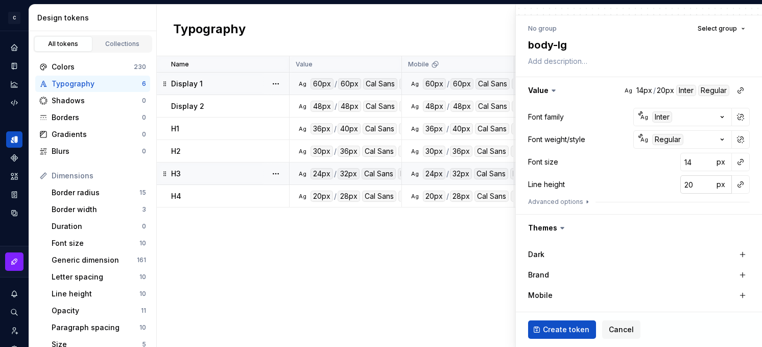
scroll to position [89, 0]
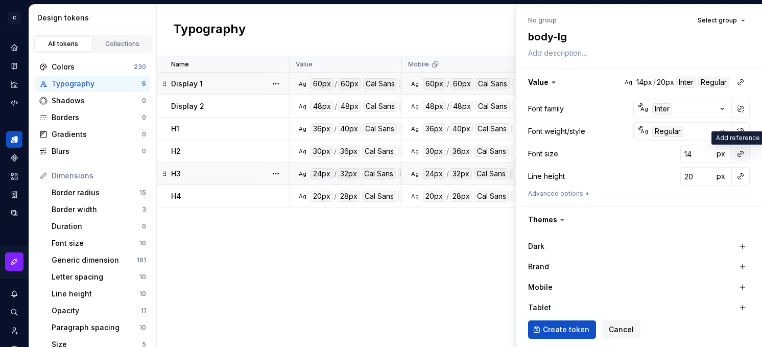
click at [674, 156] on button "button" at bounding box center [740, 154] width 14 height 14
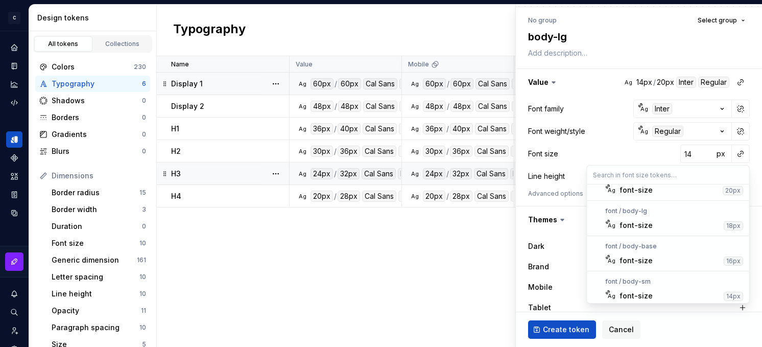
scroll to position [221, 0]
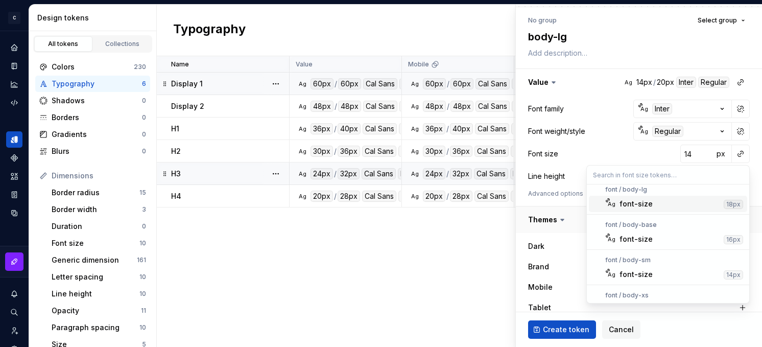
click at [669, 205] on div "font-size" at bounding box center [670, 204] width 100 height 10
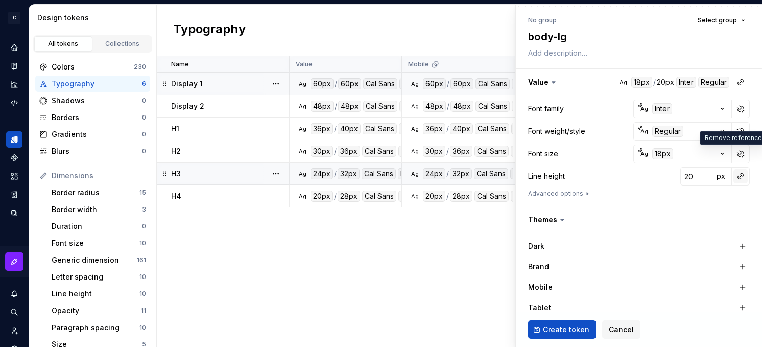
click at [674, 176] on button "button" at bounding box center [740, 176] width 14 height 14
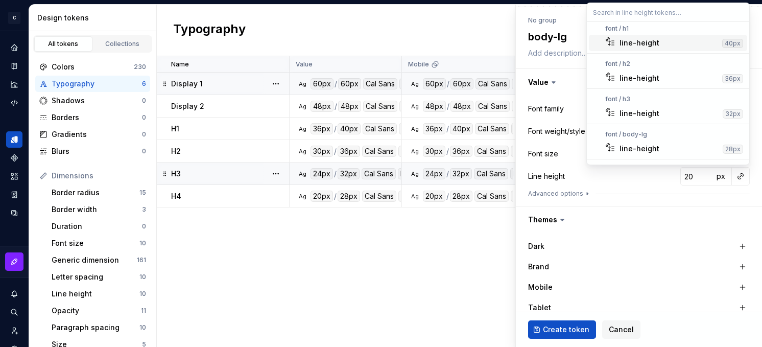
scroll to position [122, 0]
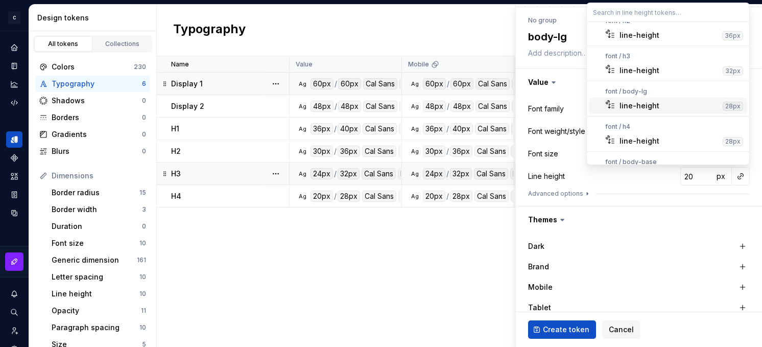
click at [659, 107] on div "line-height" at bounding box center [669, 106] width 99 height 10
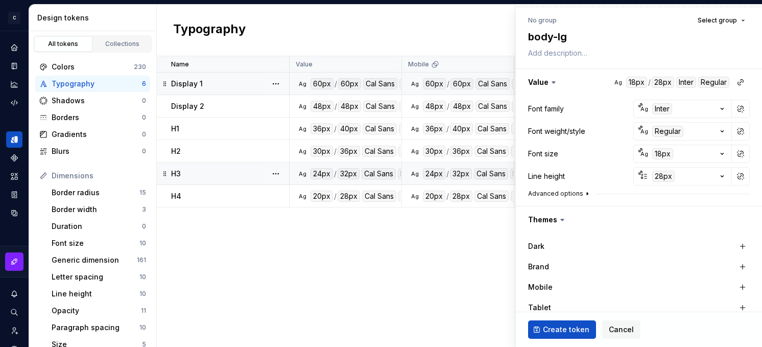
click at [549, 191] on button "Advanced options" at bounding box center [559, 193] width 63 height 8
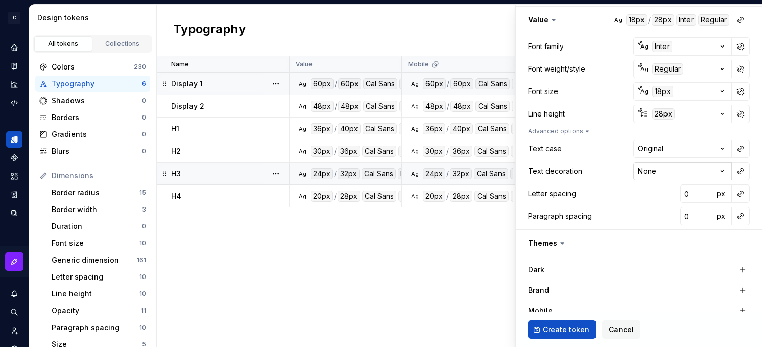
scroll to position [183, 0]
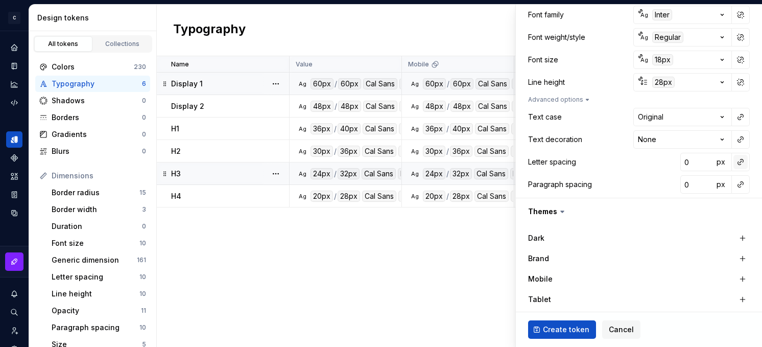
click at [674, 163] on button "button" at bounding box center [740, 162] width 14 height 14
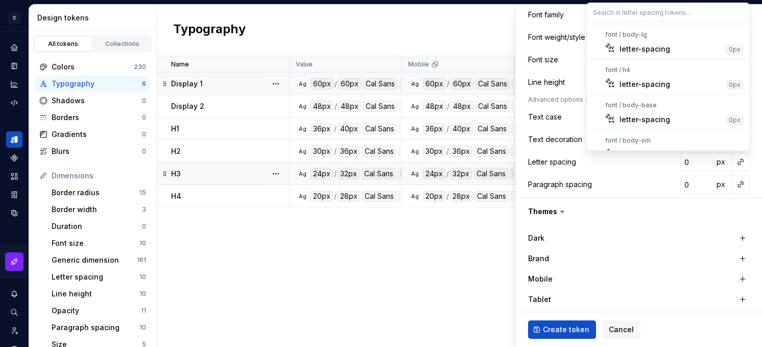
scroll to position [152, 0]
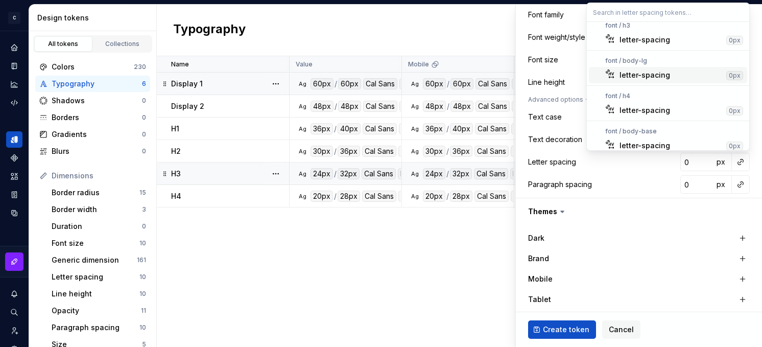
click at [646, 74] on div "letter-spacing" at bounding box center [645, 75] width 51 height 10
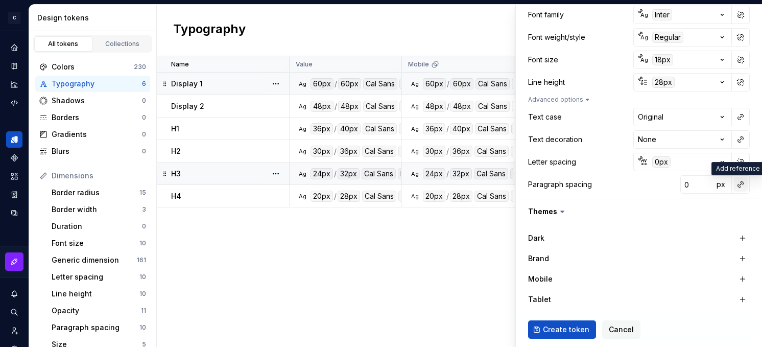
click at [674, 184] on button "button" at bounding box center [740, 184] width 14 height 14
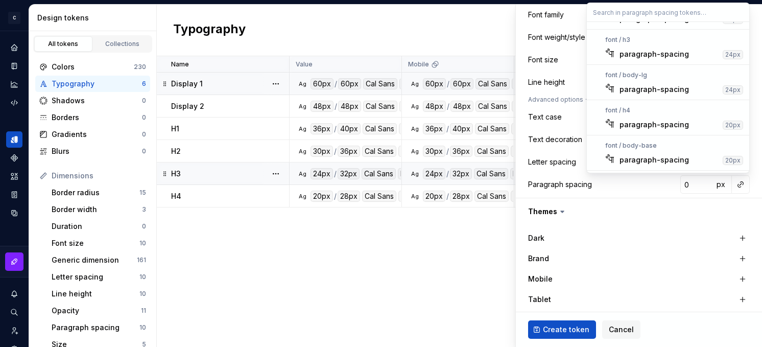
scroll to position [147, 0]
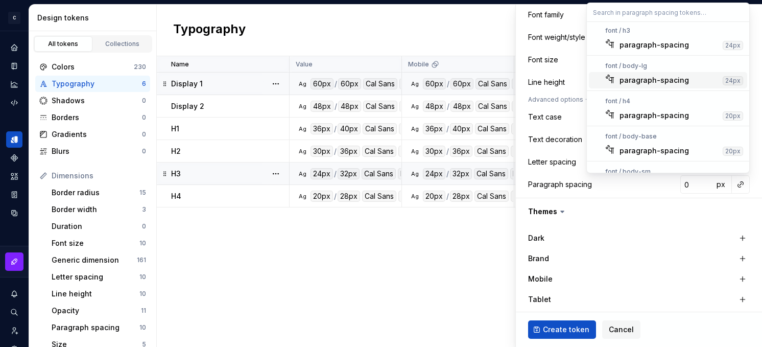
click at [655, 77] on div "paragraph-spacing" at bounding box center [654, 80] width 69 height 10
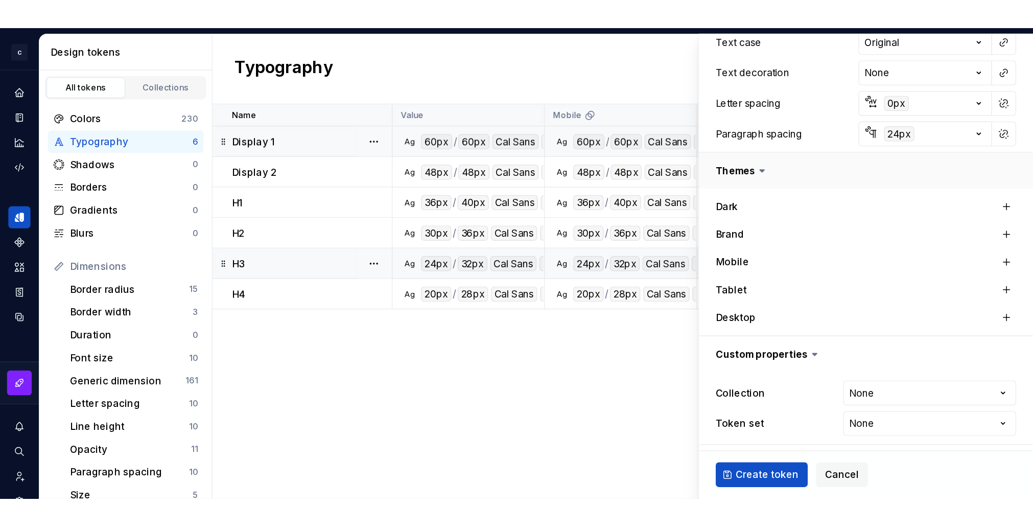
scroll to position [292, 0]
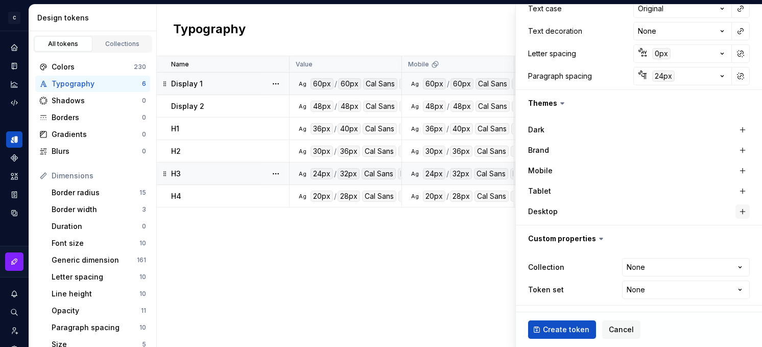
click at [674, 212] on button "button" at bounding box center [743, 211] width 14 height 14
click at [674, 193] on button "button" at bounding box center [743, 191] width 14 height 14
click at [674, 173] on button "button" at bounding box center [743, 170] width 14 height 14
type textarea "*"
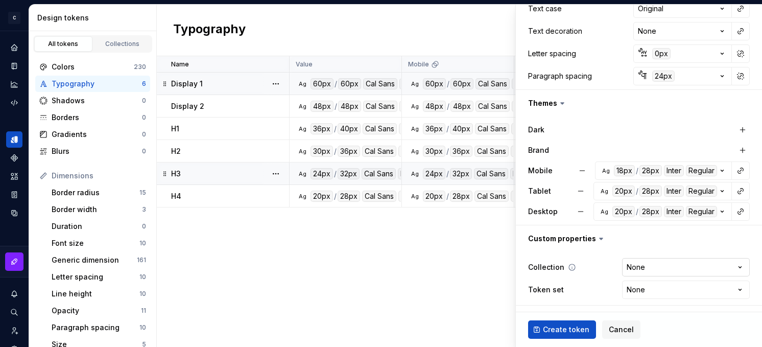
click at [648, 266] on html "C Campfire C Design system data Design tokens All tokens Collections Colors 230…" at bounding box center [381, 173] width 762 height 347
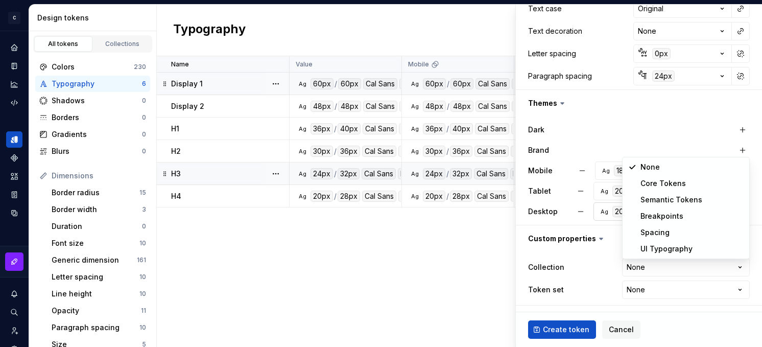
select select "**********"
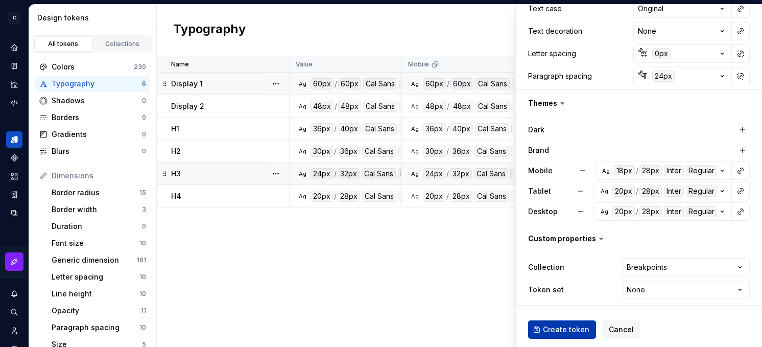
click at [555, 326] on span "Create token" at bounding box center [566, 329] width 46 height 10
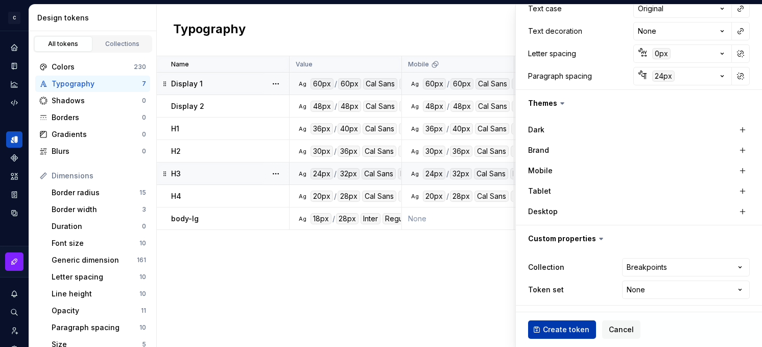
type textarea "*"
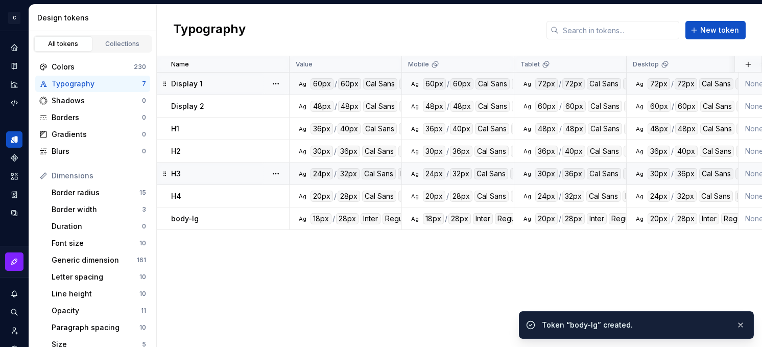
click at [555, 326] on div "Token “body-lg” created." at bounding box center [635, 325] width 186 height 10
